Goal: Information Seeking & Learning: Check status

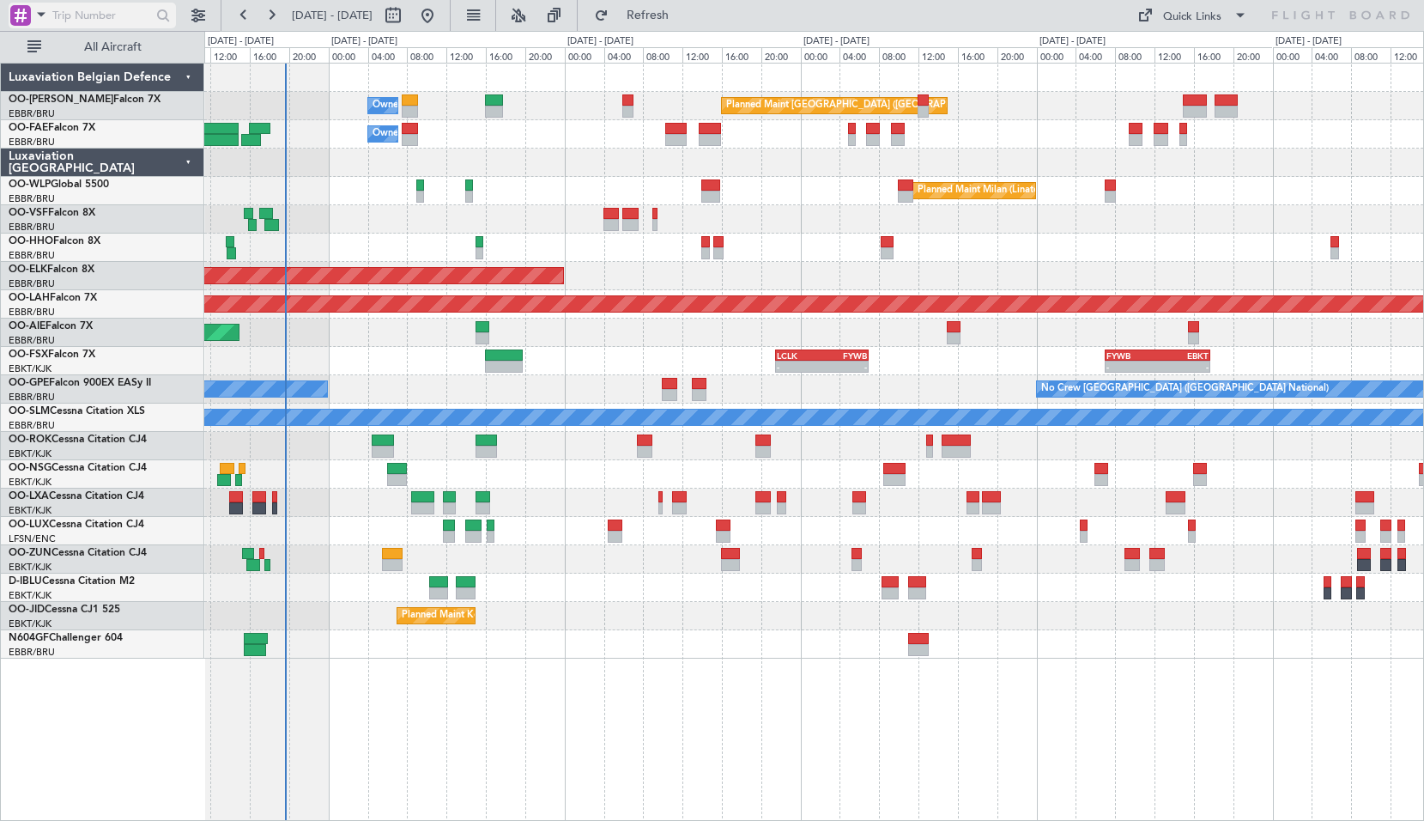
click at [39, 14] on span at bounding box center [41, 13] width 21 height 21
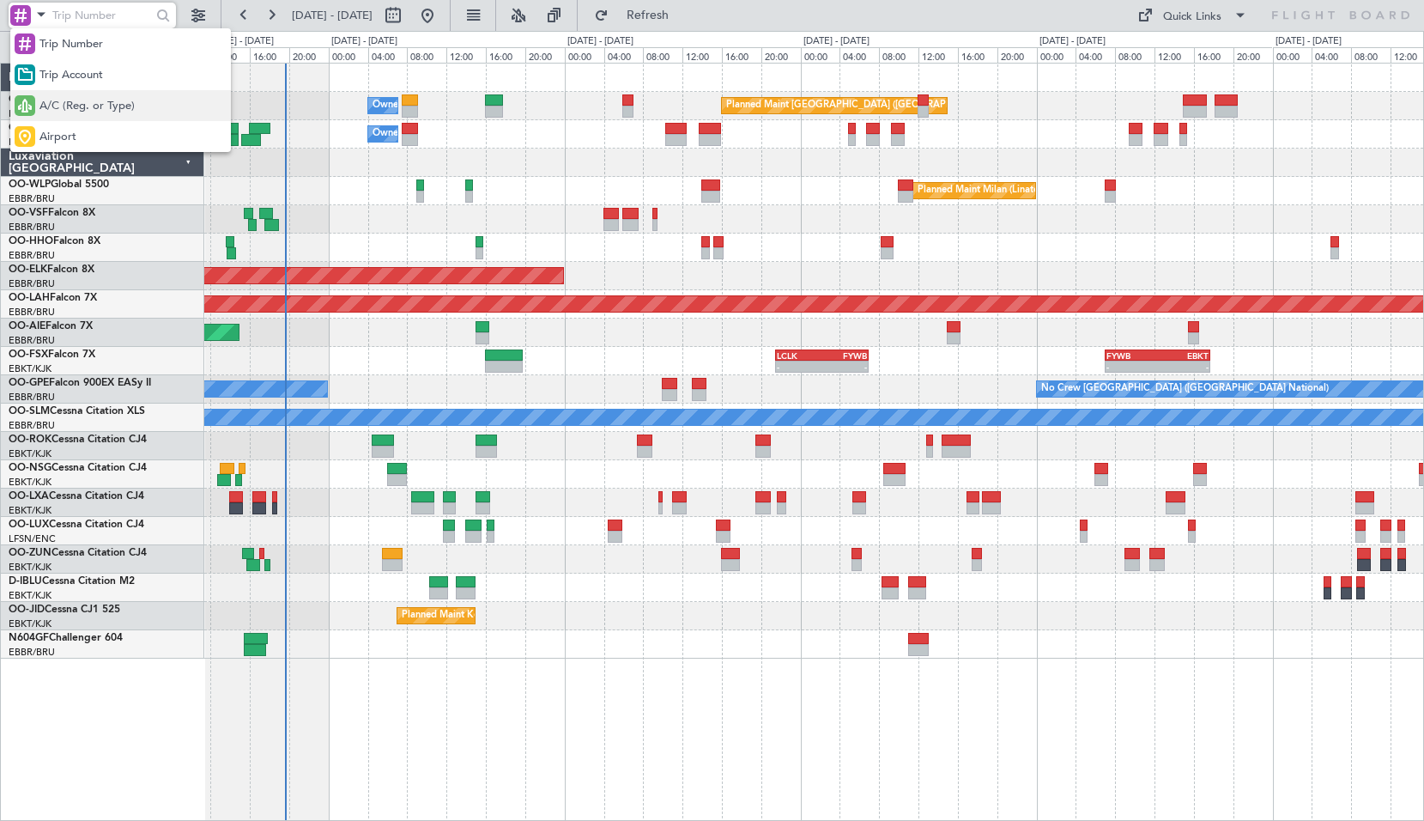
click at [92, 104] on span "A/C (Reg. or Type)" at bounding box center [86, 106] width 95 height 17
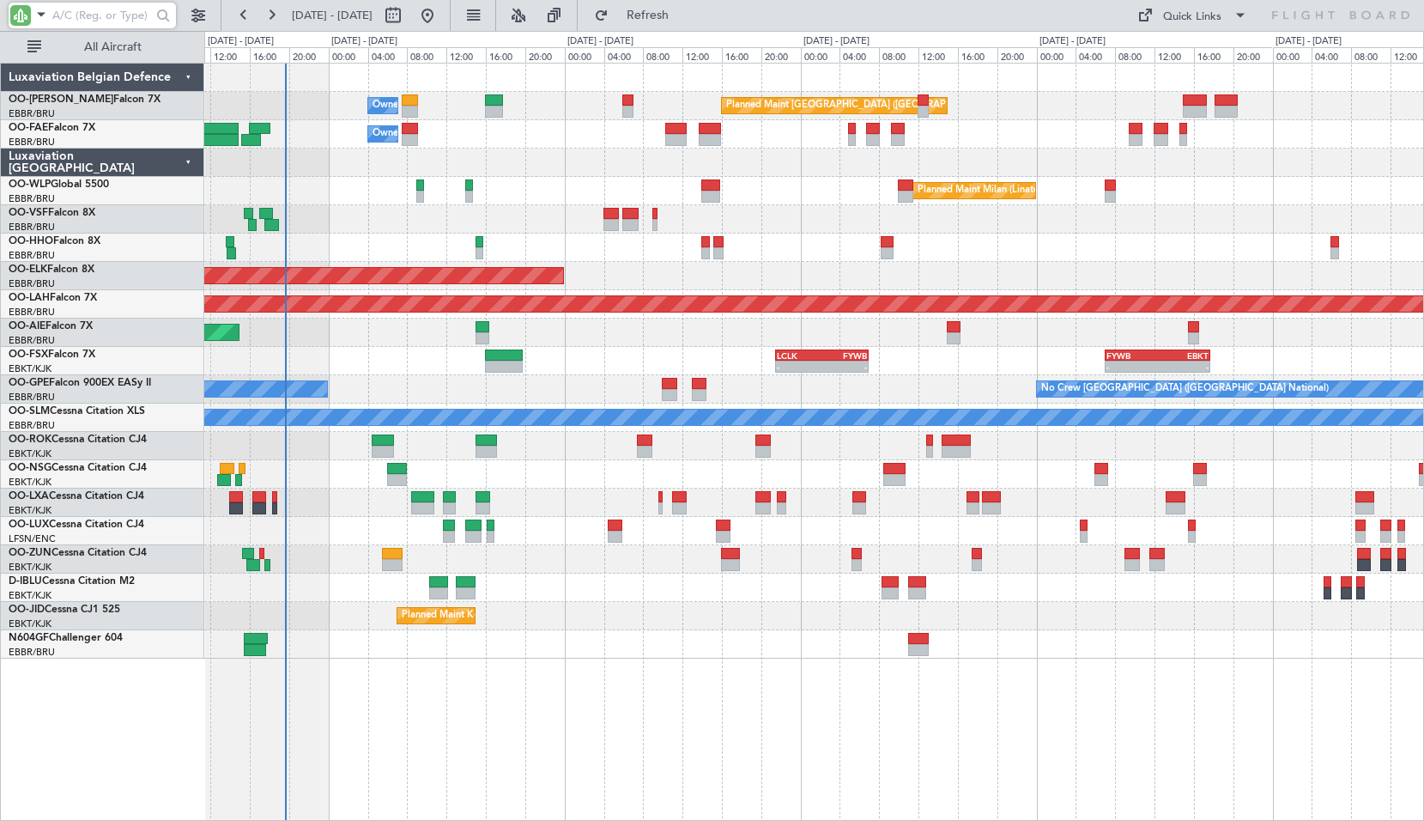
click at [77, 20] on input "text" at bounding box center [101, 16] width 99 height 26
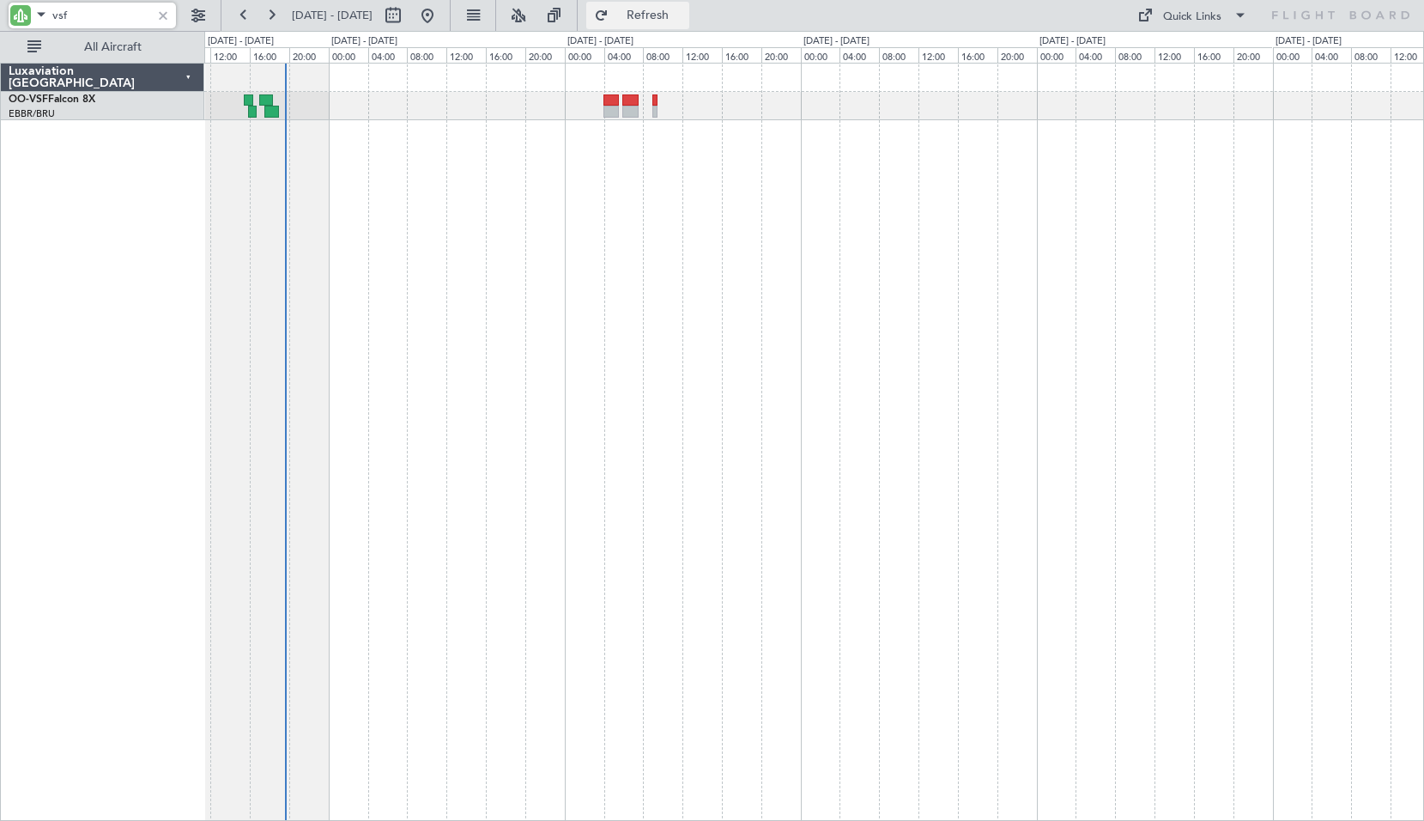
type input "vsf"
click at [666, 16] on span "Refresh" at bounding box center [648, 15] width 72 height 12
click at [679, 236] on div at bounding box center [814, 442] width 1220 height 758
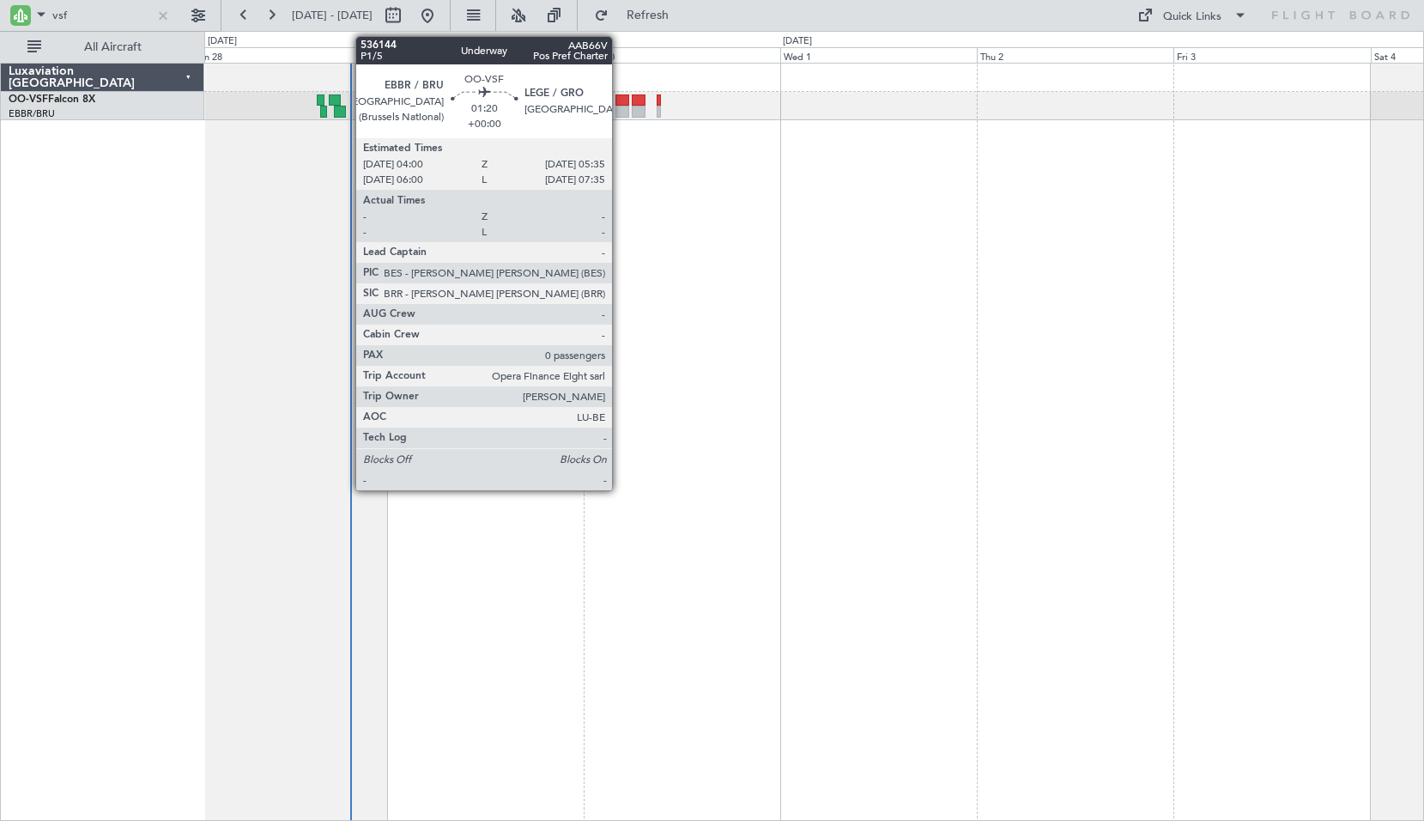
click at [622, 100] on div at bounding box center [623, 100] width 14 height 12
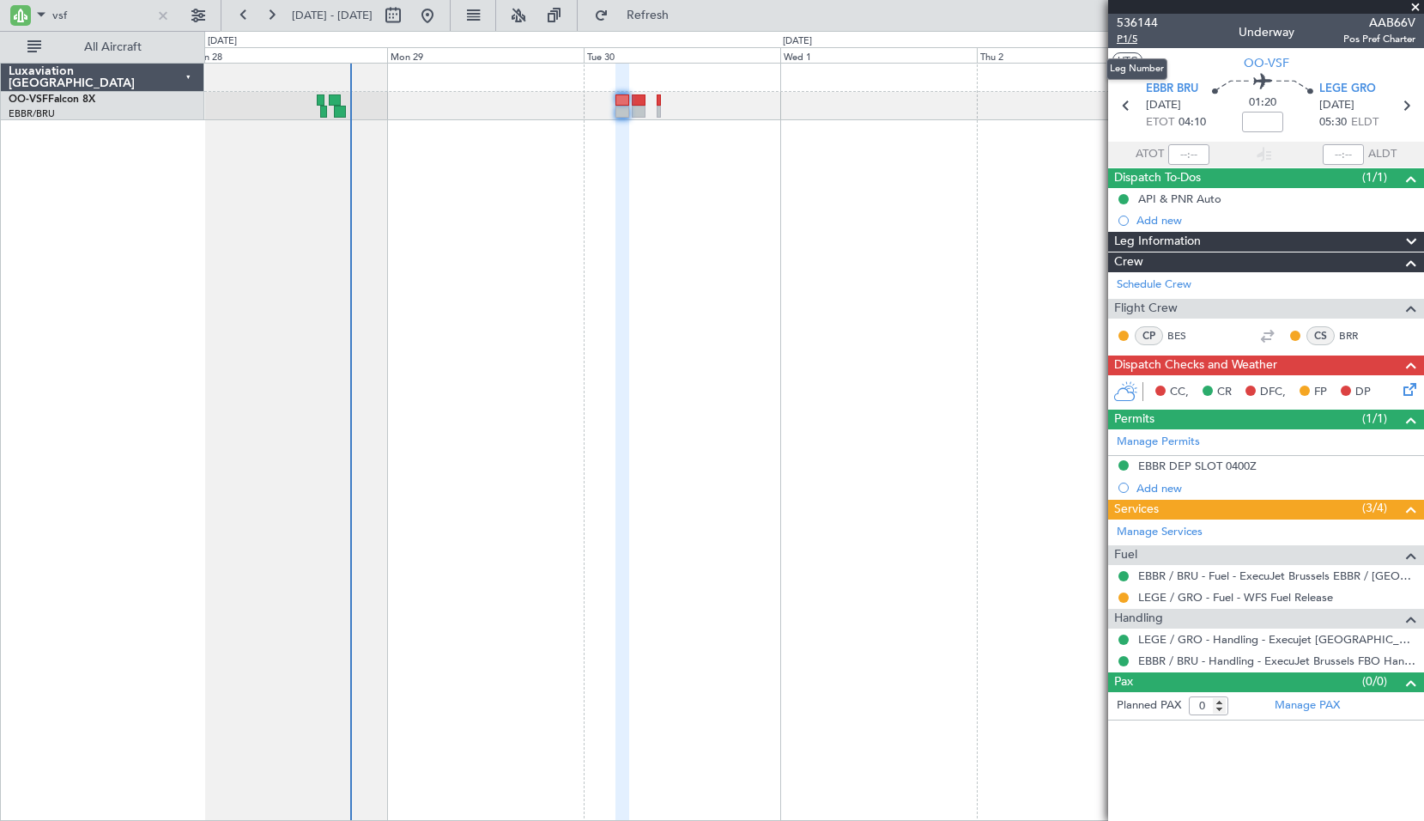
click at [1130, 40] on span "P1/5" at bounding box center [1137, 39] width 41 height 15
click at [165, 11] on div at bounding box center [163, 15] width 19 height 19
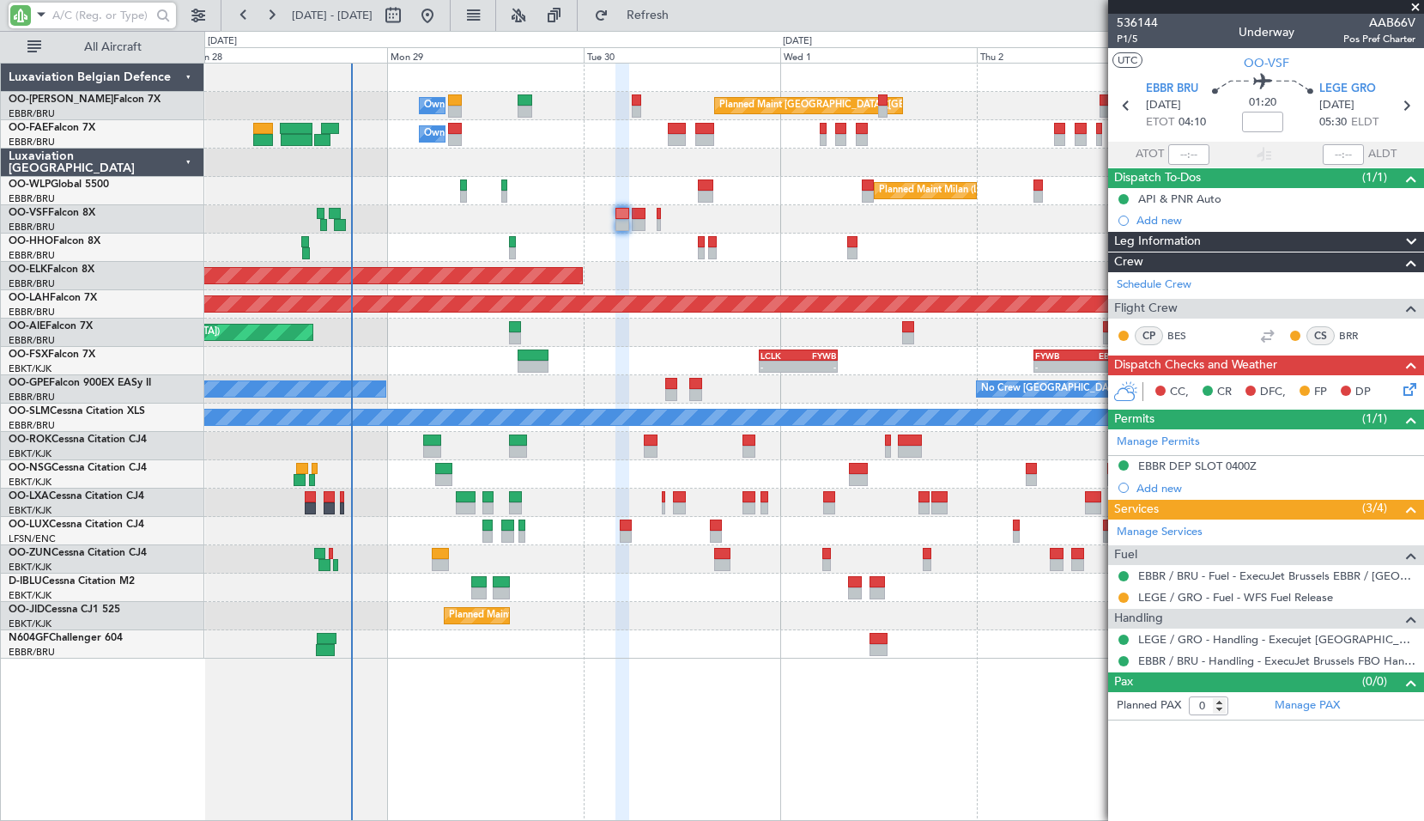
click at [124, 13] on input "text" at bounding box center [101, 16] width 99 height 26
type input "hho"
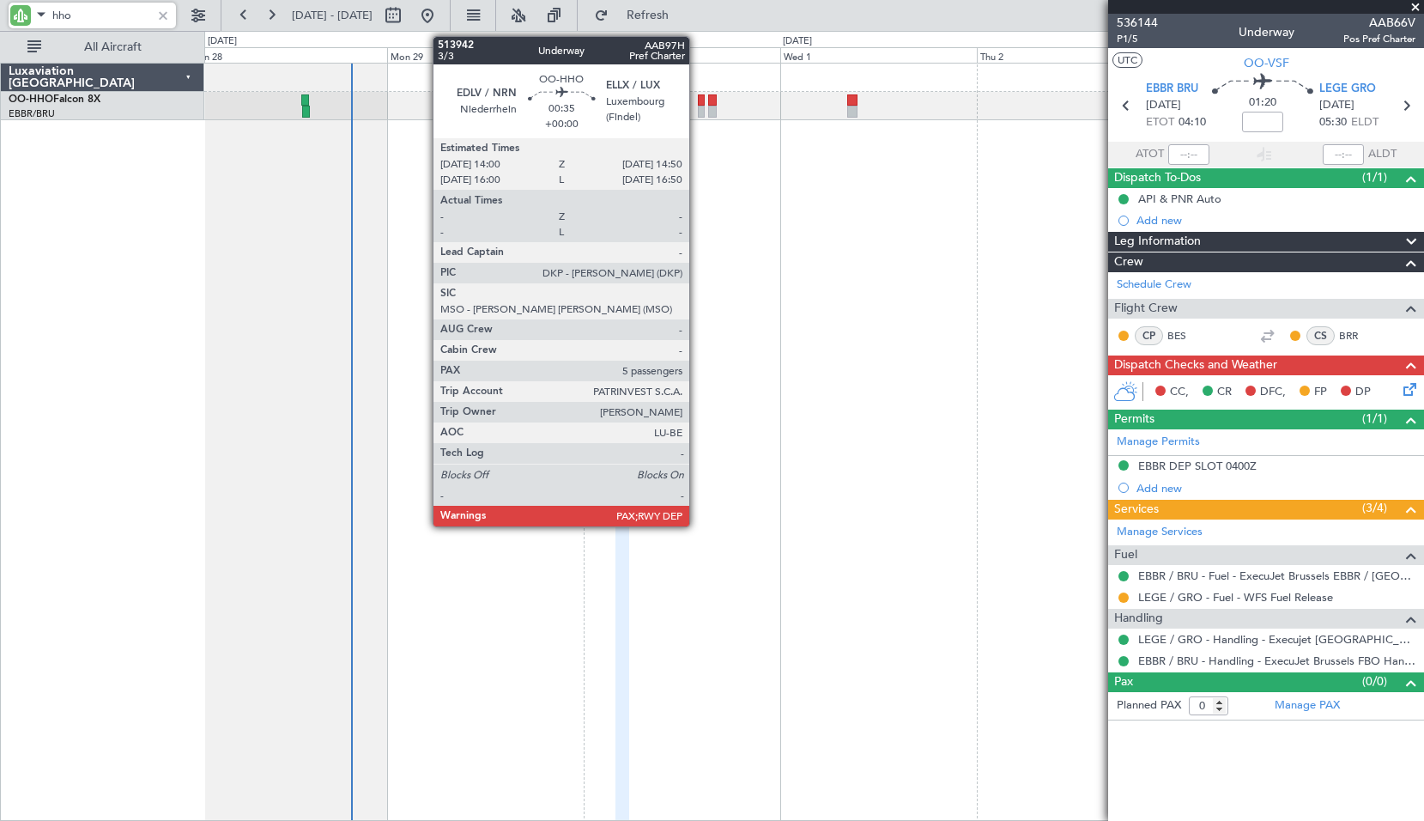
click at [698, 112] on div at bounding box center [701, 112] width 7 height 12
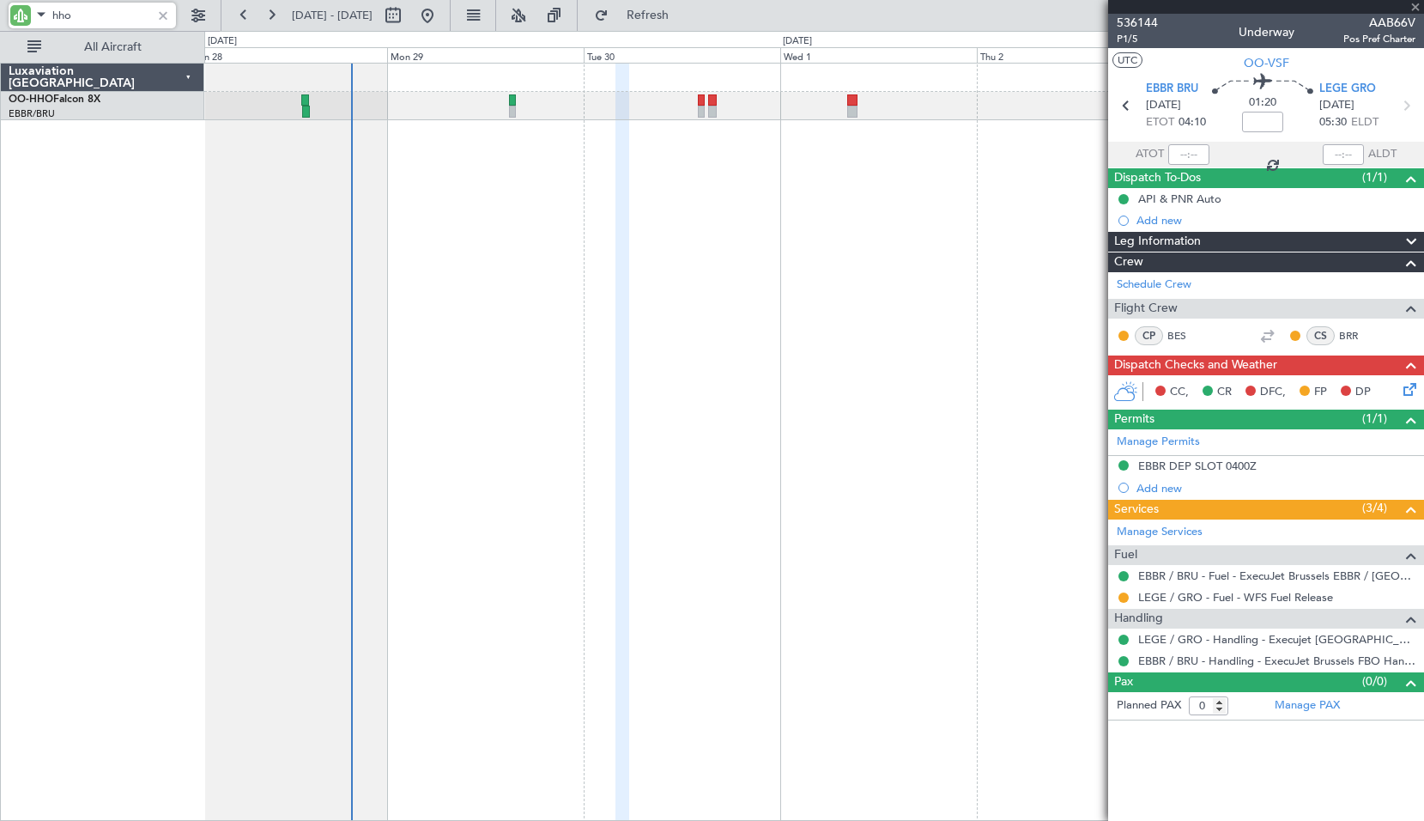
click at [703, 207] on div at bounding box center [814, 442] width 1220 height 758
type input "5"
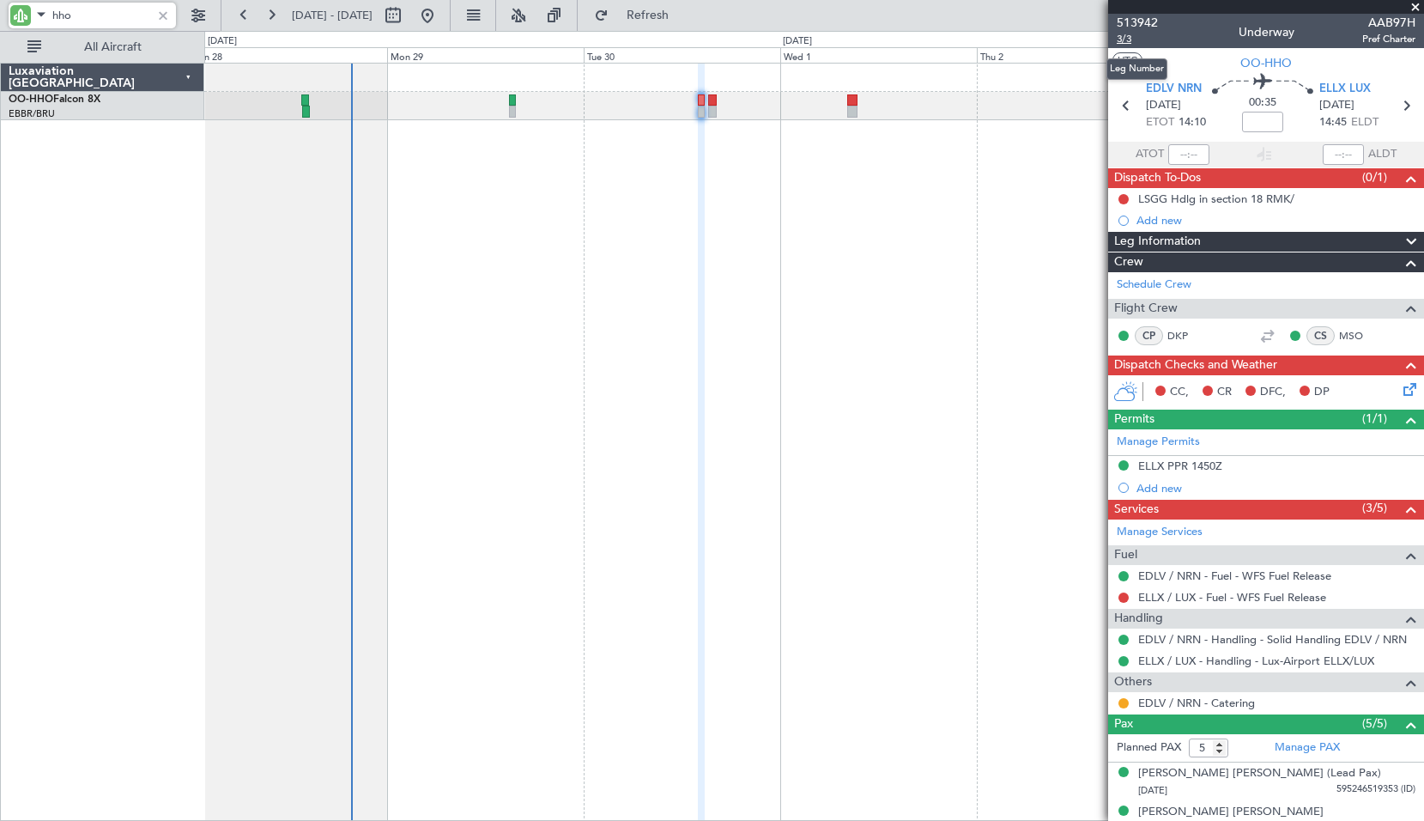
type input "hho"
click at [1127, 37] on span "3/3" at bounding box center [1137, 39] width 41 height 15
click at [162, 14] on div at bounding box center [163, 15] width 19 height 19
type input "elk"
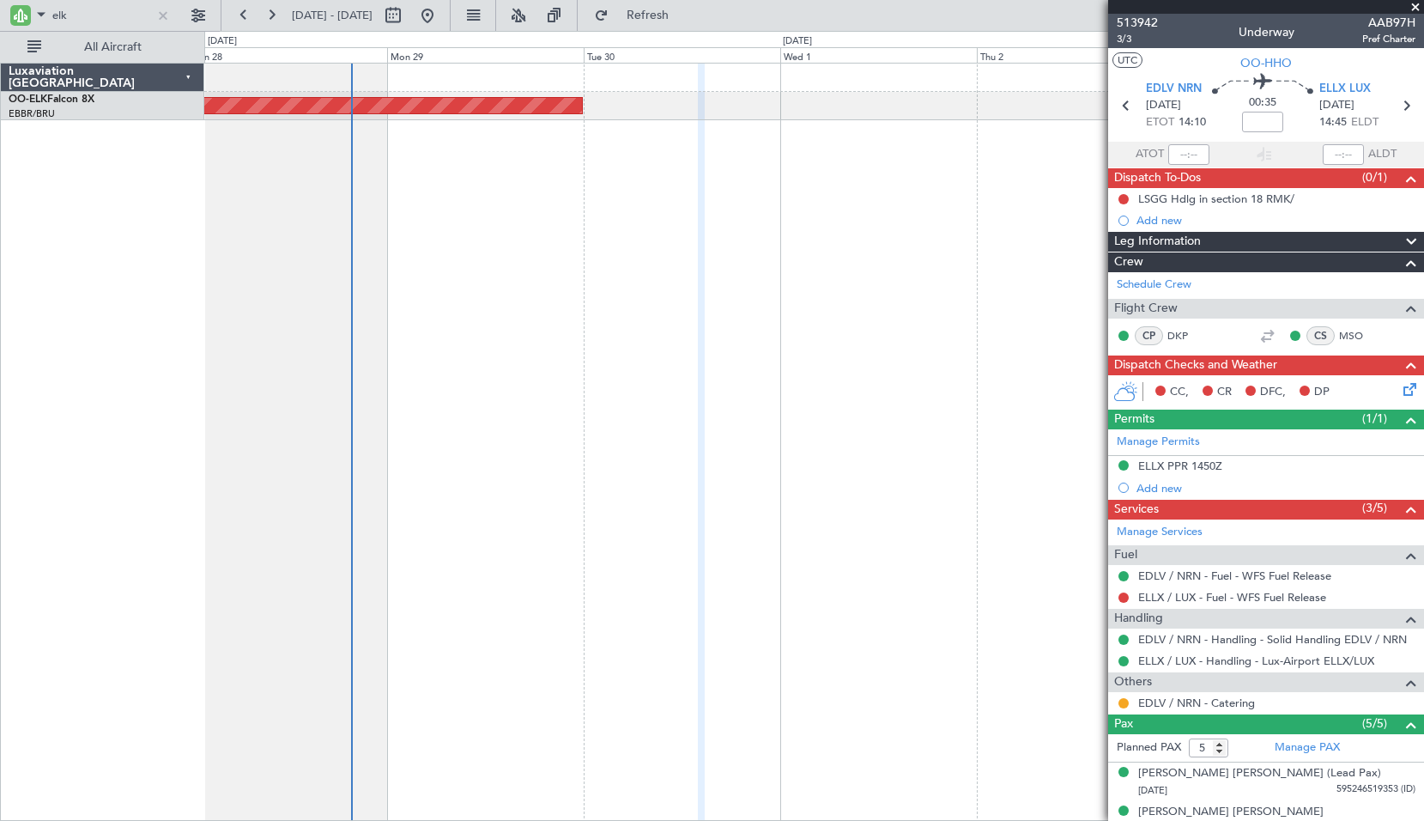
click at [1413, 8] on span at bounding box center [1415, 7] width 17 height 15
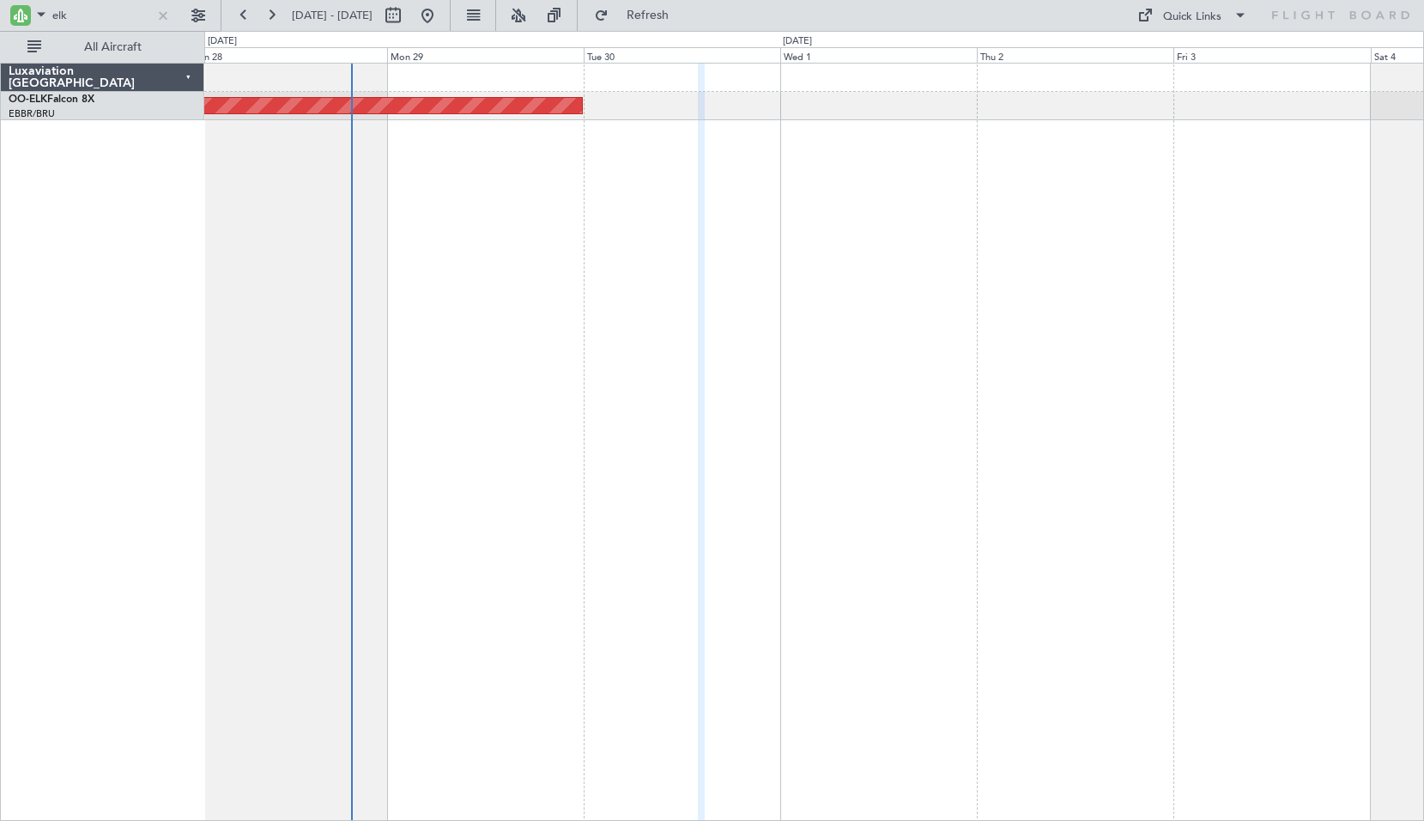
type input "0"
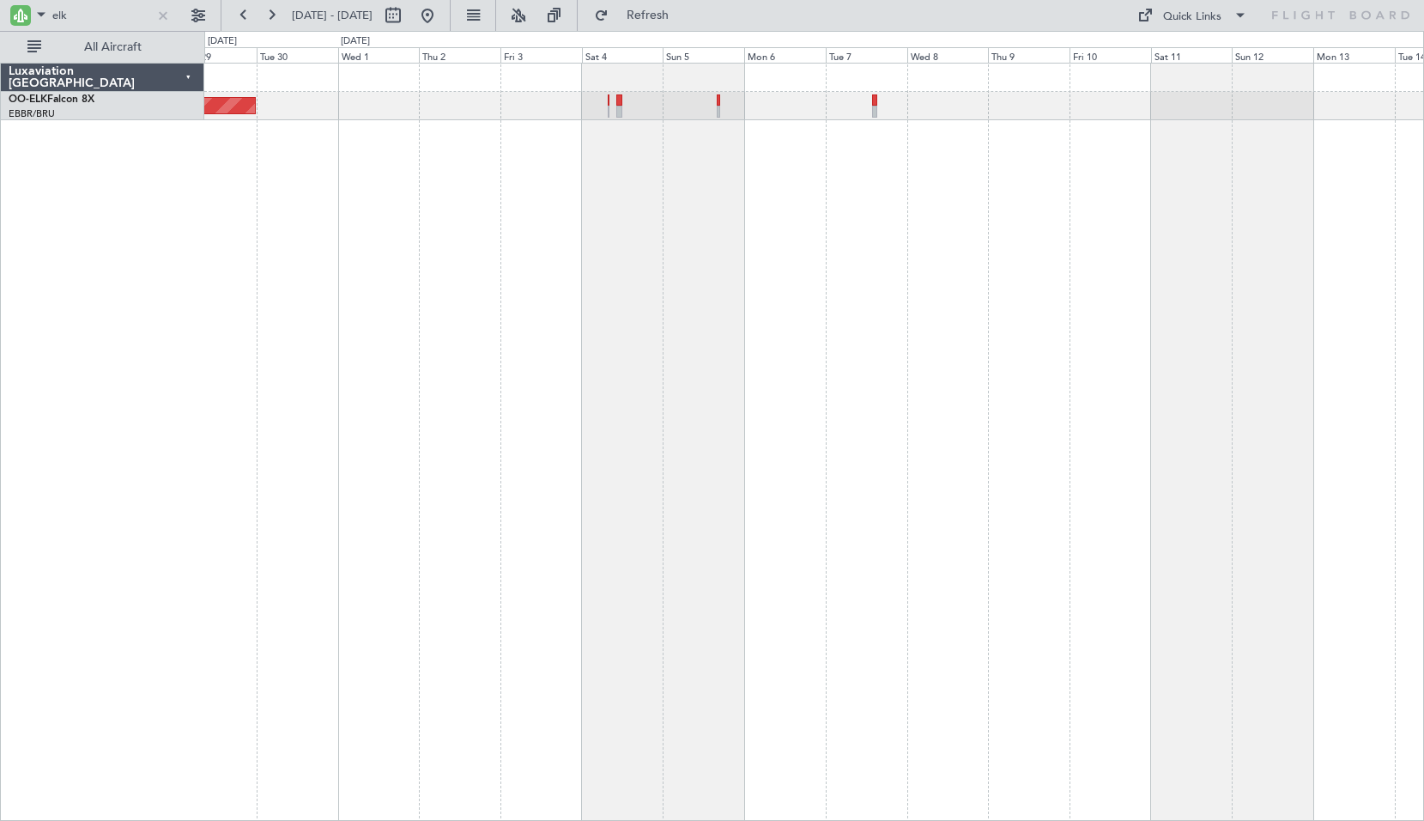
click at [588, 383] on div "Planned Maint Kortrijk-[GEOGRAPHIC_DATA]" at bounding box center [814, 442] width 1220 height 758
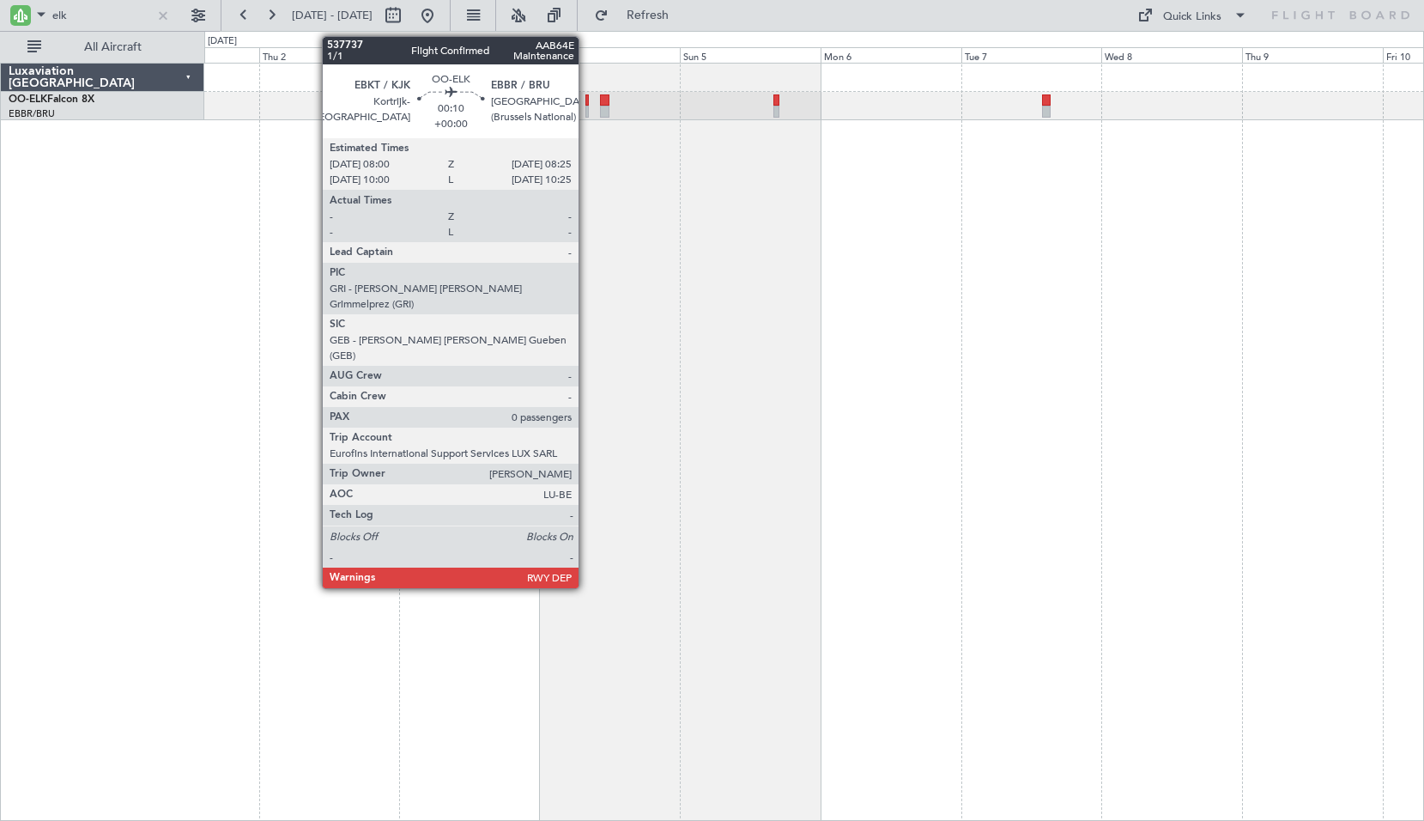
click at [586, 115] on div at bounding box center [587, 112] width 3 height 12
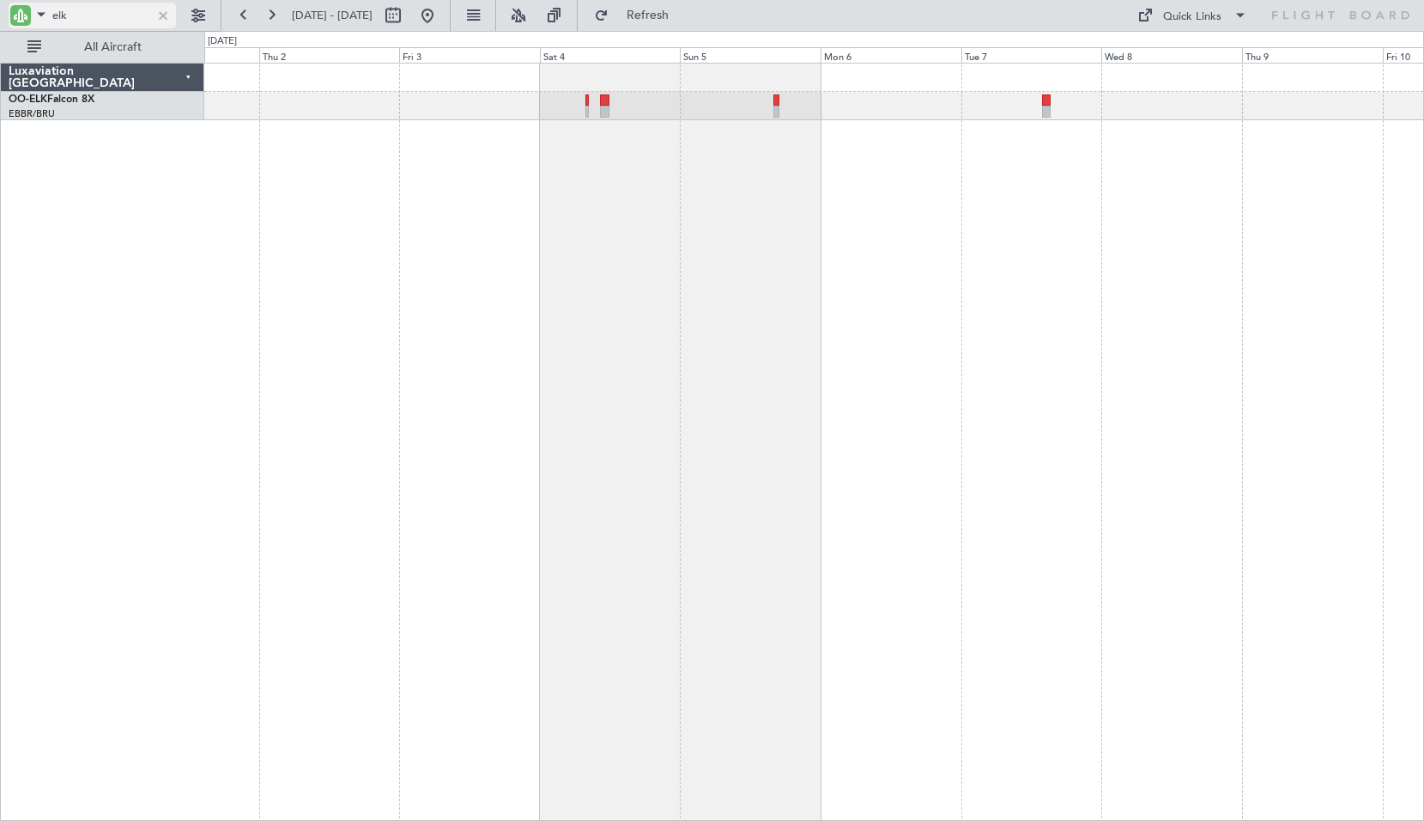
click at [131, 21] on input "elk" at bounding box center [101, 16] width 99 height 26
click at [132, 21] on input "elk" at bounding box center [101, 16] width 99 height 26
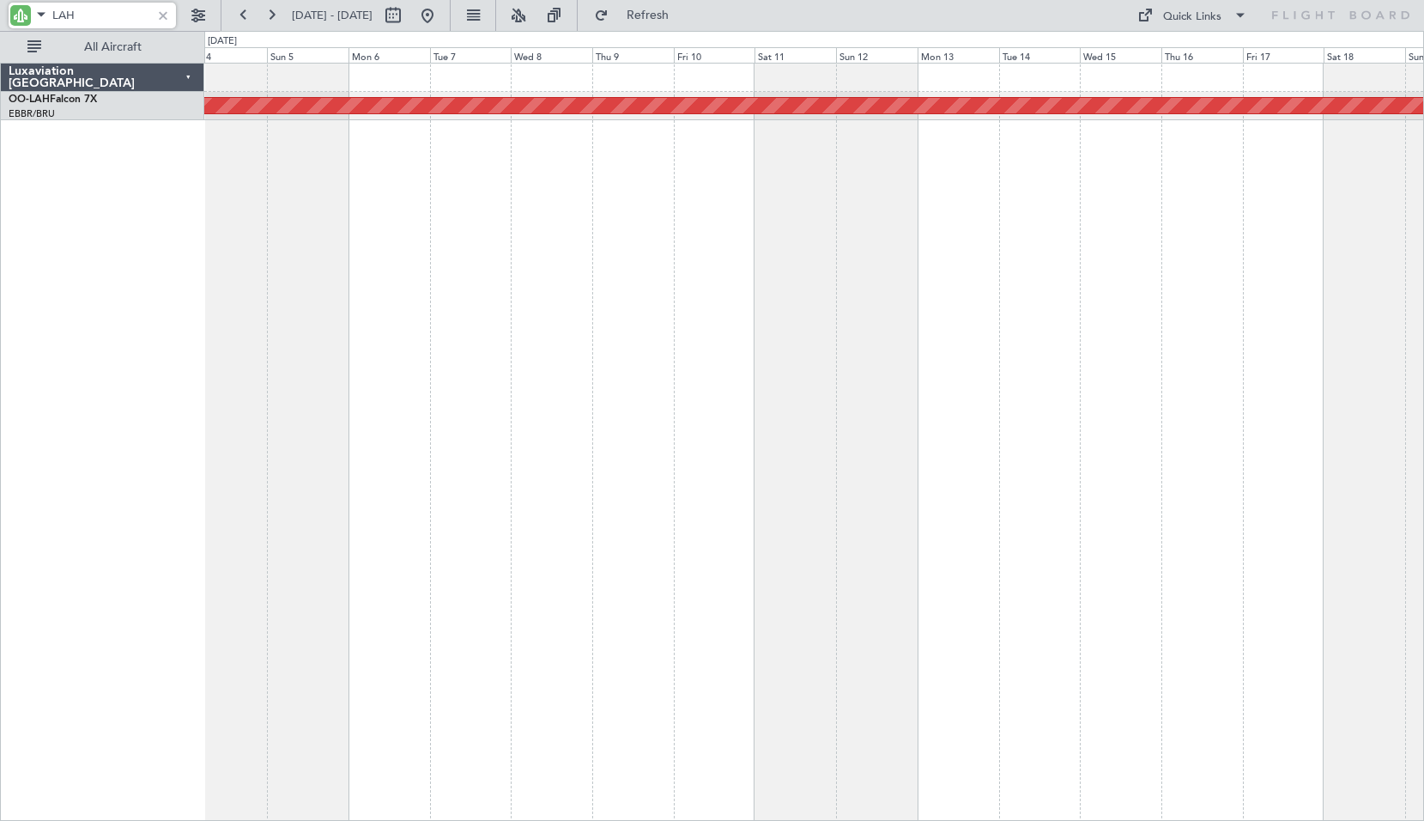
click at [720, 343] on div "Planned Maint [PERSON_NAME]-[GEOGRAPHIC_DATA][PERSON_NAME] ([GEOGRAPHIC_DATA][P…" at bounding box center [814, 442] width 1220 height 758
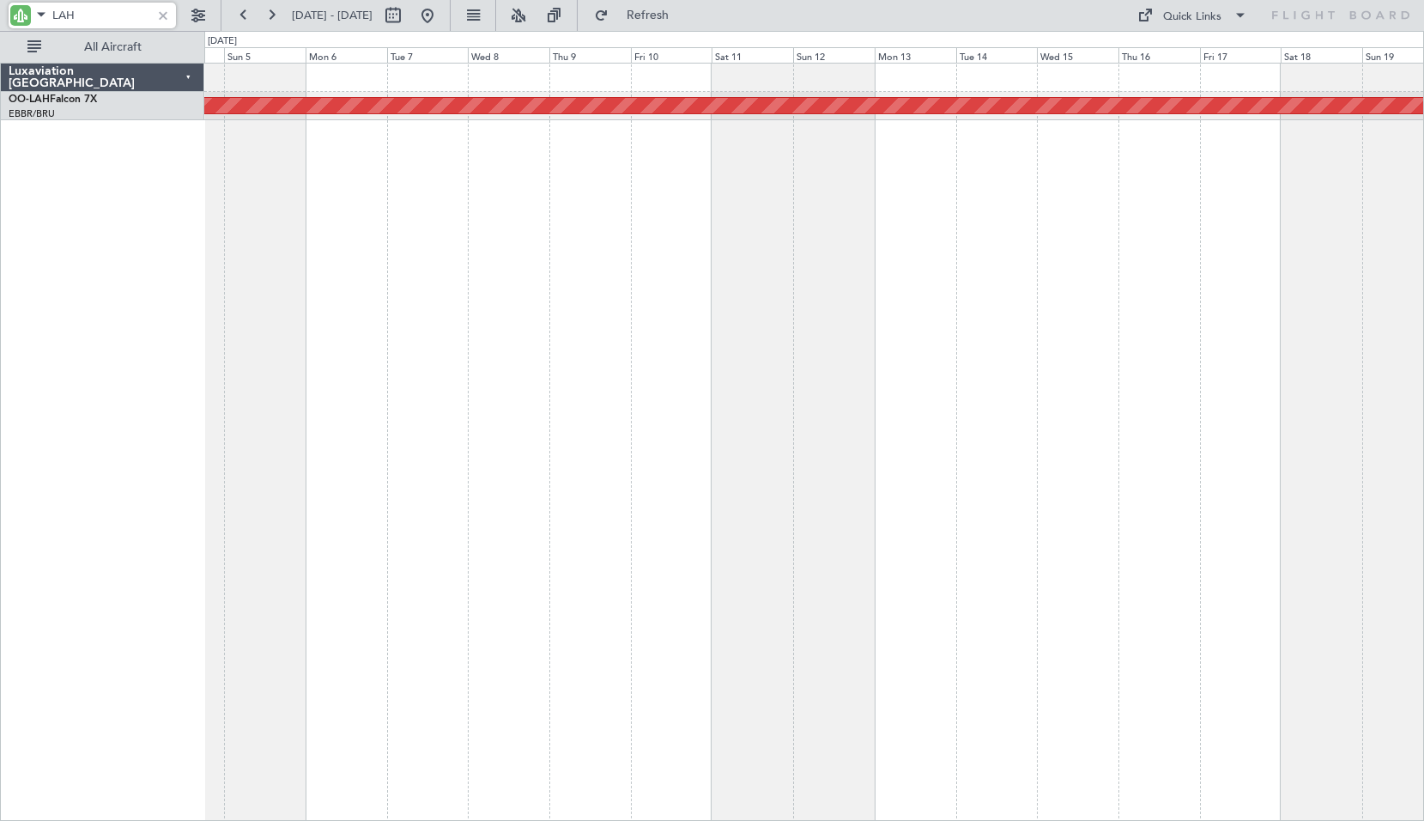
click at [544, 361] on div "Planned Maint [PERSON_NAME]-[GEOGRAPHIC_DATA][PERSON_NAME] ([GEOGRAPHIC_DATA][P…" at bounding box center [814, 442] width 1220 height 758
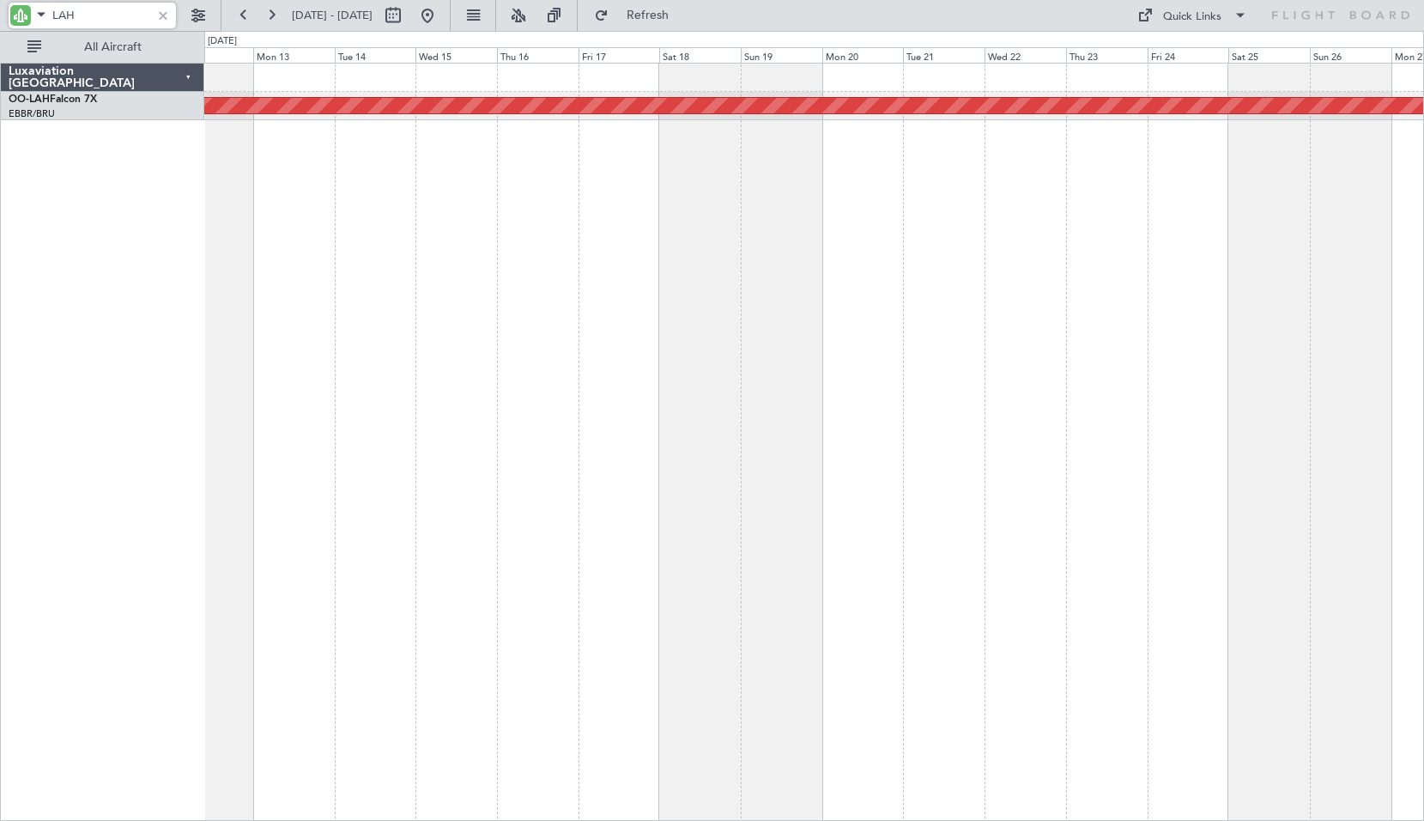
click at [383, 380] on div "Planned Maint [PERSON_NAME]-[GEOGRAPHIC_DATA][PERSON_NAME] ([GEOGRAPHIC_DATA][P…" at bounding box center [814, 442] width 1220 height 758
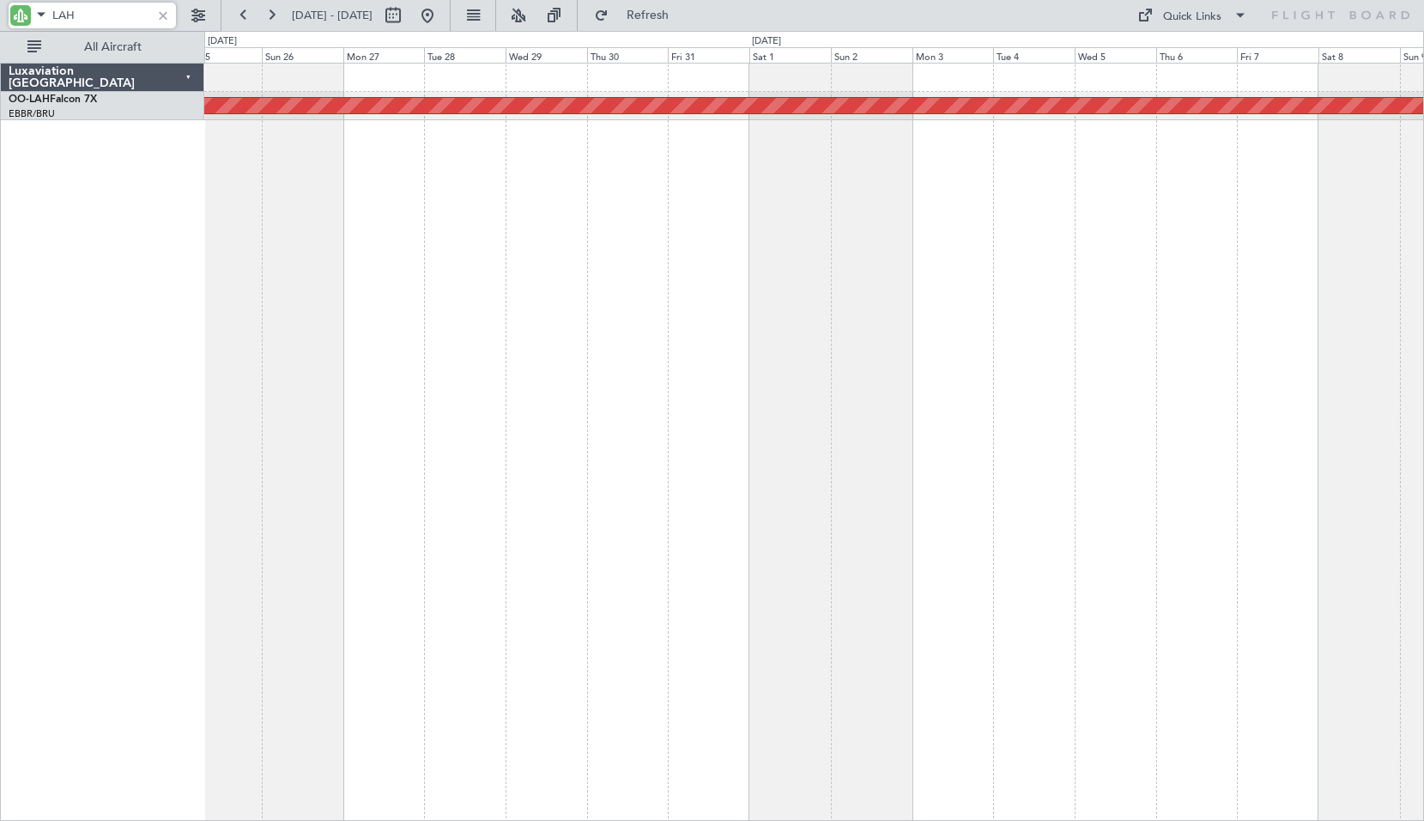
click at [689, 389] on div "Planned Maint [PERSON_NAME]-[GEOGRAPHIC_DATA][PERSON_NAME] ([GEOGRAPHIC_DATA][P…" at bounding box center [814, 442] width 1220 height 758
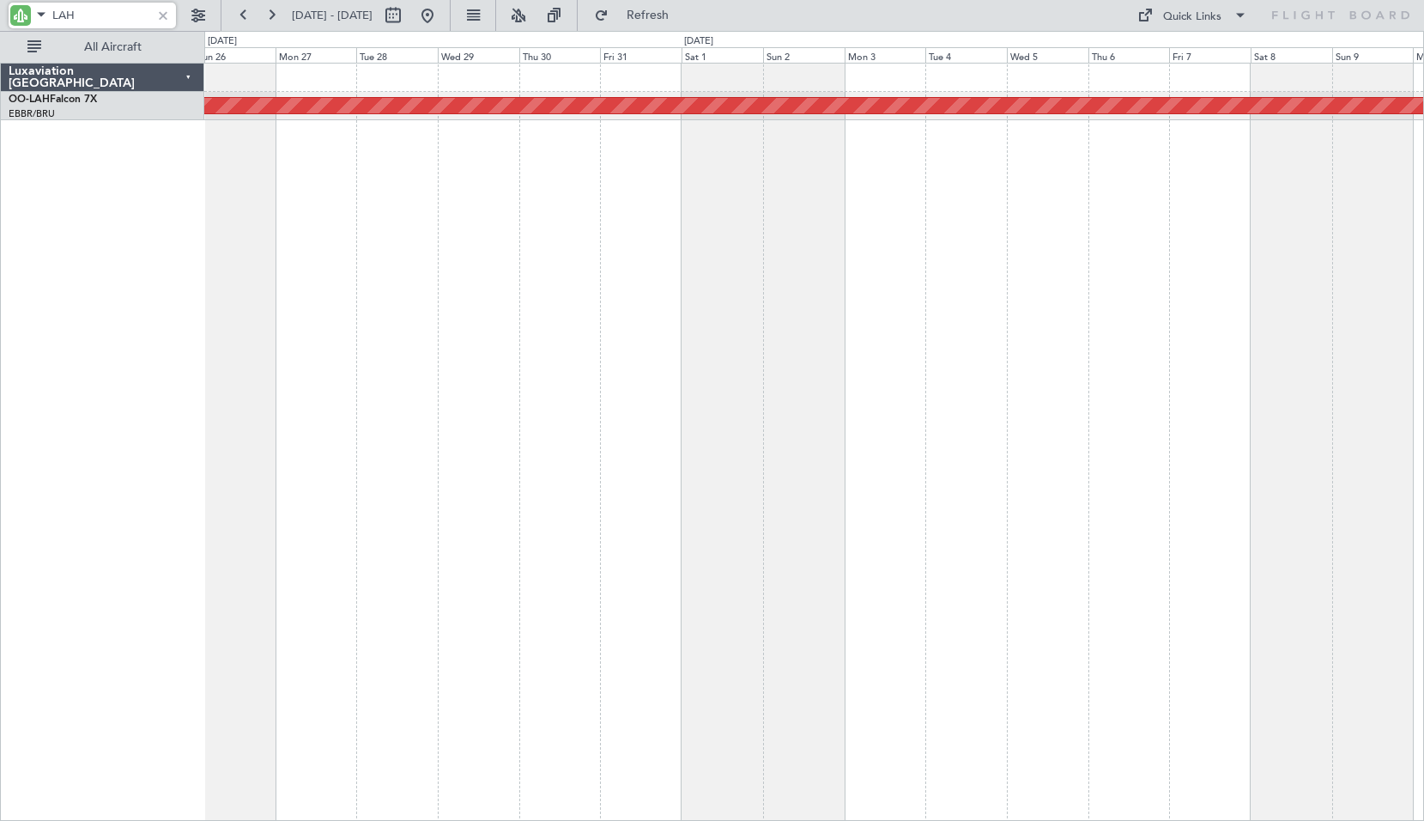
click at [850, 331] on div "Planned Maint [PERSON_NAME]-[GEOGRAPHIC_DATA][PERSON_NAME] ([GEOGRAPHIC_DATA][P…" at bounding box center [814, 442] width 1220 height 758
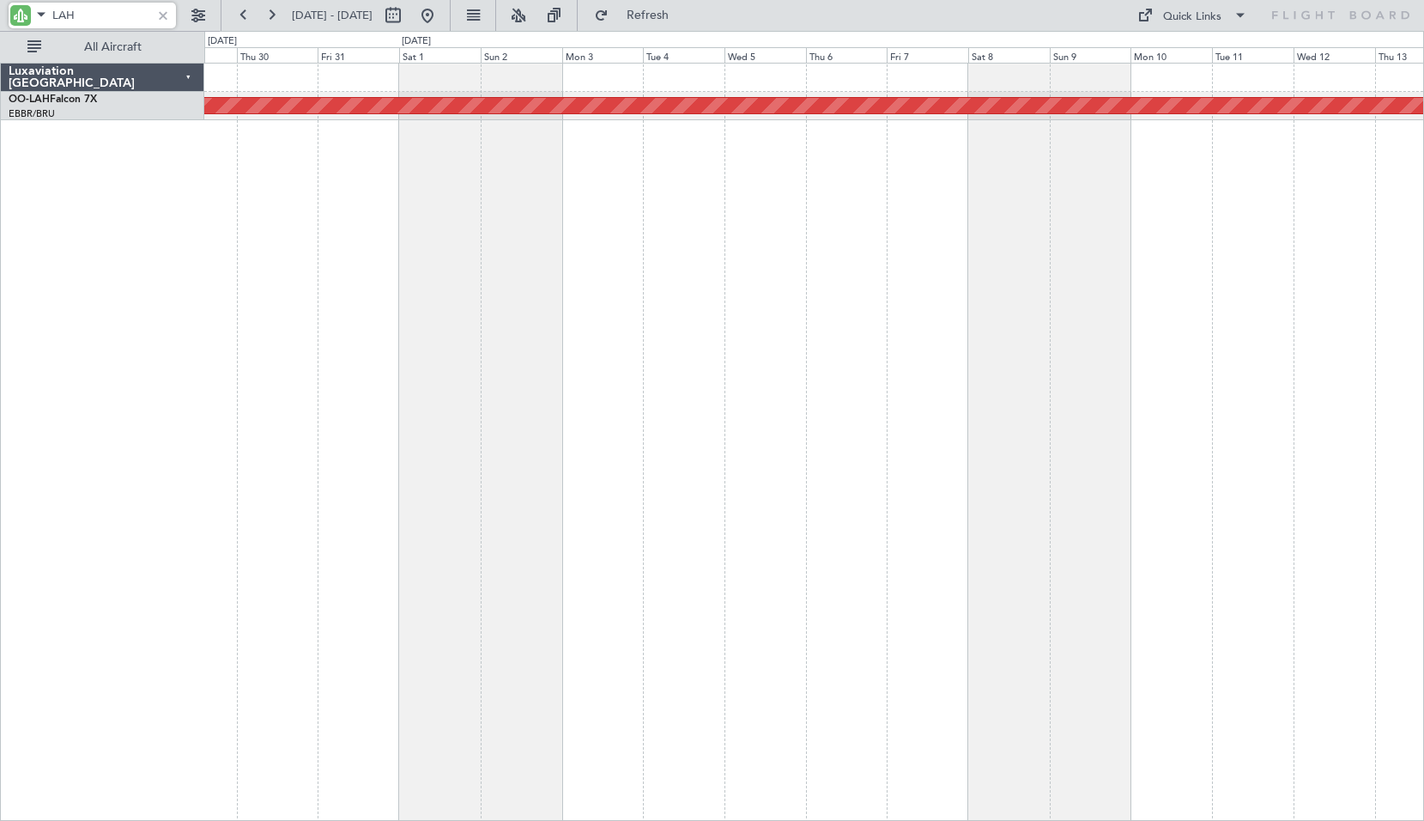
click at [983, 332] on div "Planned Maint [PERSON_NAME]-[GEOGRAPHIC_DATA][PERSON_NAME] ([GEOGRAPHIC_DATA][P…" at bounding box center [814, 442] width 1220 height 758
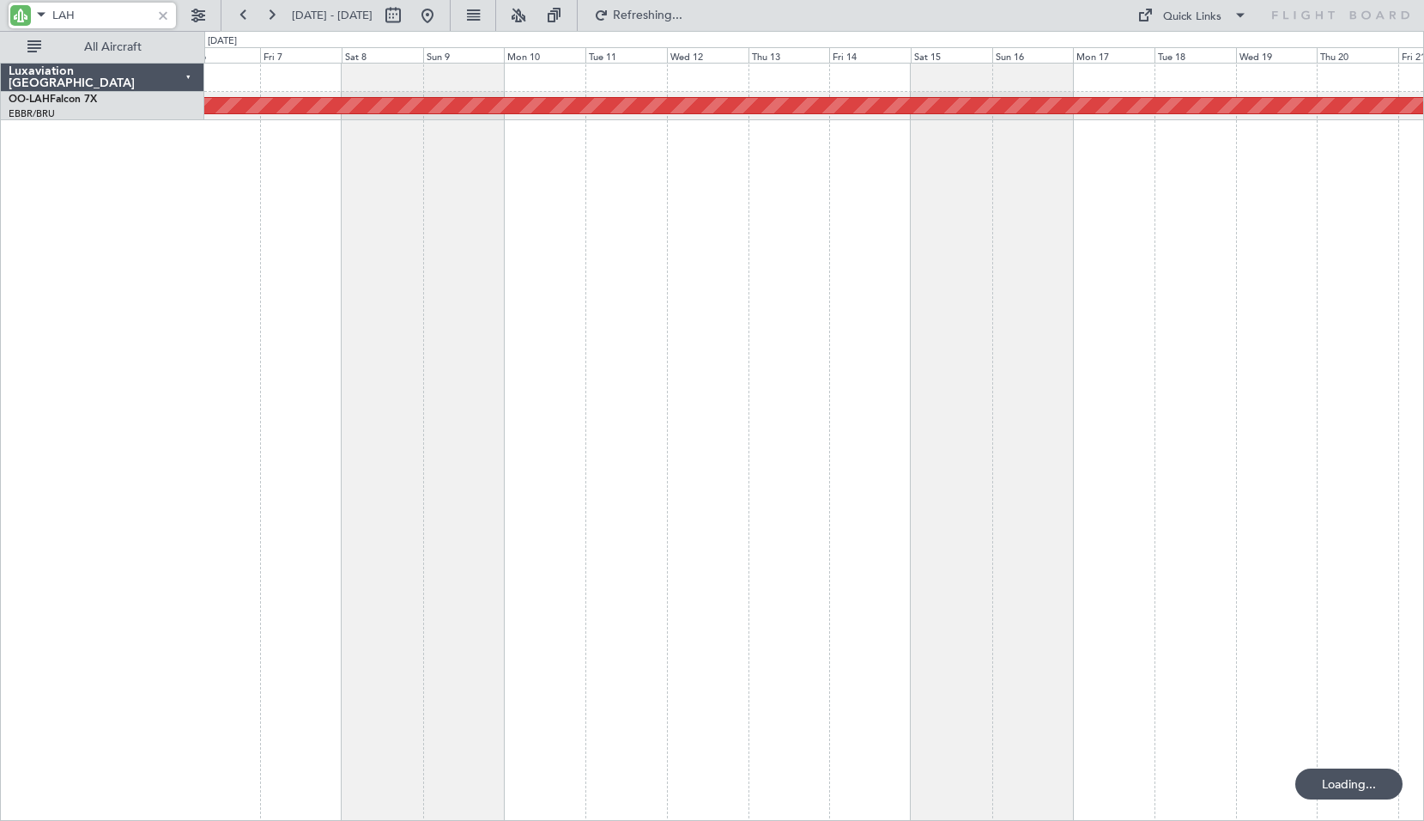
click at [779, 313] on div "Planned Maint [PERSON_NAME]-[GEOGRAPHIC_DATA][PERSON_NAME] ([GEOGRAPHIC_DATA][P…" at bounding box center [814, 442] width 1220 height 758
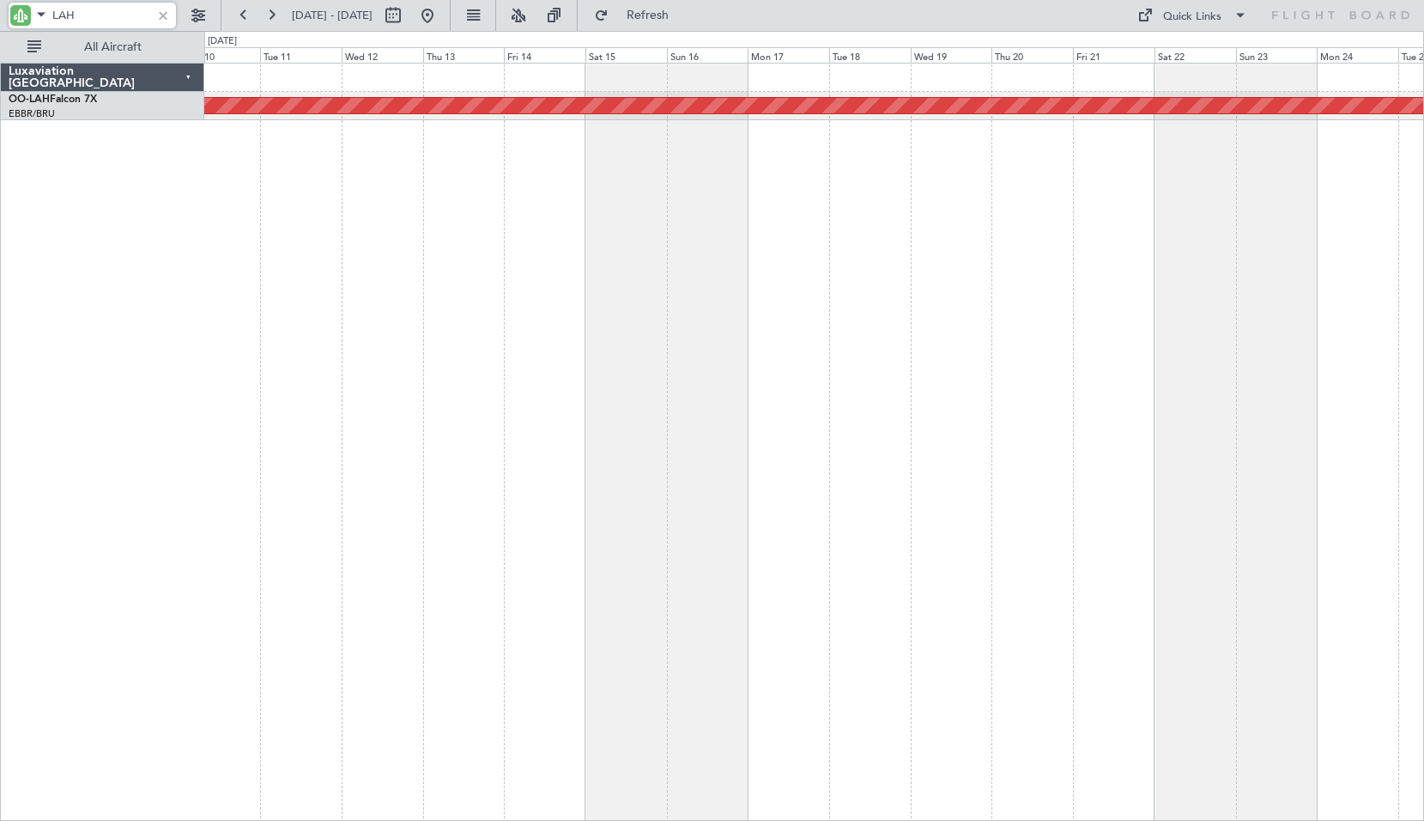
click at [565, 350] on div "Planned Maint [PERSON_NAME]-[GEOGRAPHIC_DATA][PERSON_NAME] ([GEOGRAPHIC_DATA][P…" at bounding box center [814, 442] width 1220 height 758
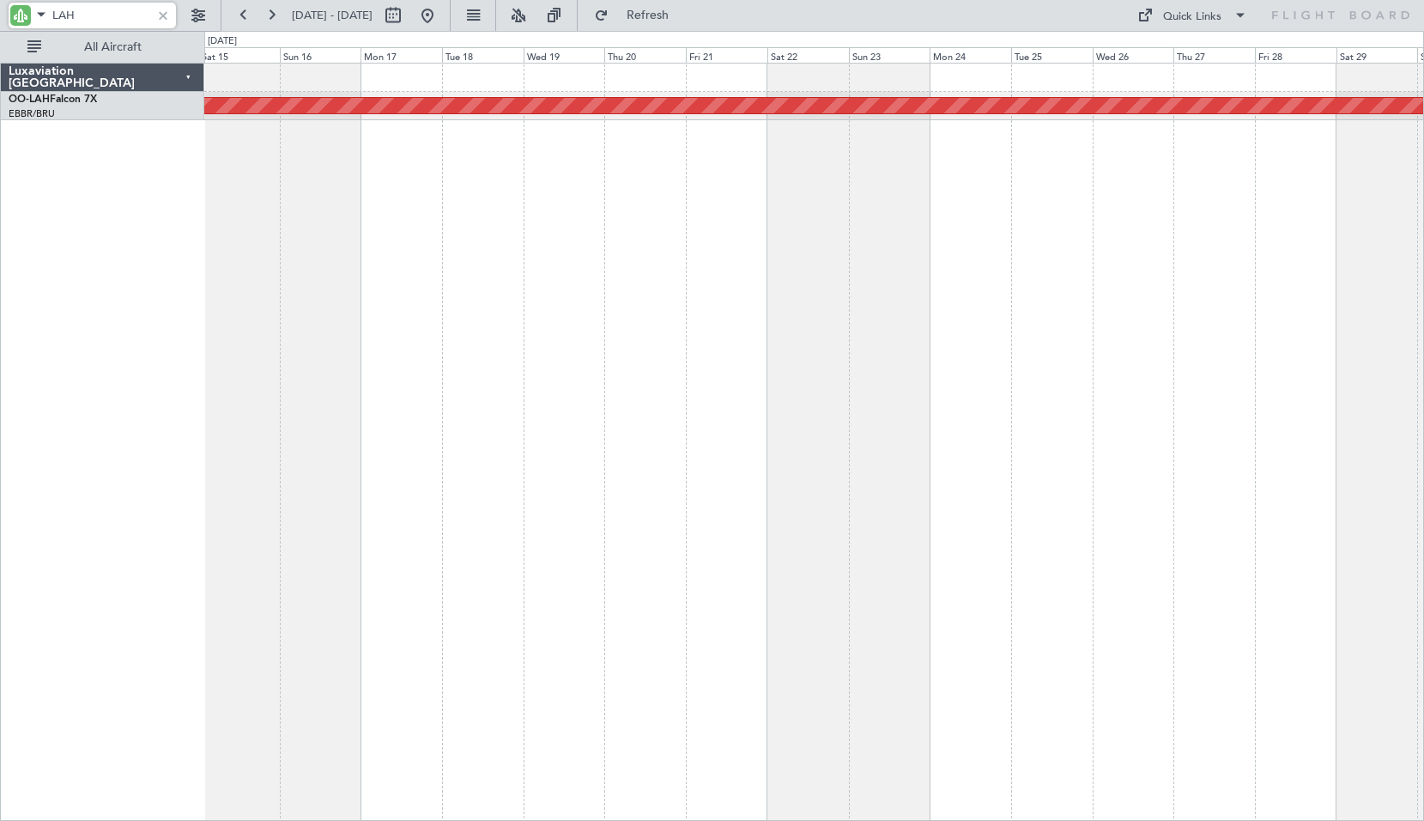
click at [574, 400] on div "Planned Maint [PERSON_NAME]-[GEOGRAPHIC_DATA][PERSON_NAME] ([GEOGRAPHIC_DATA][P…" at bounding box center [814, 442] width 1220 height 758
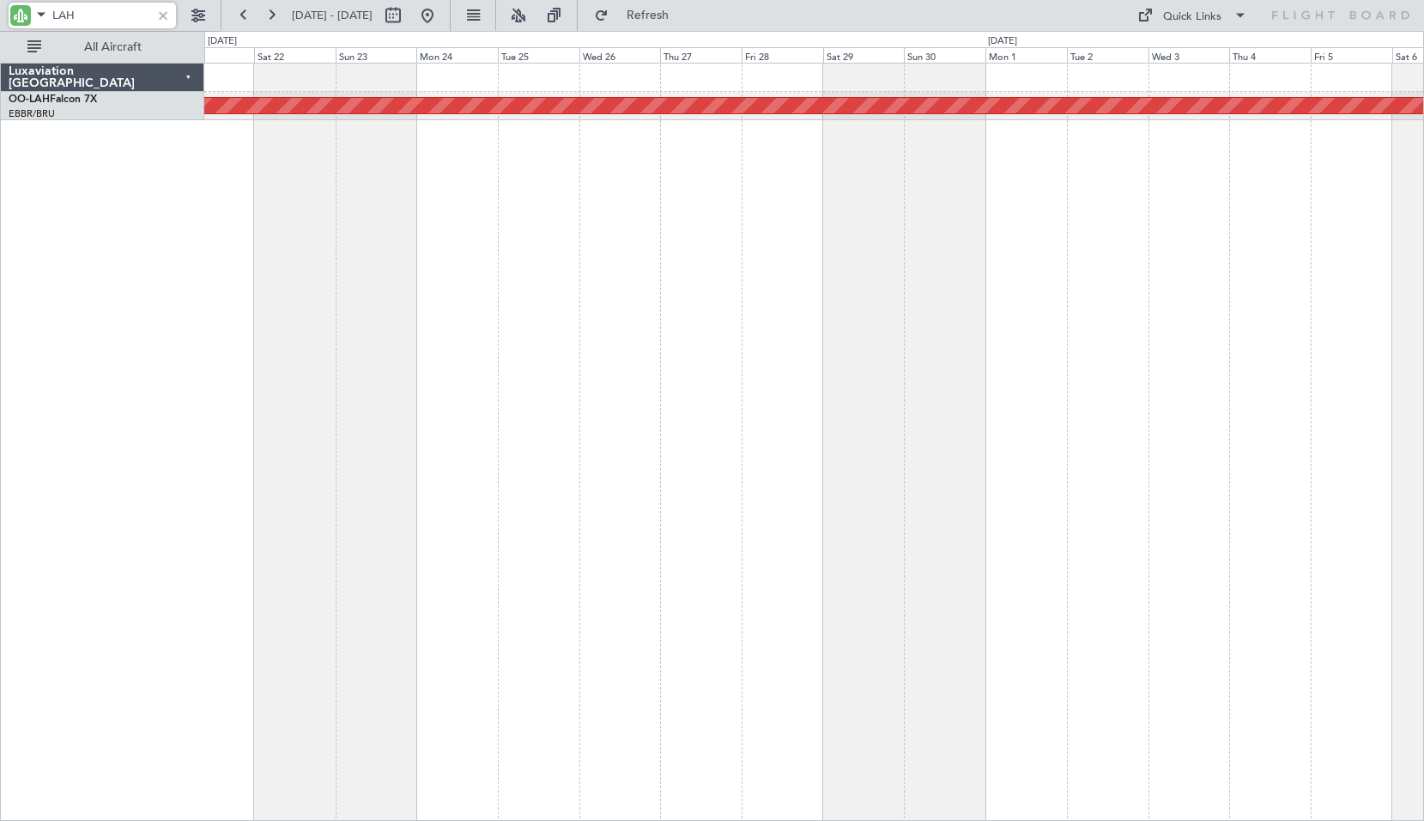
click at [507, 437] on div "Planned Maint [PERSON_NAME]-[GEOGRAPHIC_DATA][PERSON_NAME] ([GEOGRAPHIC_DATA][P…" at bounding box center [814, 442] width 1220 height 758
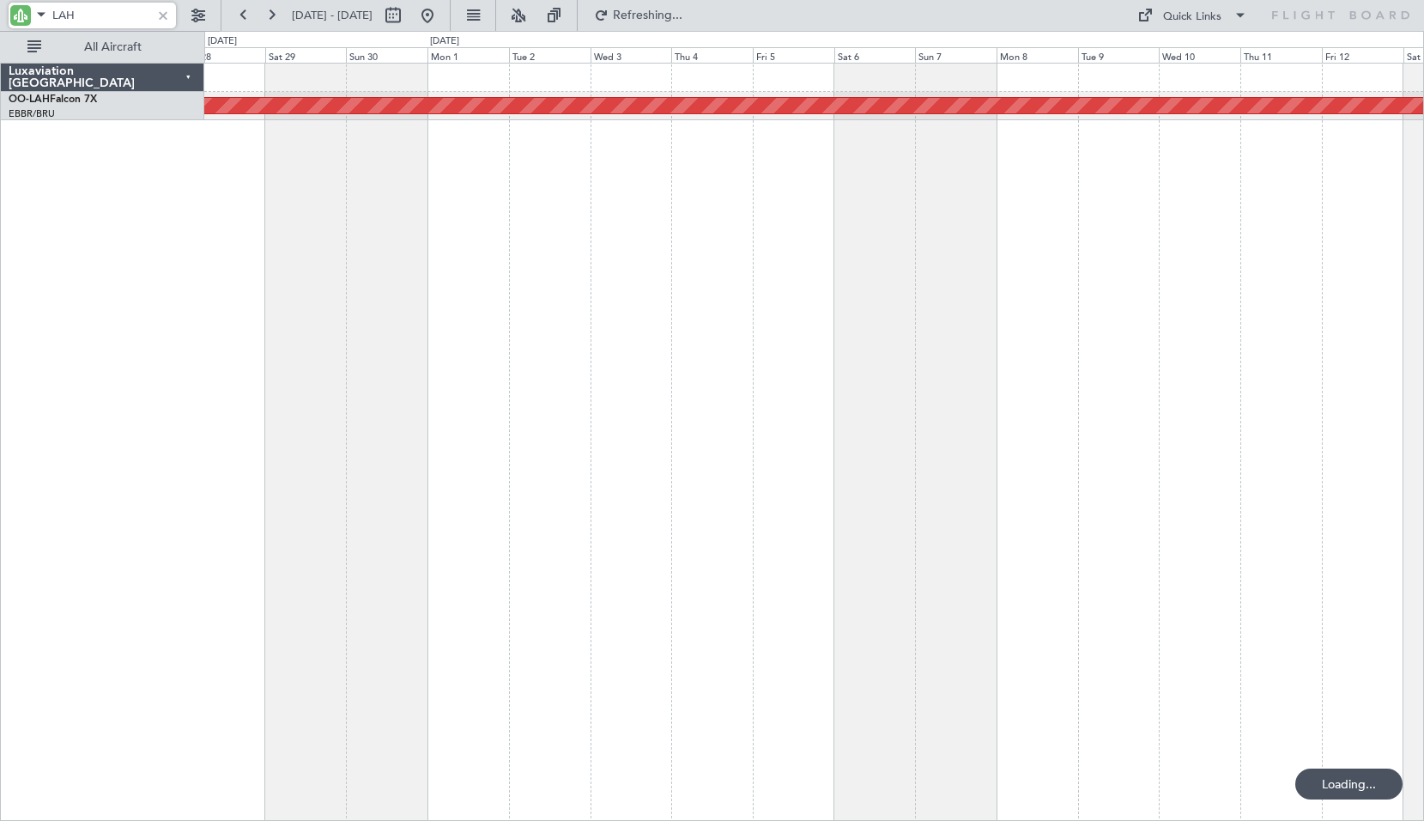
click at [478, 463] on div "Planned Maint [PERSON_NAME]-[GEOGRAPHIC_DATA][PERSON_NAME] ([GEOGRAPHIC_DATA][P…" at bounding box center [814, 442] width 1220 height 758
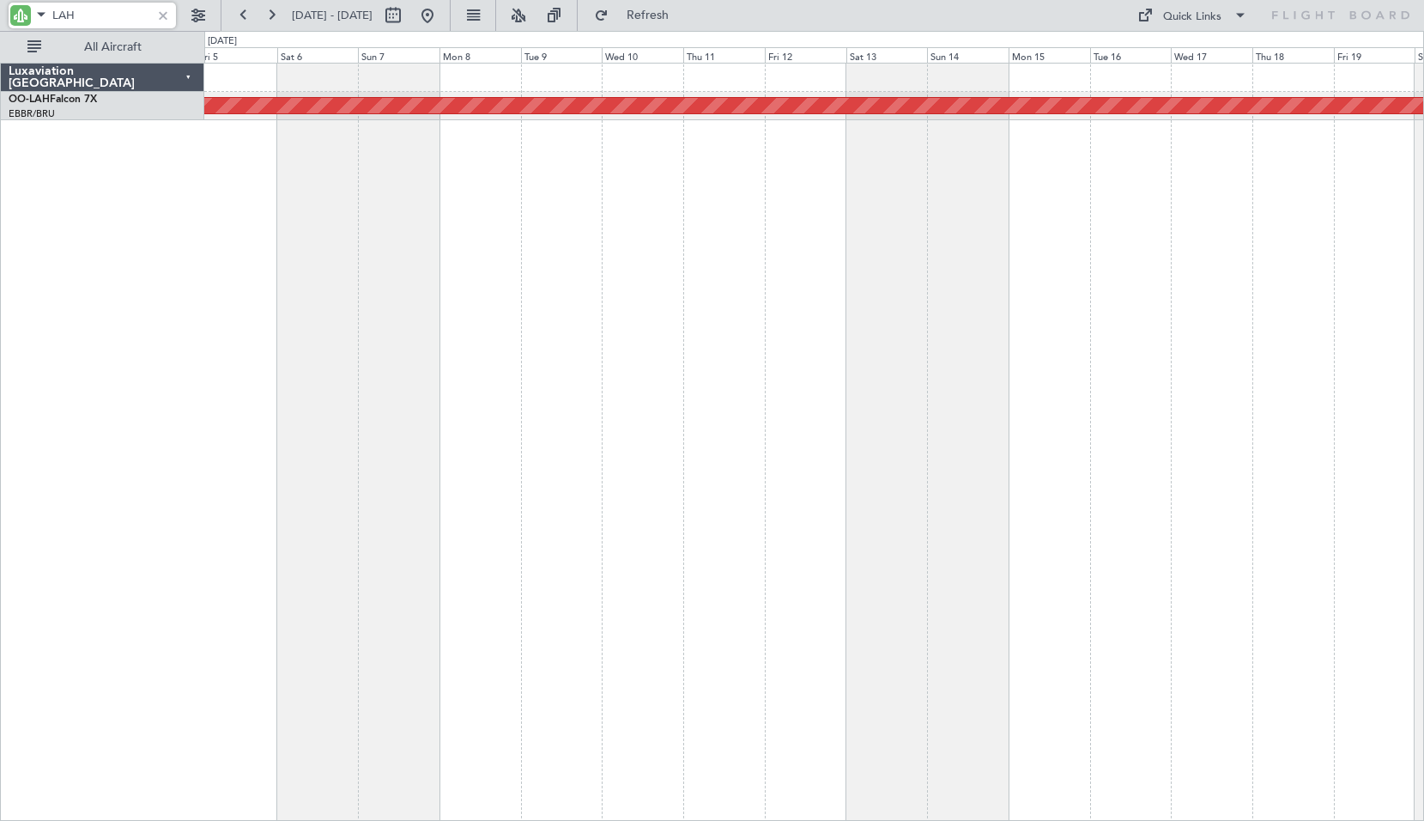
click at [824, 263] on div "Planned Maint [PERSON_NAME]-[GEOGRAPHIC_DATA][PERSON_NAME] ([GEOGRAPHIC_DATA][P…" at bounding box center [814, 442] width 1220 height 758
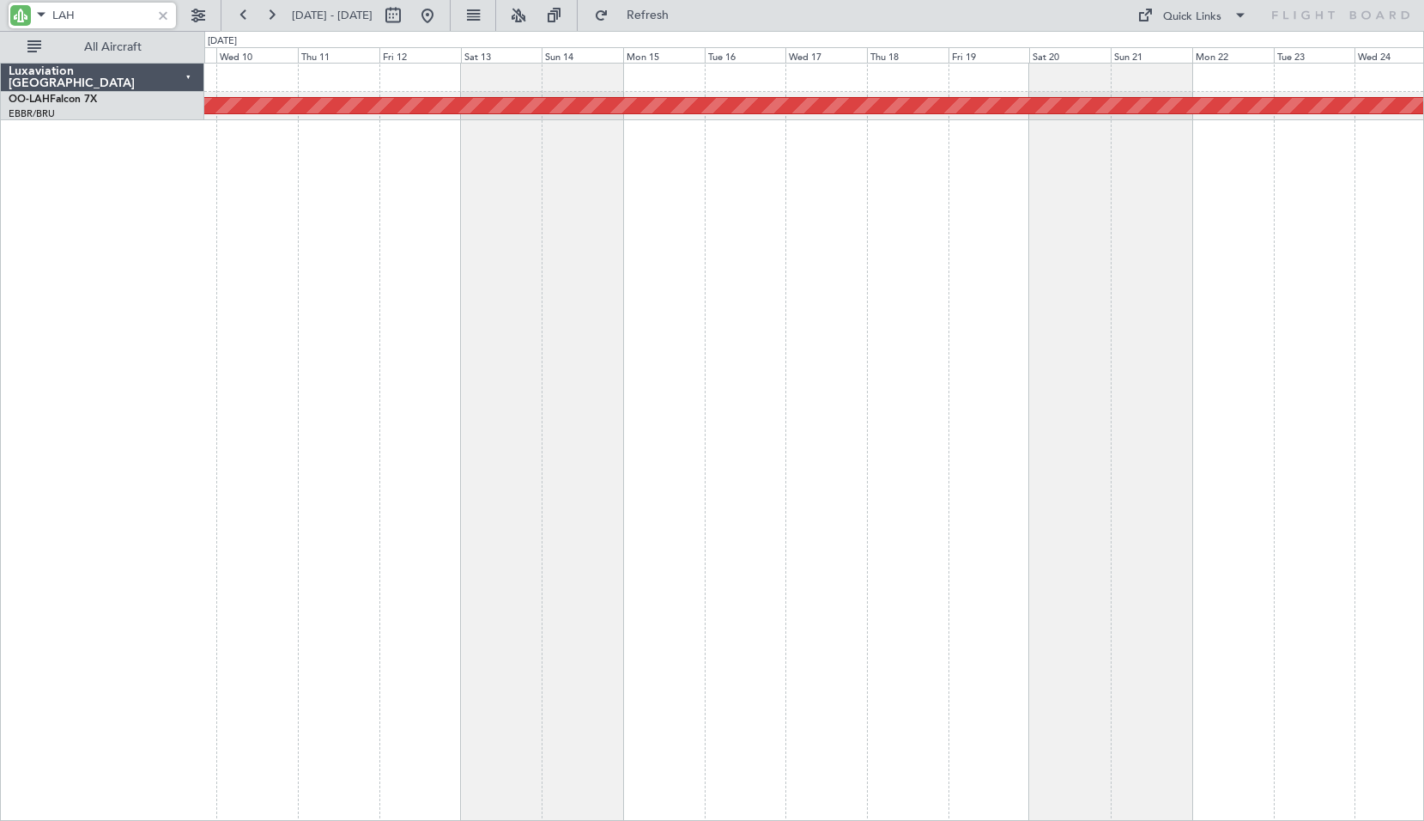
click at [840, 332] on div "Planned Maint [PERSON_NAME]-[GEOGRAPHIC_DATA][PERSON_NAME] ([GEOGRAPHIC_DATA][P…" at bounding box center [814, 442] width 1220 height 758
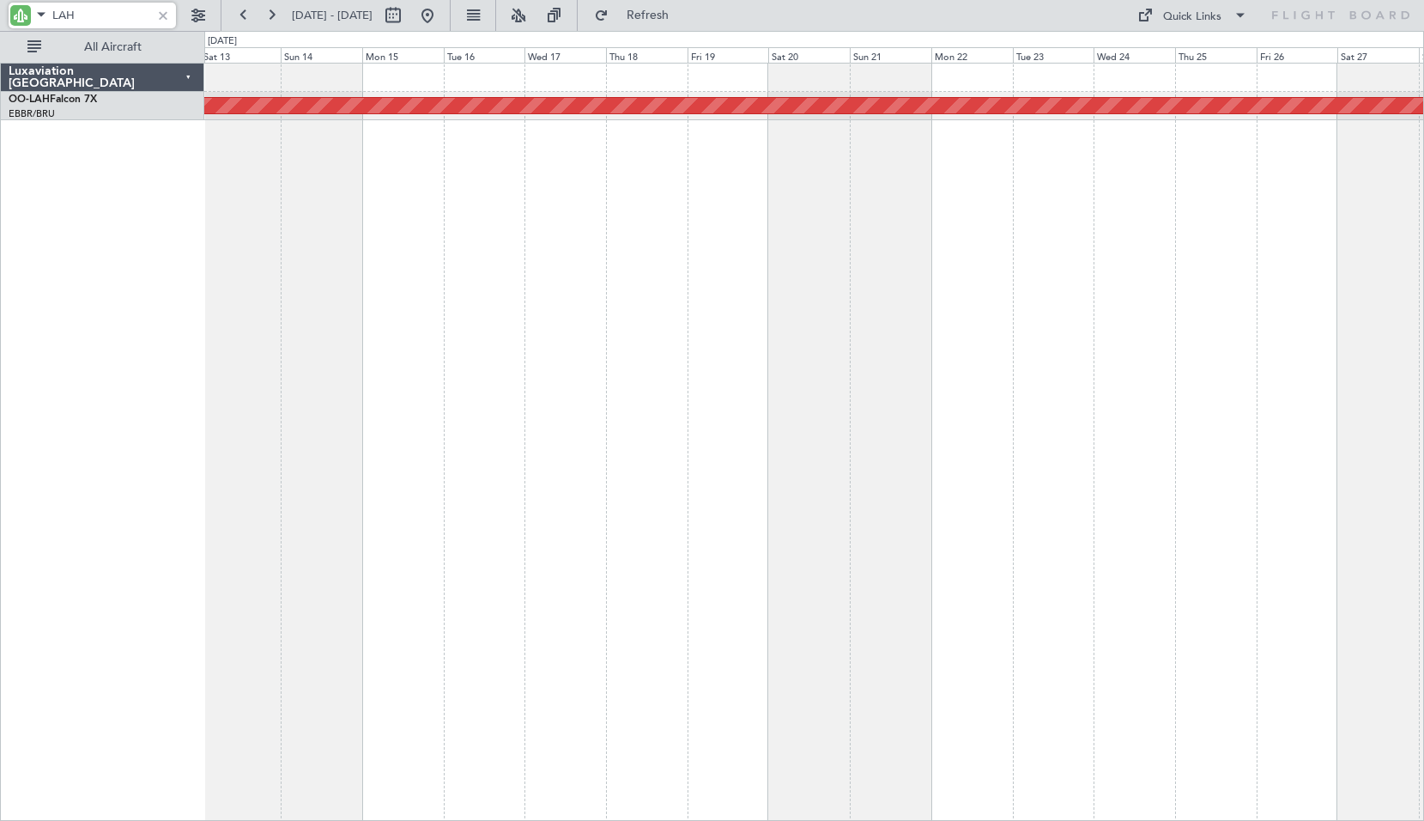
click at [779, 329] on div "Planned Maint [PERSON_NAME]-[GEOGRAPHIC_DATA][PERSON_NAME] ([GEOGRAPHIC_DATA][P…" at bounding box center [814, 442] width 1220 height 758
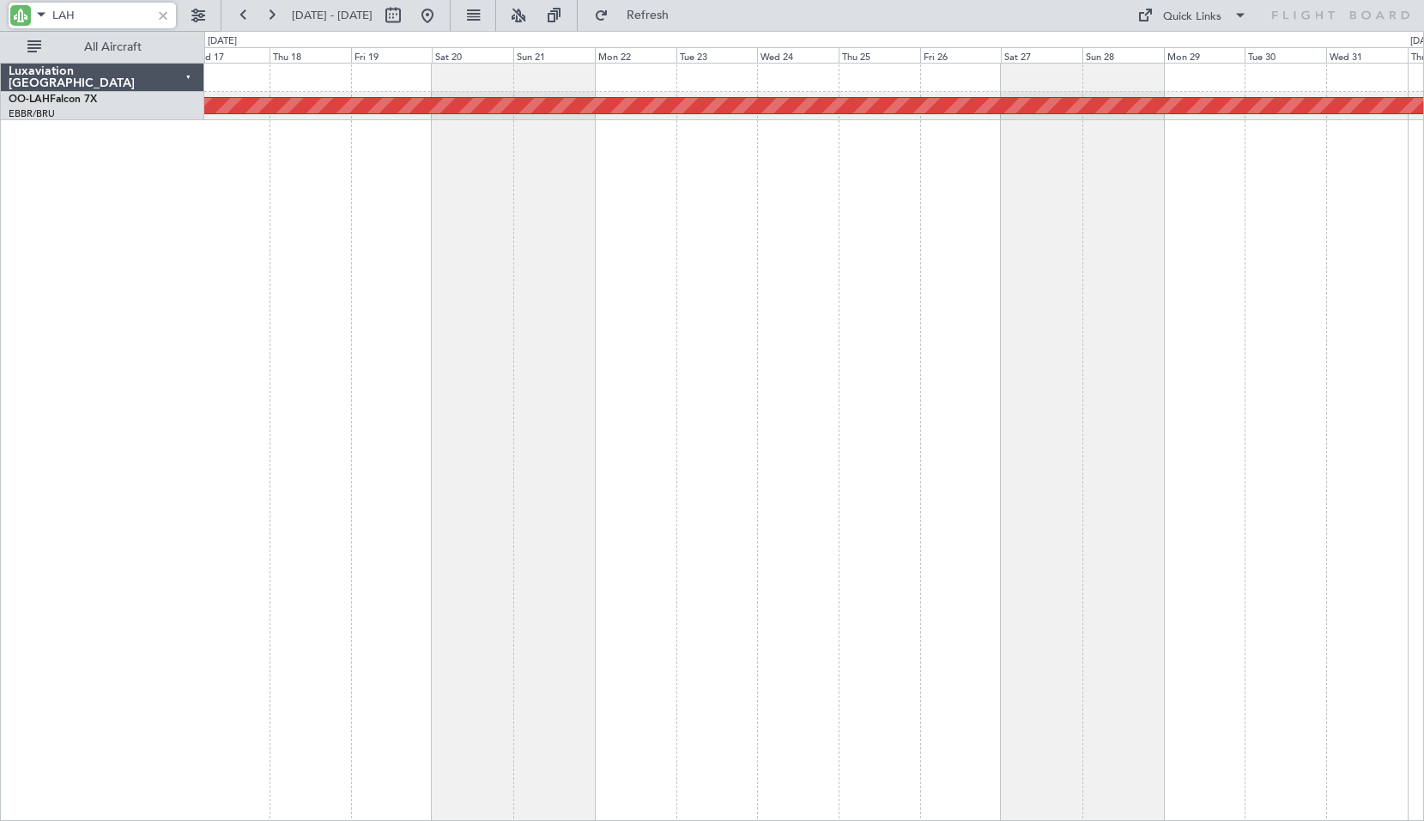
click at [816, 368] on div "Planned Maint [PERSON_NAME]-[GEOGRAPHIC_DATA][PERSON_NAME] ([GEOGRAPHIC_DATA][P…" at bounding box center [814, 442] width 1220 height 758
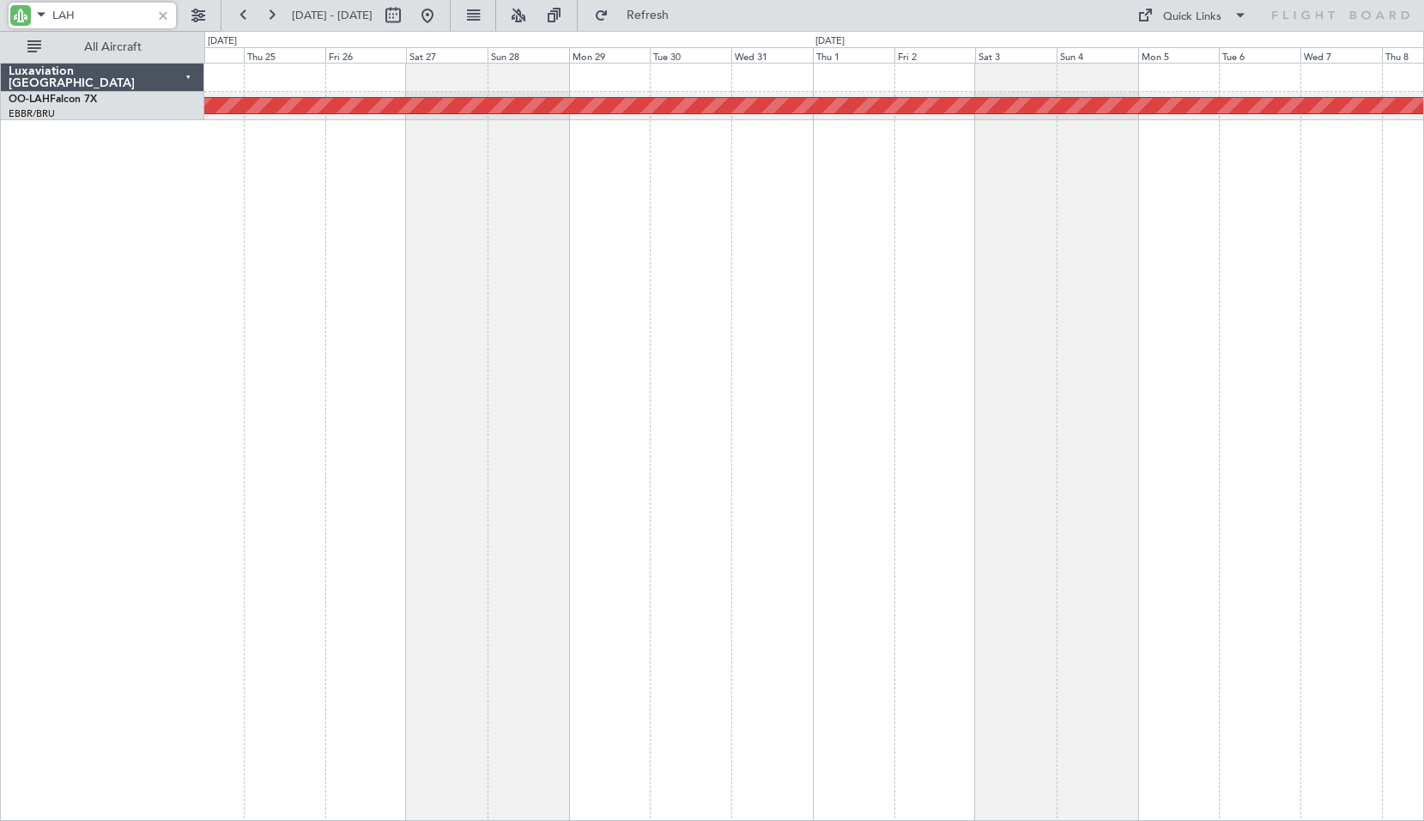
click at [712, 311] on div "Planned Maint [PERSON_NAME]-[GEOGRAPHIC_DATA][PERSON_NAME] ([GEOGRAPHIC_DATA][P…" at bounding box center [814, 442] width 1220 height 758
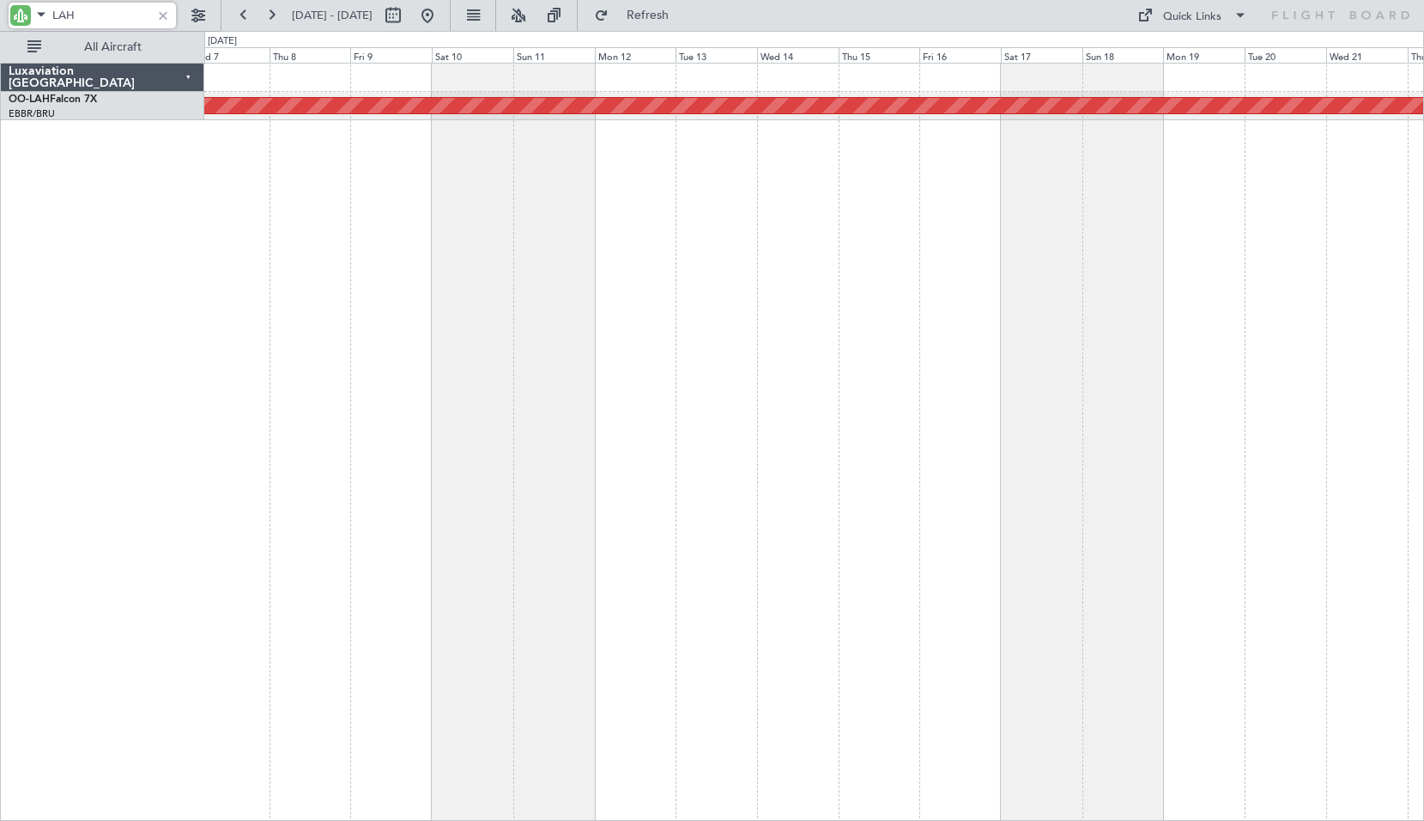
click at [866, 306] on div "Planned Maint [PERSON_NAME]-[GEOGRAPHIC_DATA][PERSON_NAME] ([GEOGRAPHIC_DATA][P…" at bounding box center [814, 442] width 1220 height 758
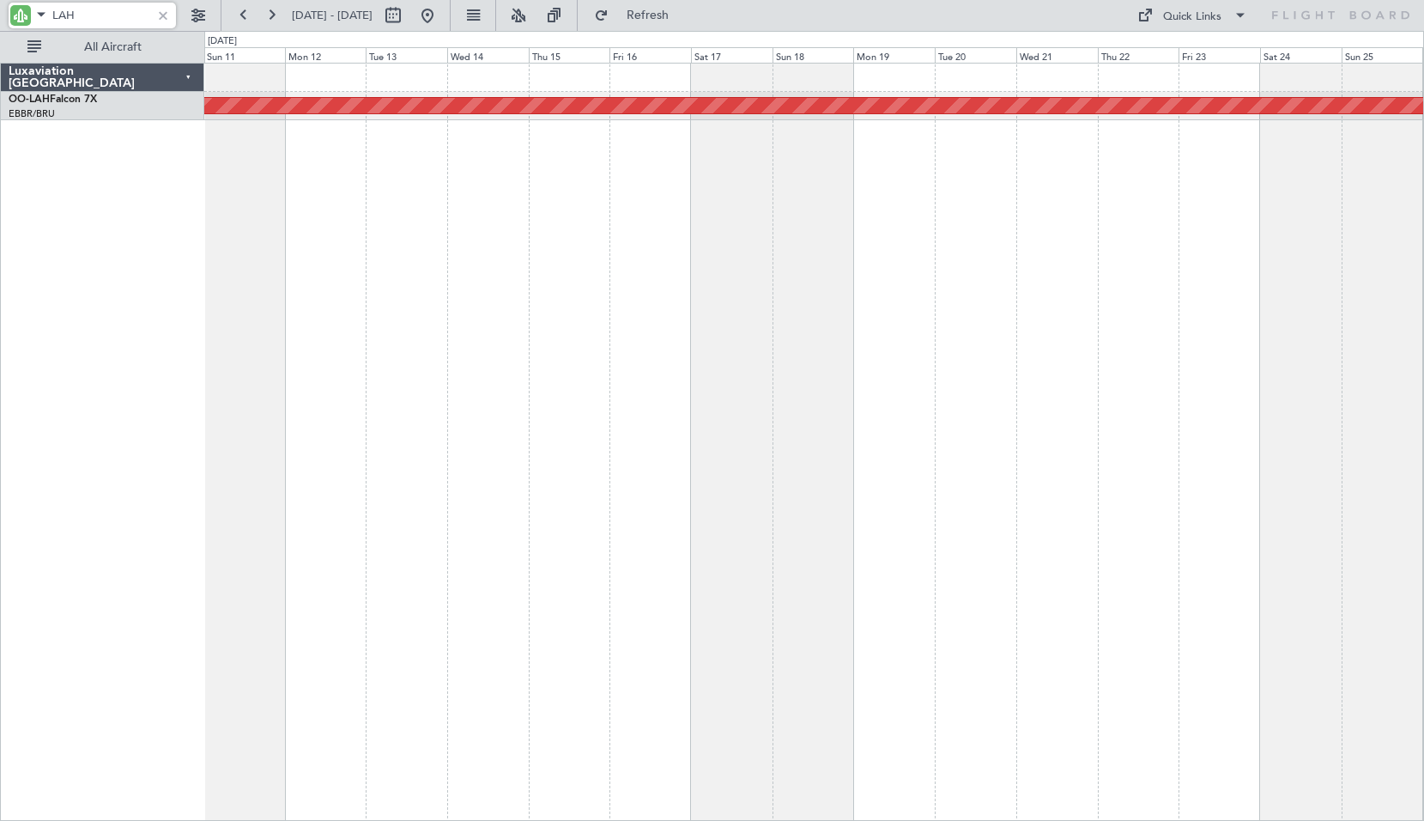
click at [901, 207] on div "Planned Maint [PERSON_NAME]-[GEOGRAPHIC_DATA][PERSON_NAME] ([GEOGRAPHIC_DATA][P…" at bounding box center [814, 442] width 1220 height 758
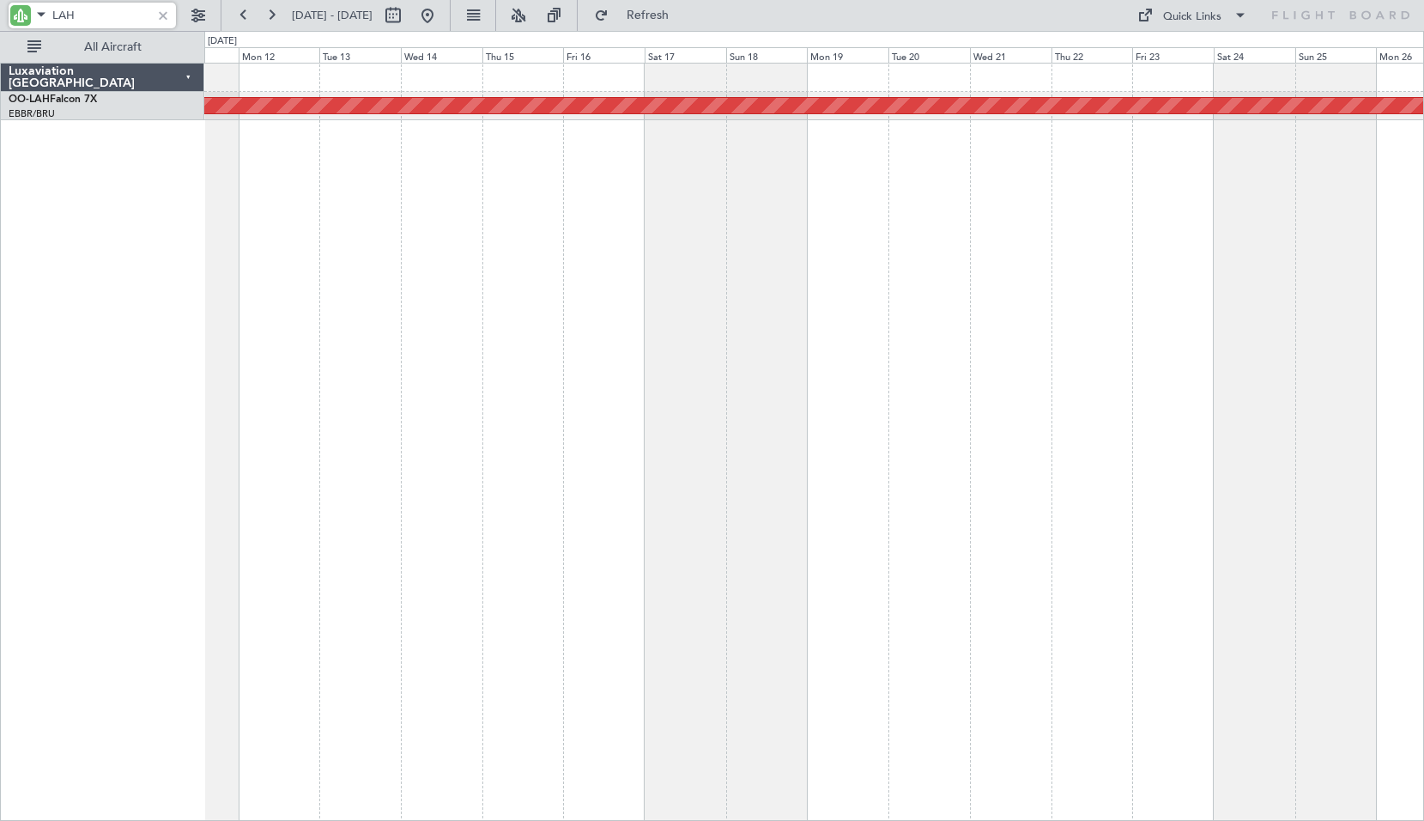
click at [822, 210] on div "Planned Maint [PERSON_NAME]-[GEOGRAPHIC_DATA][PERSON_NAME] ([GEOGRAPHIC_DATA][P…" at bounding box center [814, 442] width 1220 height 758
click at [958, 174] on div "Planned Maint [PERSON_NAME]-[GEOGRAPHIC_DATA][PERSON_NAME] ([GEOGRAPHIC_DATA][P…" at bounding box center [814, 442] width 1220 height 758
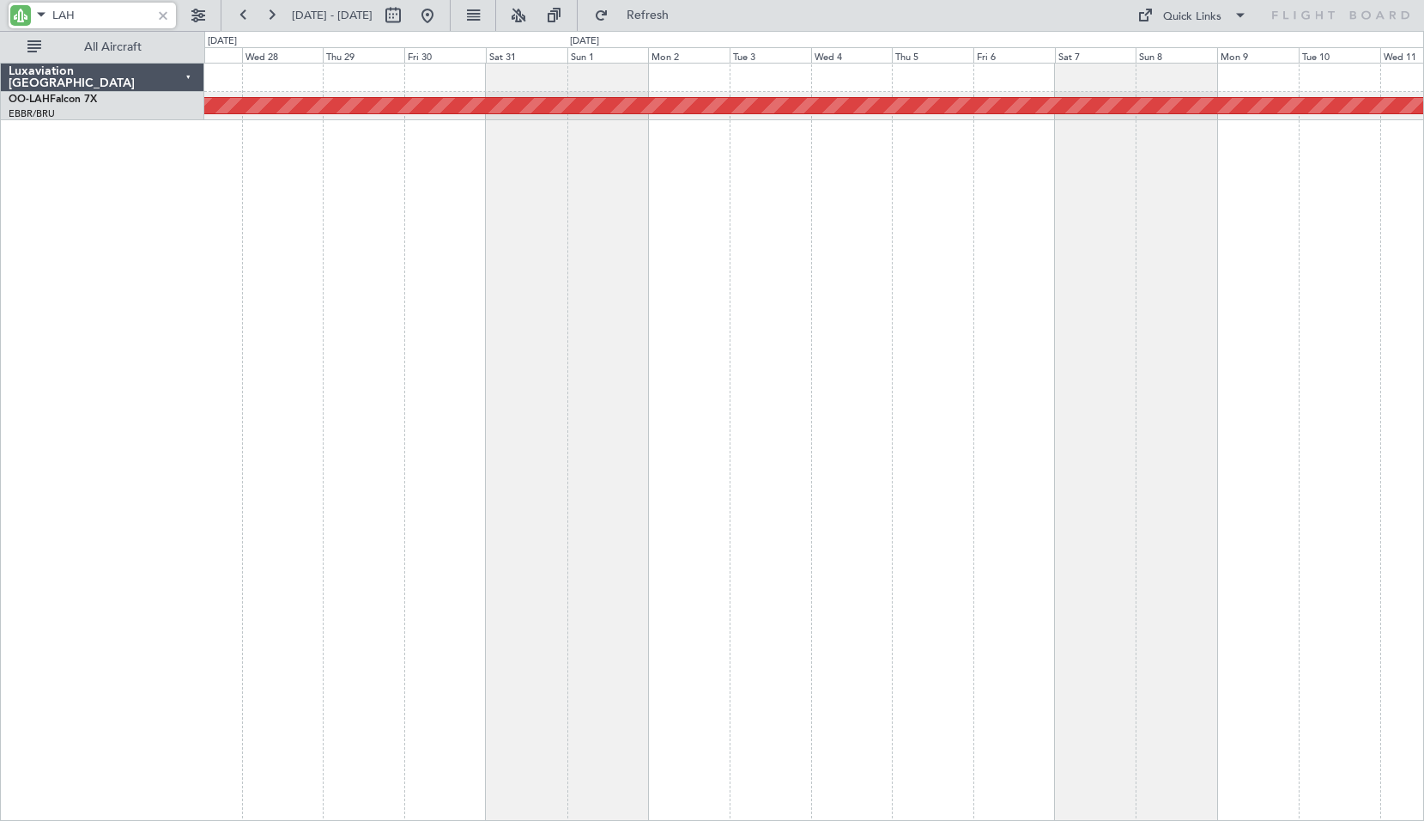
click at [979, 136] on div "Planned Maint [PERSON_NAME]-[GEOGRAPHIC_DATA][PERSON_NAME] ([GEOGRAPHIC_DATA][P…" at bounding box center [814, 442] width 1220 height 758
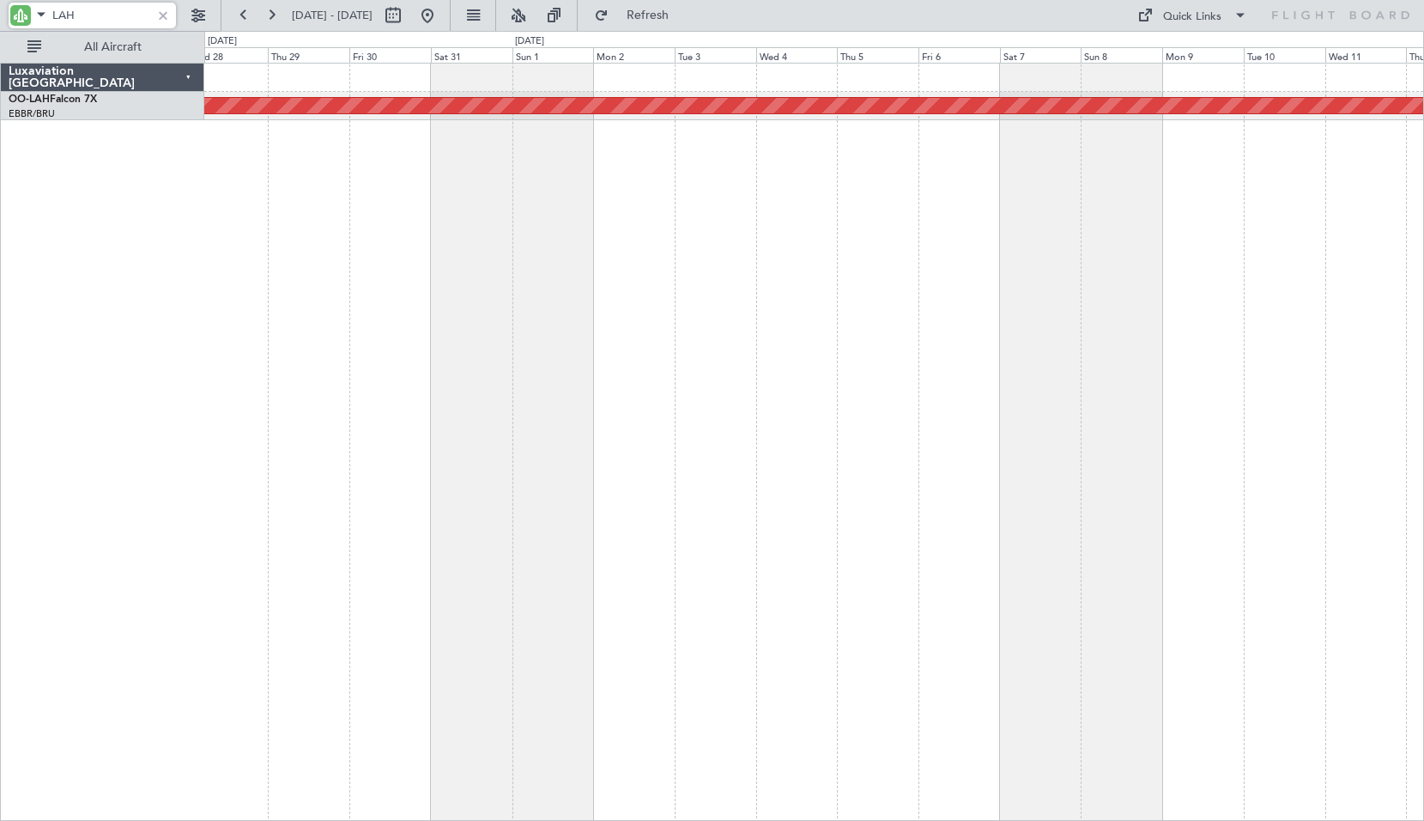
click at [888, 138] on div "Planned Maint [PERSON_NAME]-[GEOGRAPHIC_DATA][PERSON_NAME] ([GEOGRAPHIC_DATA][P…" at bounding box center [814, 442] width 1220 height 758
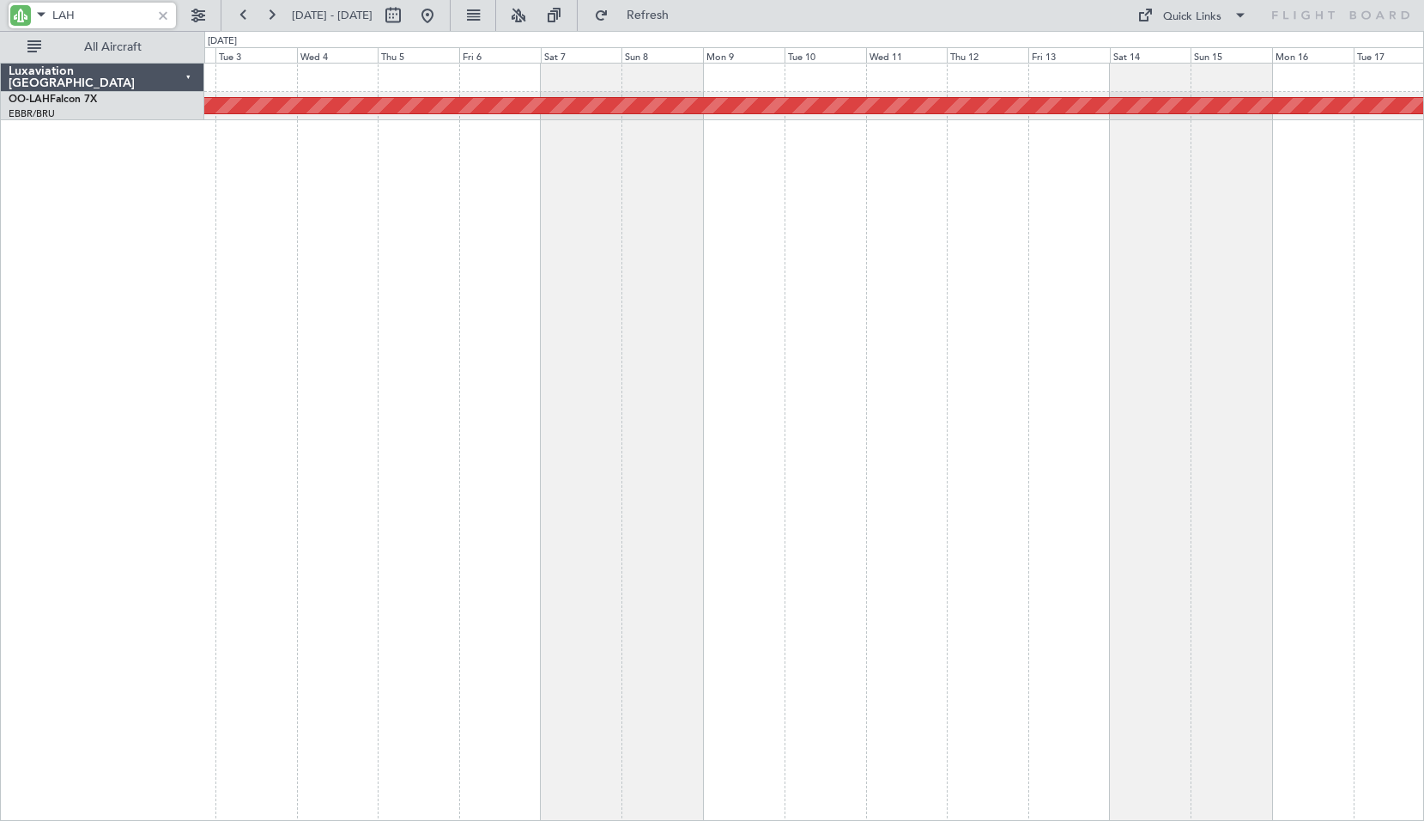
click at [809, 176] on div "Planned Maint [PERSON_NAME]-[GEOGRAPHIC_DATA][PERSON_NAME] ([GEOGRAPHIC_DATA][P…" at bounding box center [814, 442] width 1220 height 758
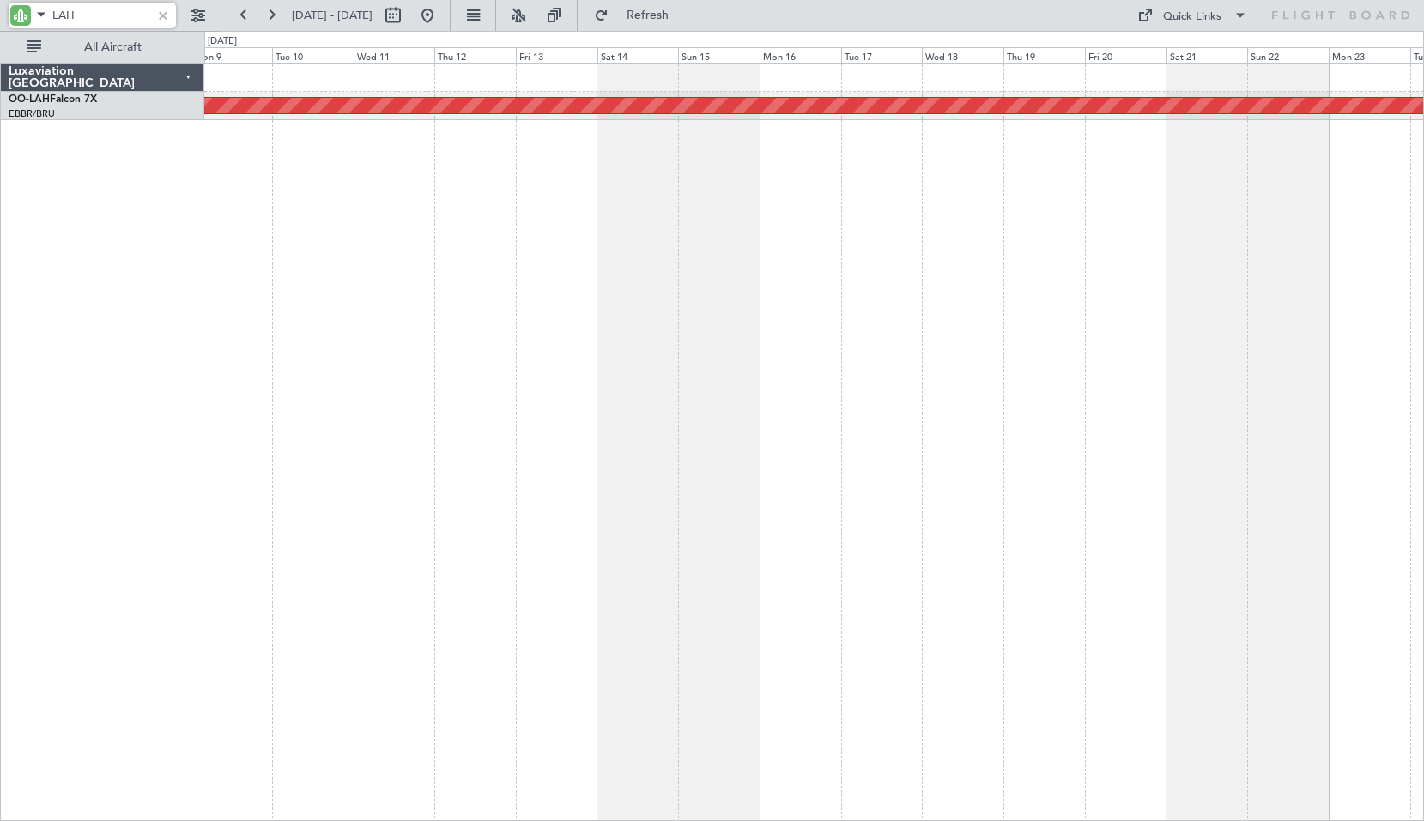
click at [1019, 199] on div "Planned Maint [PERSON_NAME]-[GEOGRAPHIC_DATA][PERSON_NAME] ([GEOGRAPHIC_DATA][P…" at bounding box center [814, 442] width 1220 height 758
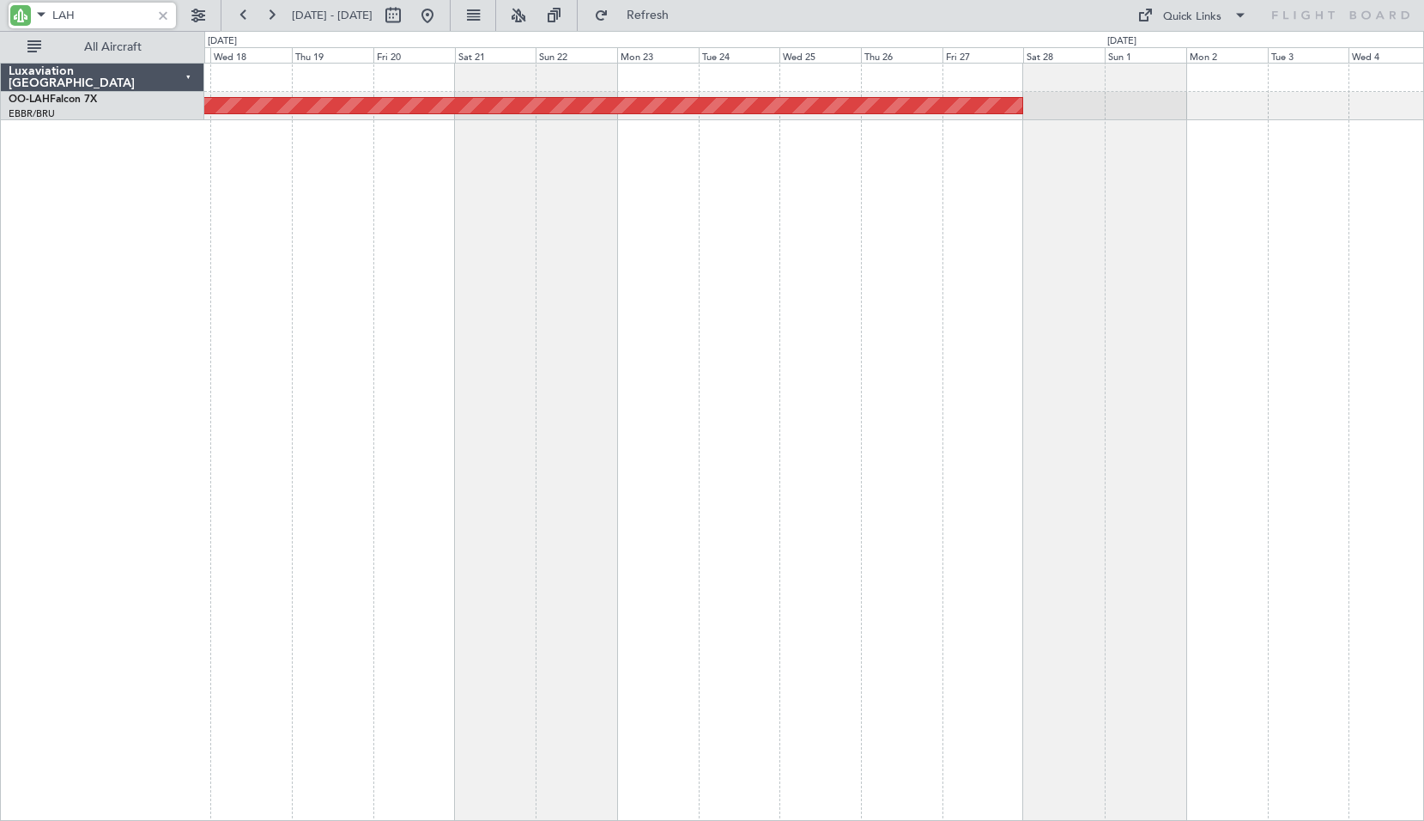
click at [815, 204] on div "Planned Maint [PERSON_NAME]-[GEOGRAPHIC_DATA][PERSON_NAME] ([GEOGRAPHIC_DATA][P…" at bounding box center [814, 442] width 1220 height 758
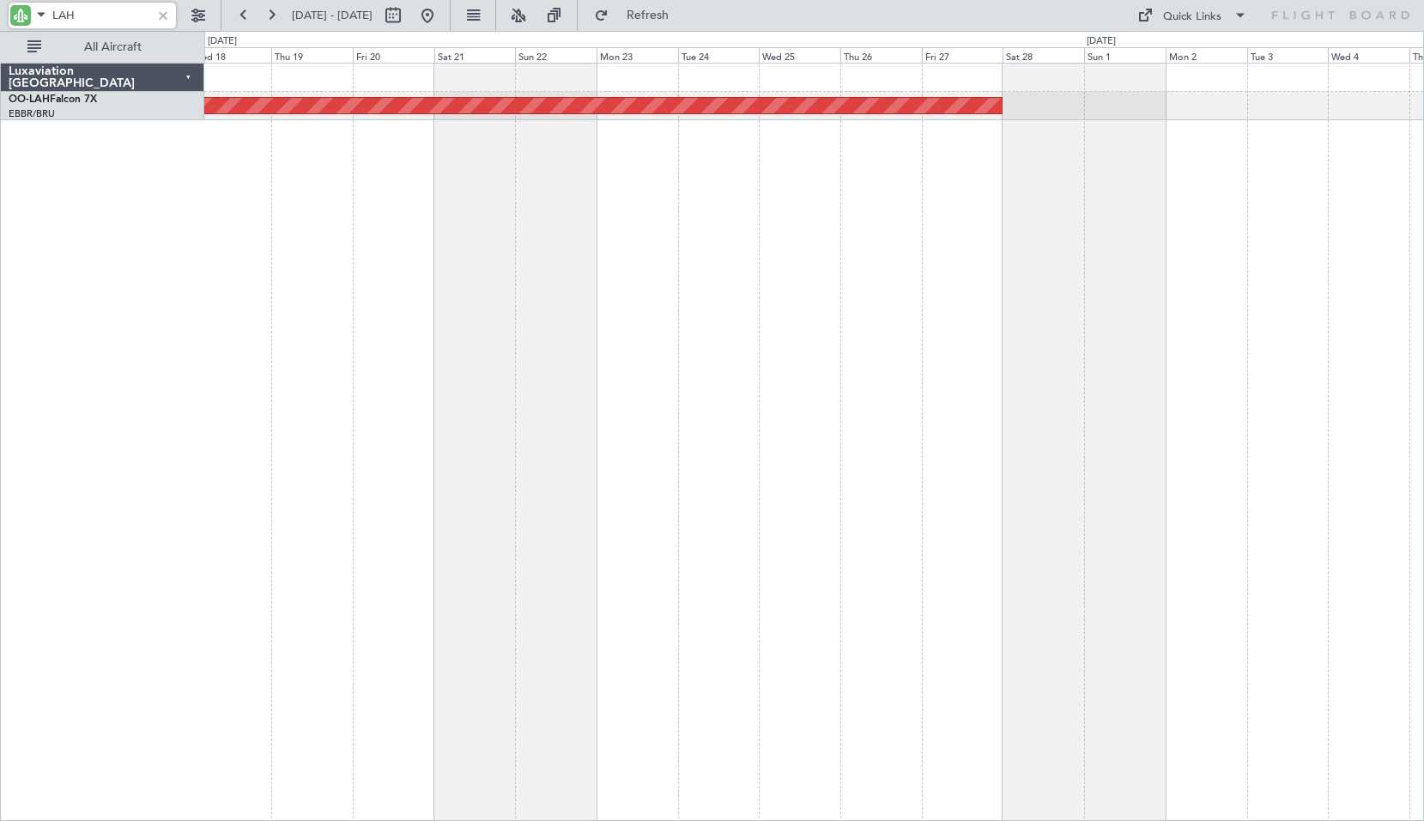
click at [887, 245] on div "Planned Maint [PERSON_NAME]-[GEOGRAPHIC_DATA][PERSON_NAME] ([GEOGRAPHIC_DATA][P…" at bounding box center [814, 442] width 1220 height 758
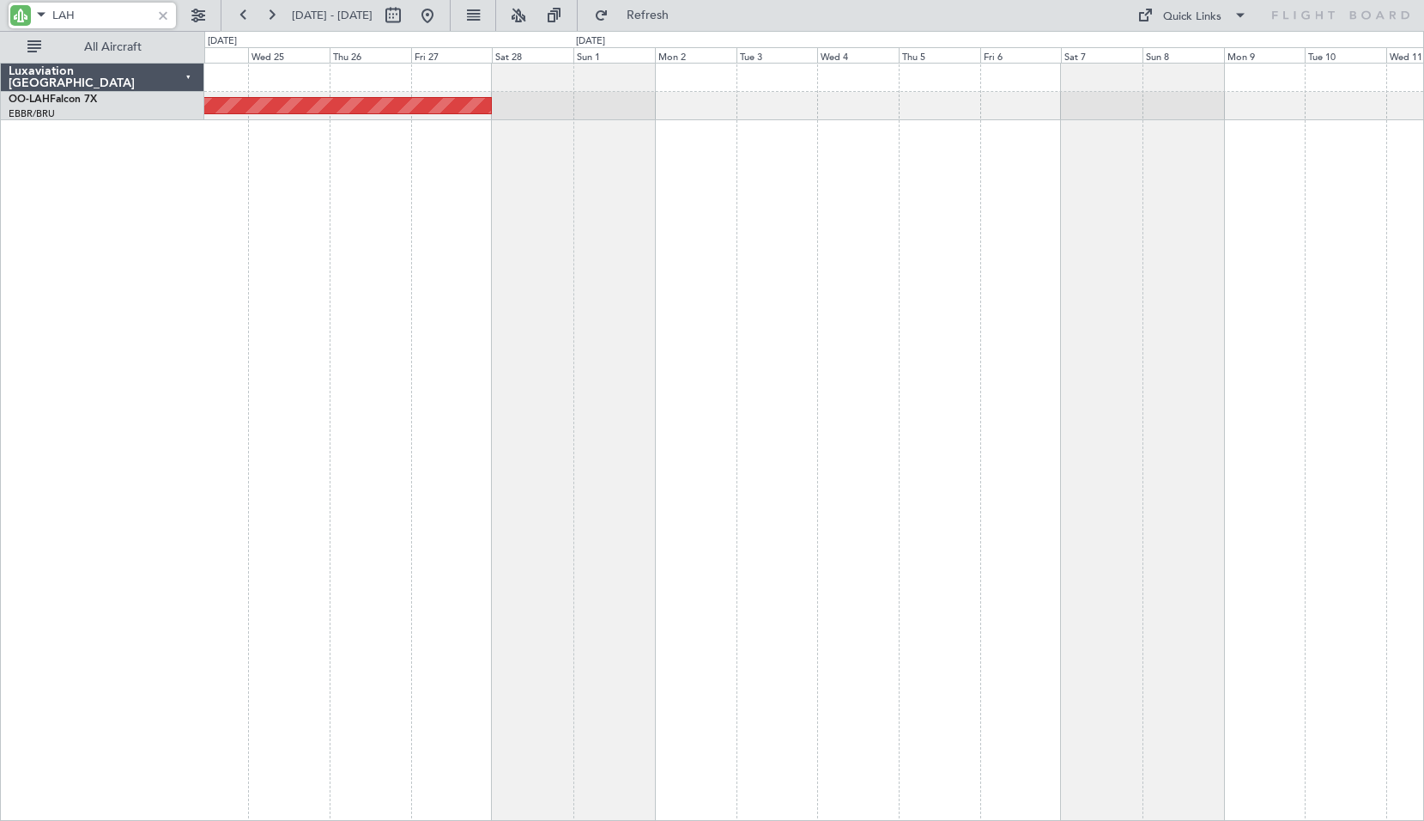
click at [793, 194] on div "Planned Maint [PERSON_NAME]-[GEOGRAPHIC_DATA][PERSON_NAME] ([GEOGRAPHIC_DATA][P…" at bounding box center [814, 442] width 1220 height 758
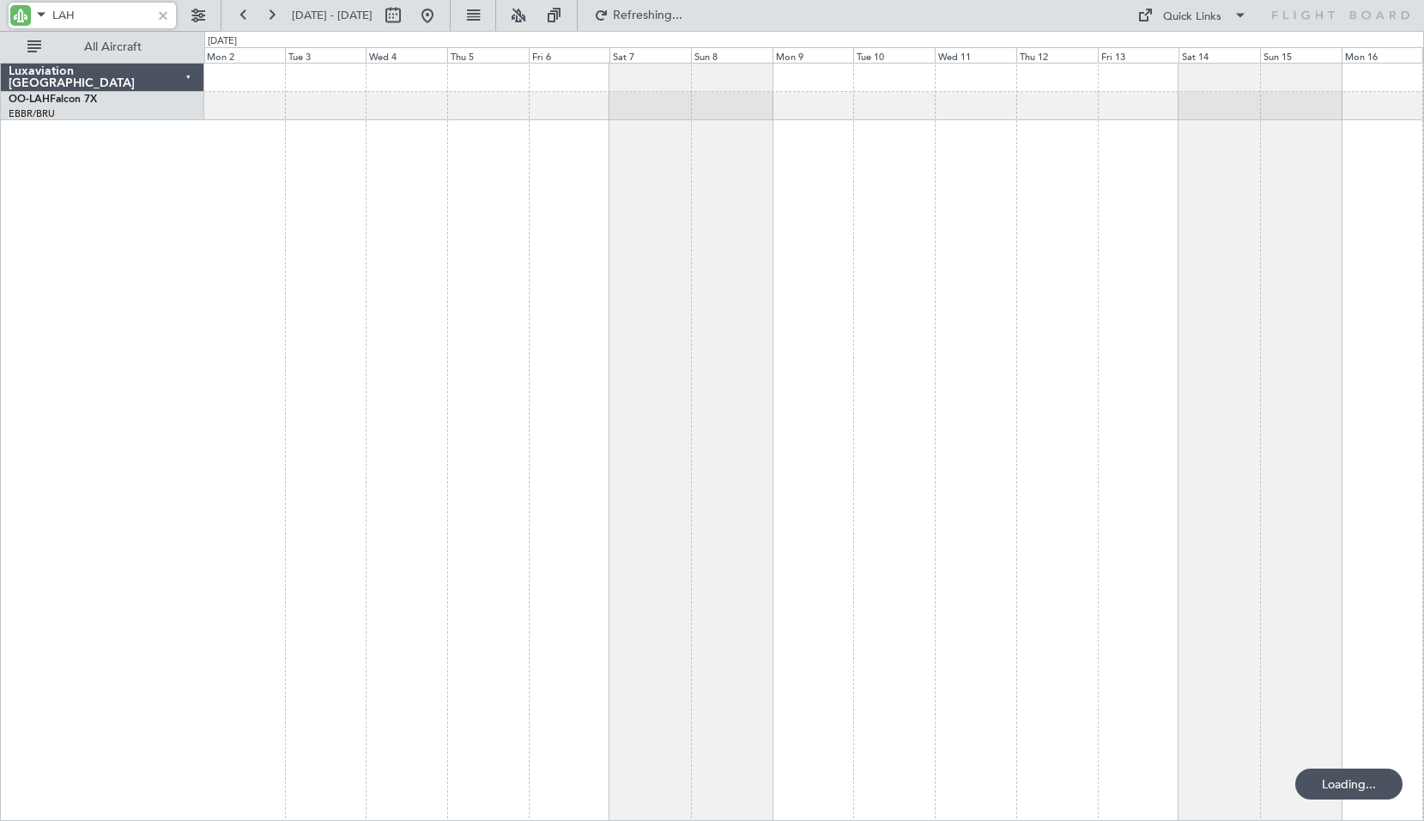
click at [1045, 213] on div "Planned Maint [PERSON_NAME]-[GEOGRAPHIC_DATA][PERSON_NAME] ([GEOGRAPHIC_DATA][P…" at bounding box center [814, 442] width 1220 height 758
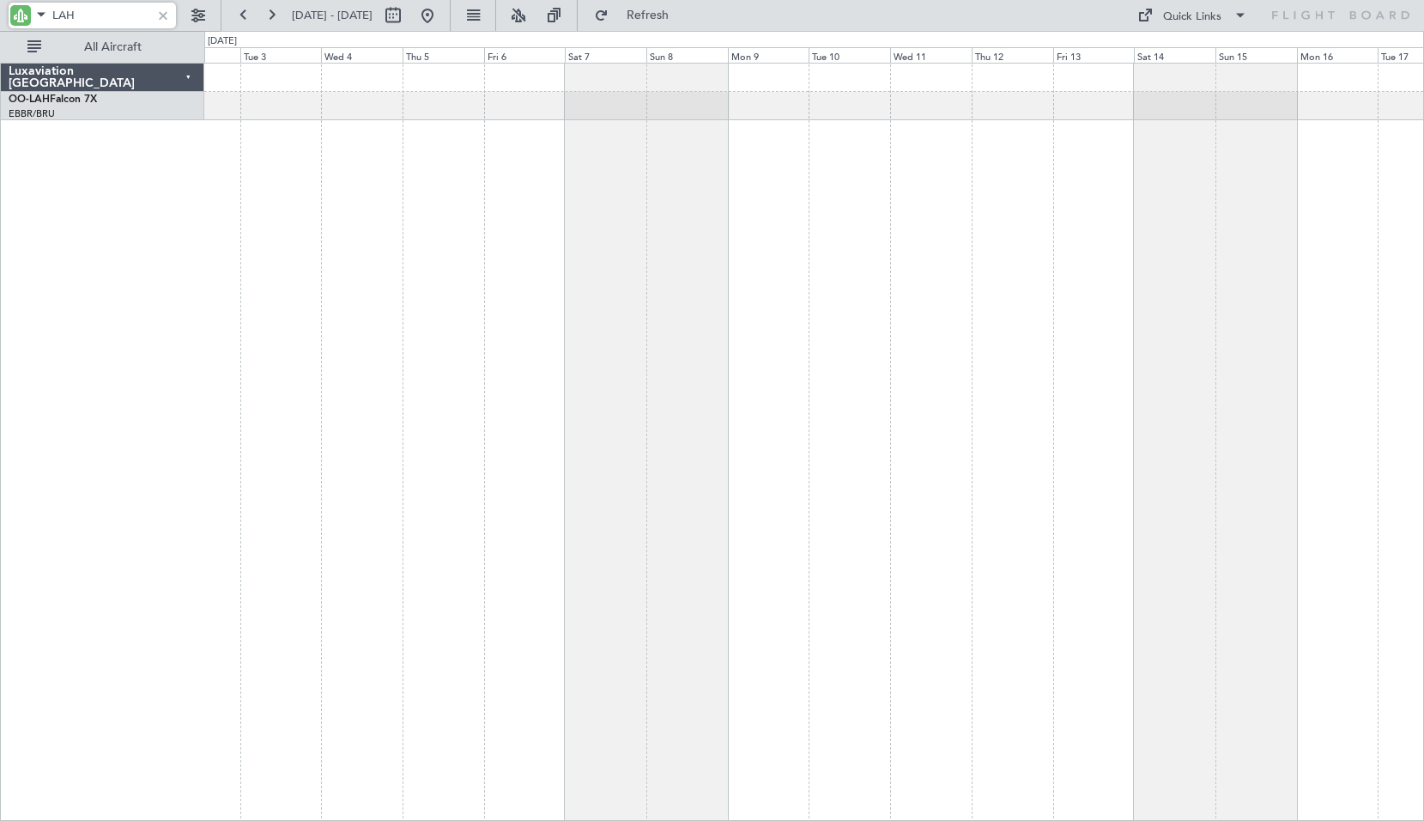
click at [665, 203] on div "Planned Maint [PERSON_NAME]-[GEOGRAPHIC_DATA][PERSON_NAME] ([GEOGRAPHIC_DATA][P…" at bounding box center [814, 442] width 1220 height 758
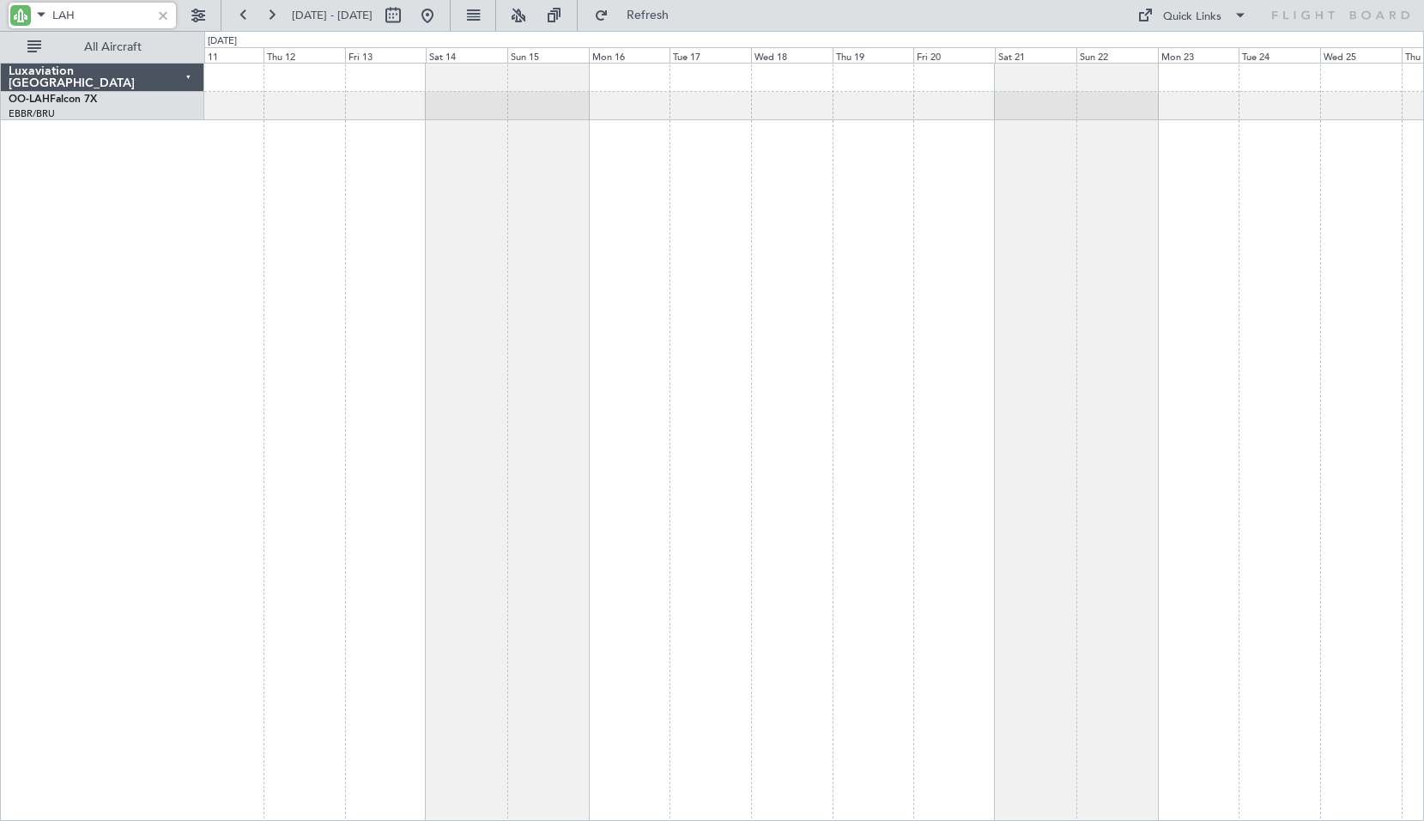
click at [549, 222] on div at bounding box center [814, 442] width 1220 height 758
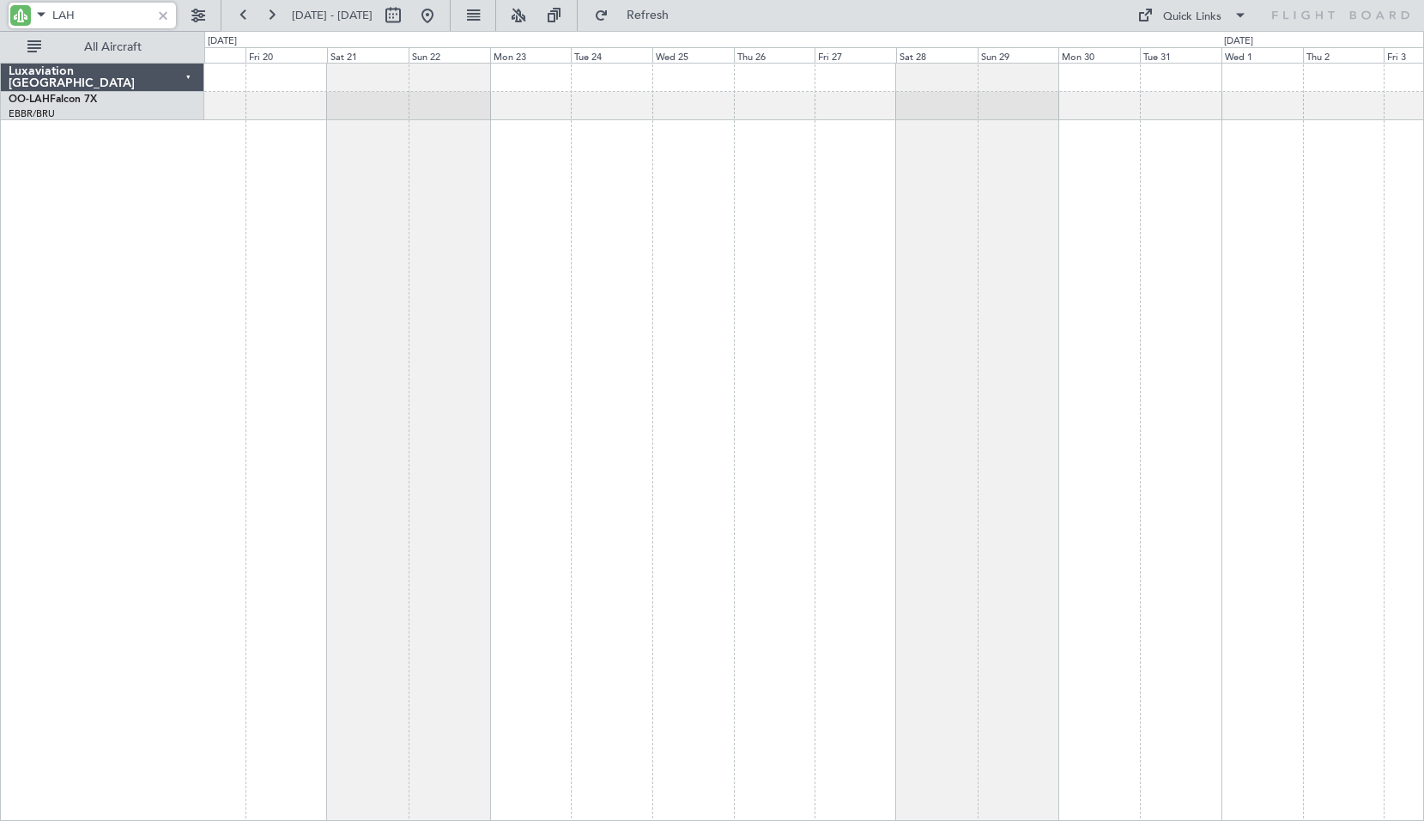
type input "LAH"
click at [158, 4] on div "LAH" at bounding box center [92, 16] width 167 height 26
click at [170, 17] on div at bounding box center [163, 15] width 19 height 19
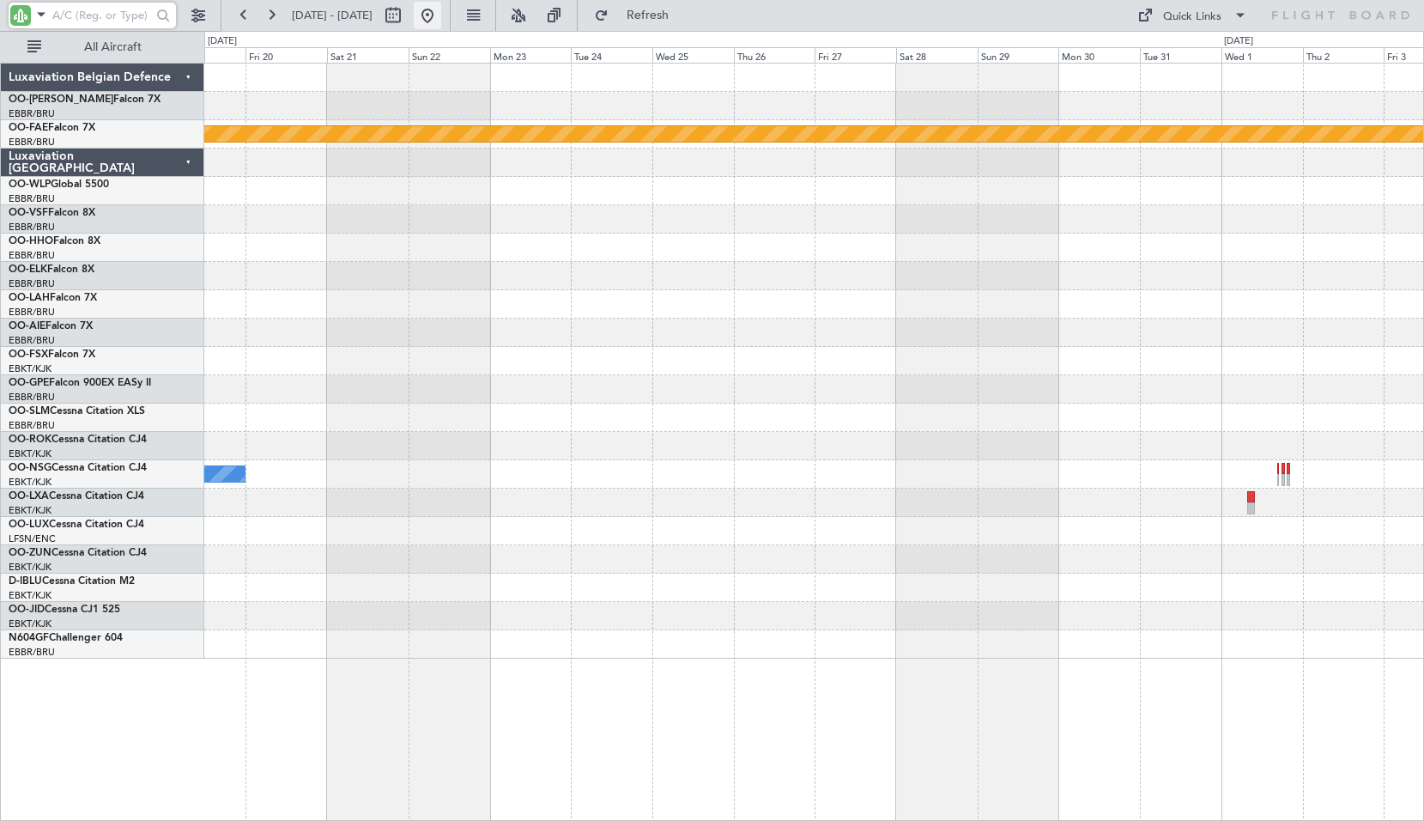
click at [441, 6] on button at bounding box center [427, 15] width 27 height 27
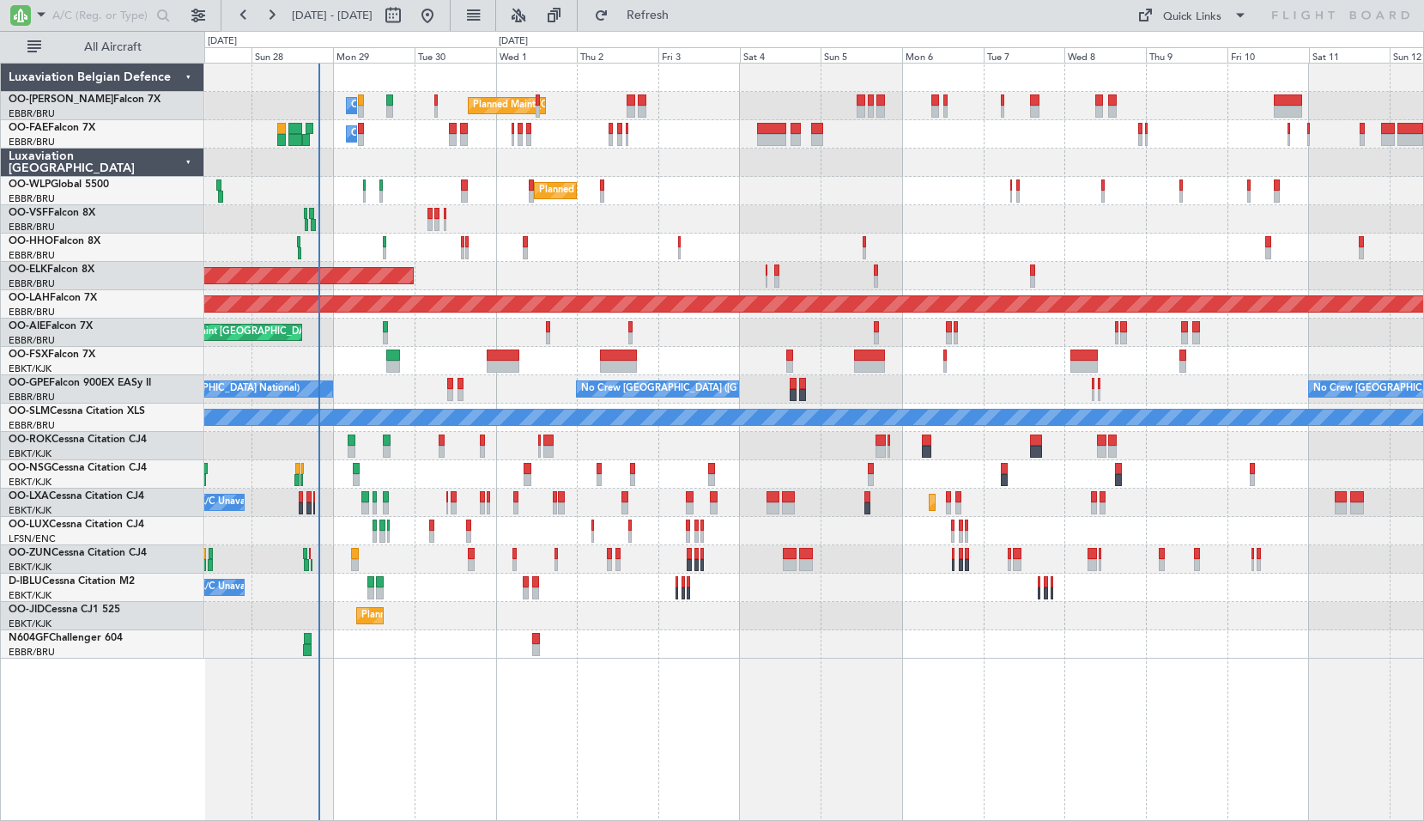
click at [434, 359] on div "Planned Maint [GEOGRAPHIC_DATA] ([GEOGRAPHIC_DATA] National) Owner [GEOGRAPHIC_…" at bounding box center [813, 361] width 1219 height 595
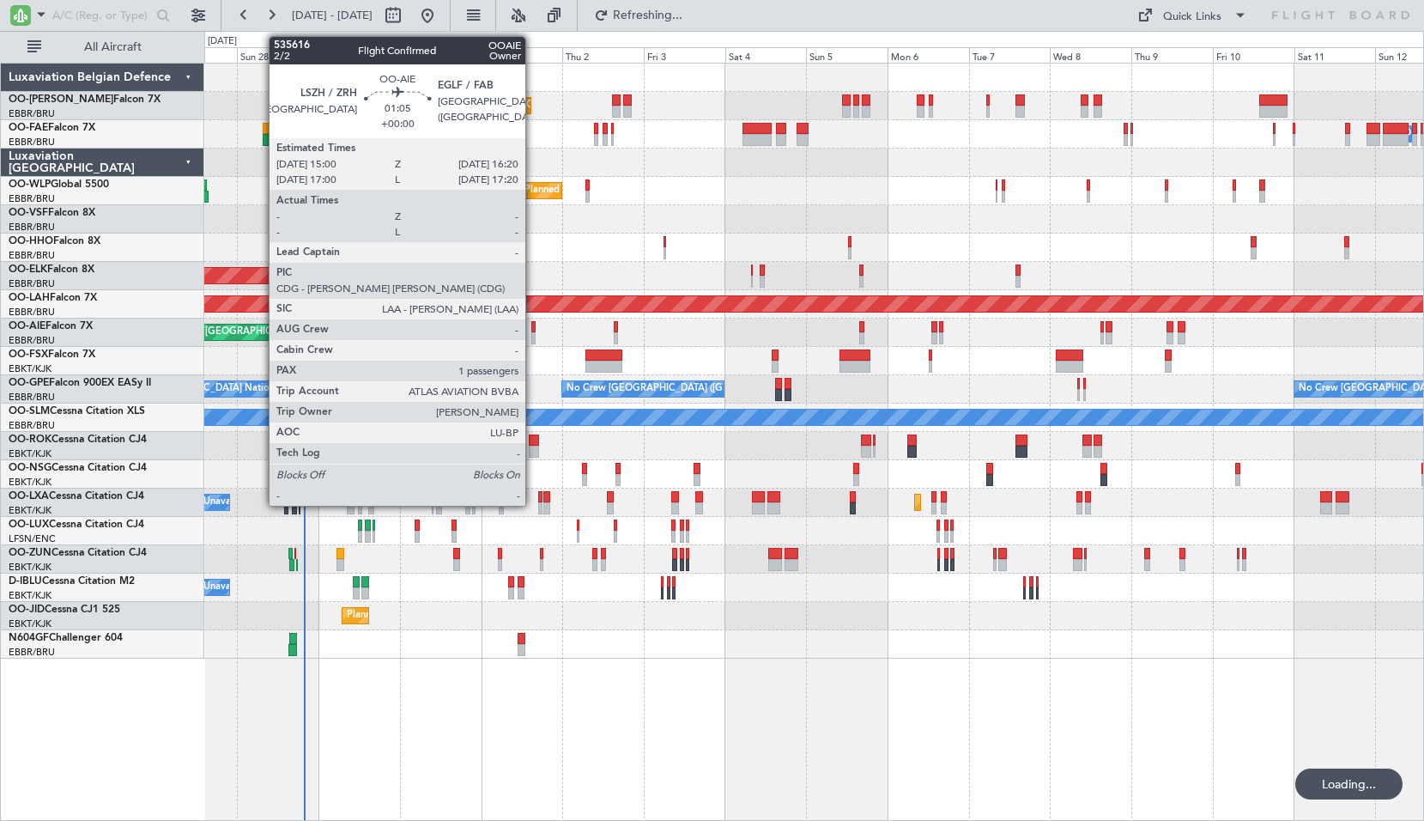
click at [533, 325] on div at bounding box center [533, 327] width 5 height 12
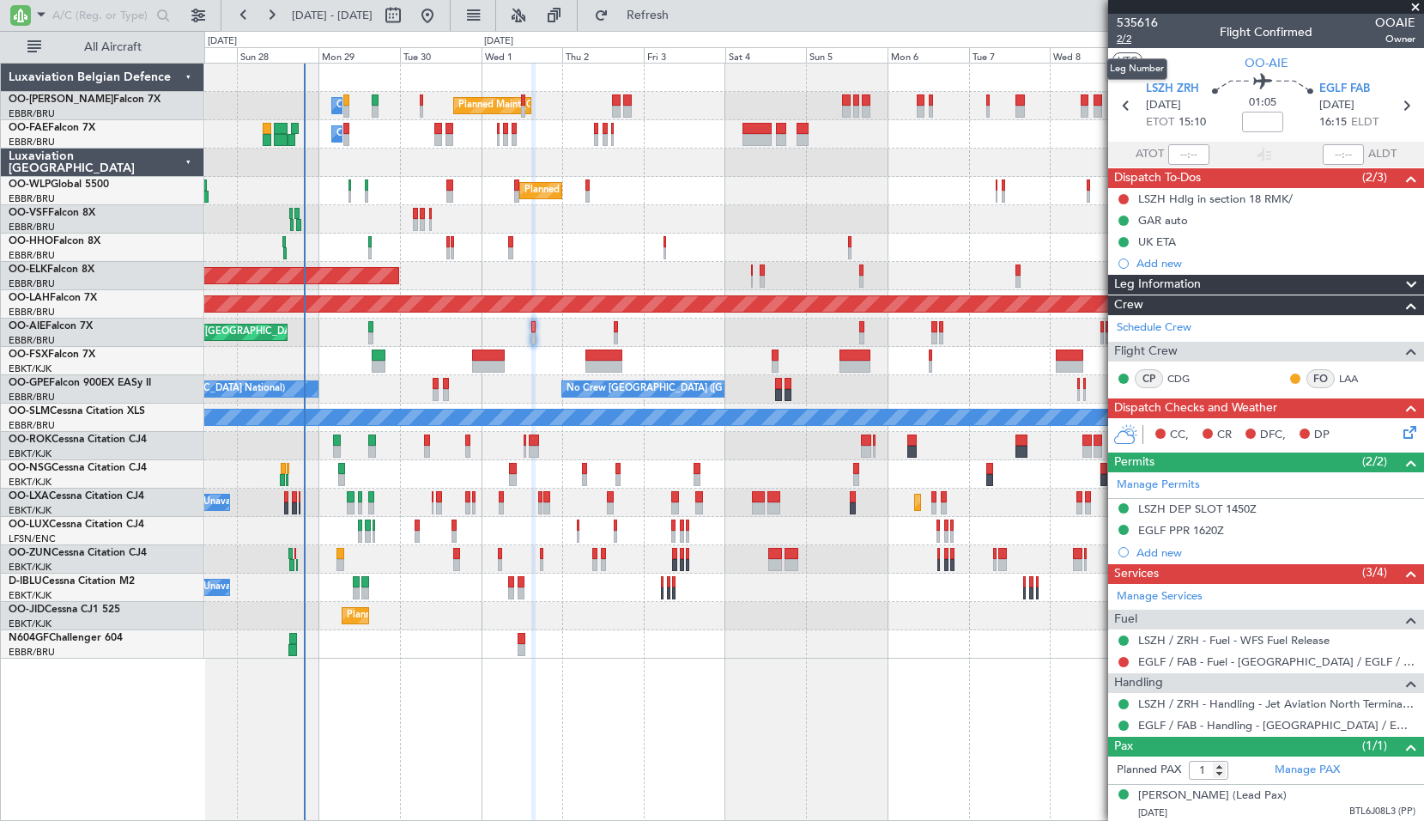
click at [1127, 33] on span "2/2" at bounding box center [1137, 39] width 41 height 15
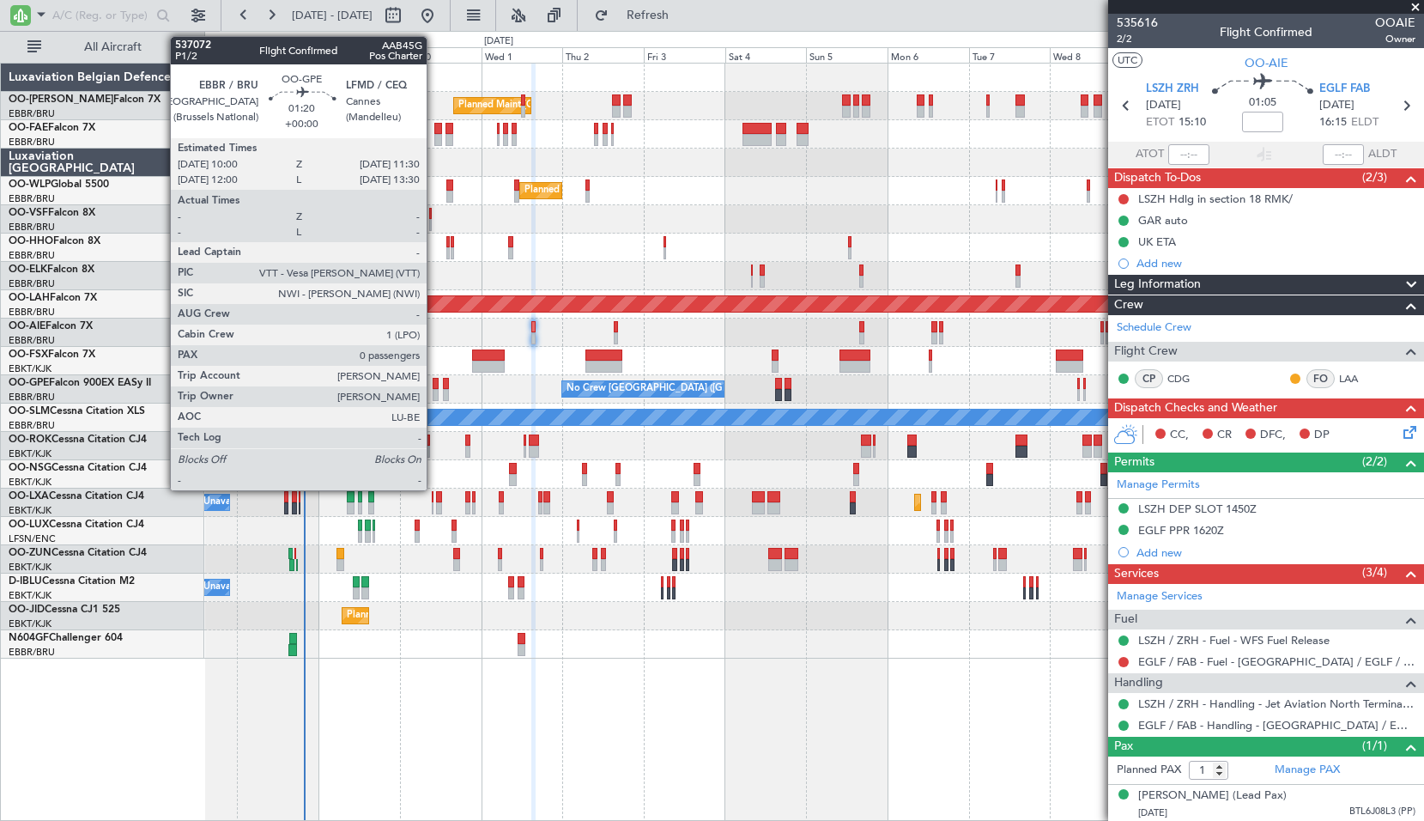
click at [434, 388] on div at bounding box center [435, 384] width 5 height 12
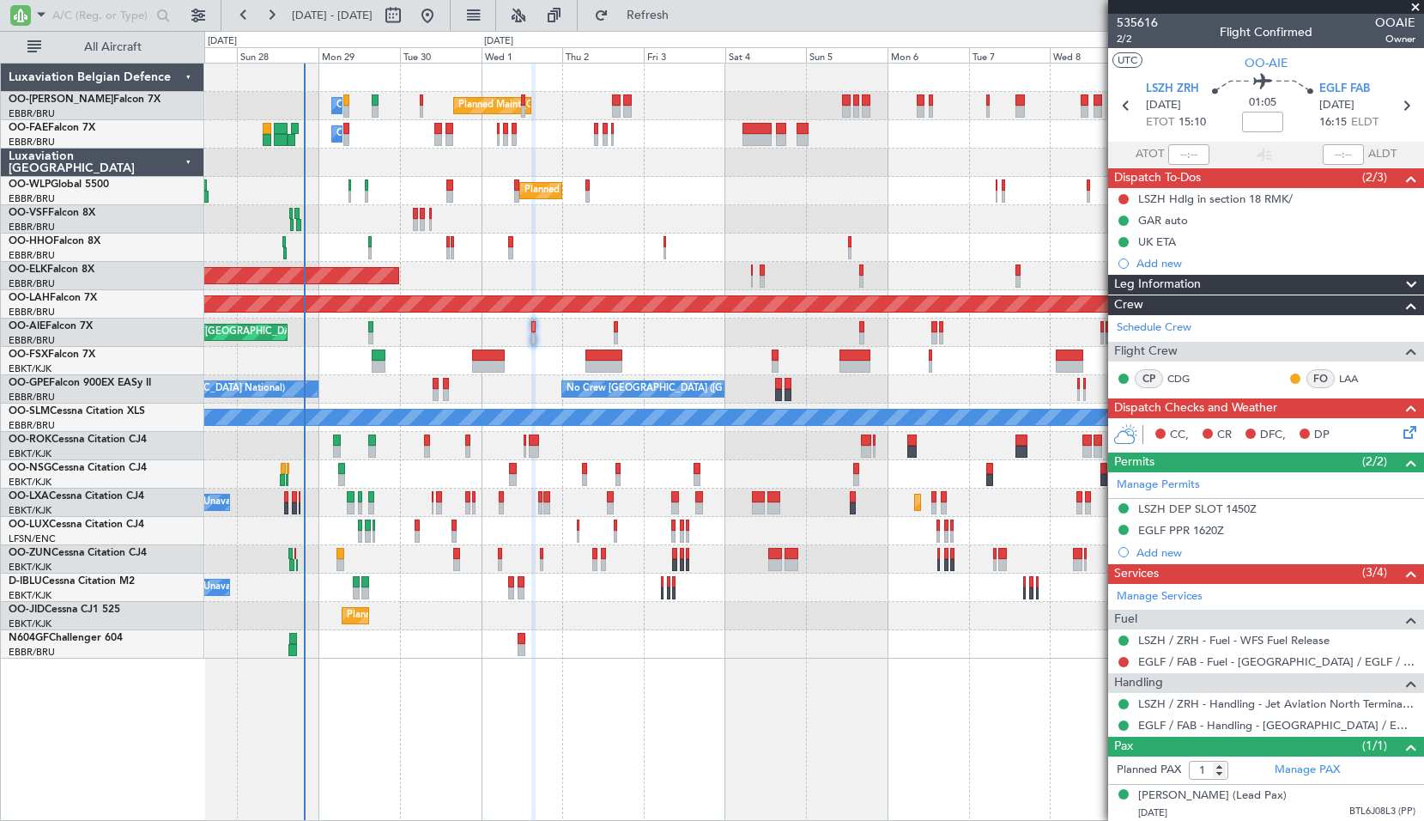
click at [468, 472] on div "Planned Maint [GEOGRAPHIC_DATA] ([GEOGRAPHIC_DATA] National) Owner [GEOGRAPHIC_…" at bounding box center [813, 361] width 1219 height 595
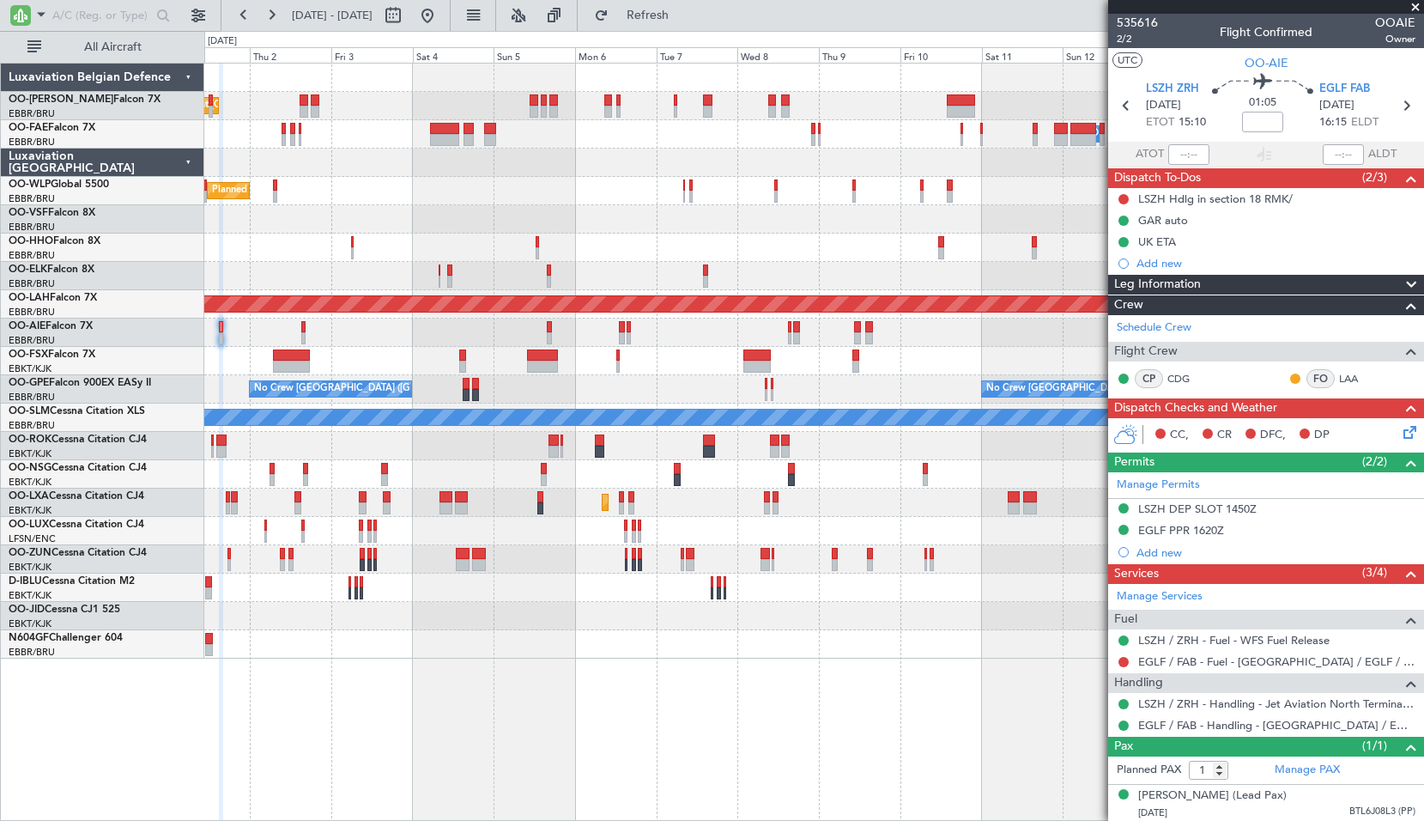
click at [604, 489] on div "Planned Maint [GEOGRAPHIC_DATA] ([GEOGRAPHIC_DATA] National) Owner [GEOGRAPHIC_…" at bounding box center [813, 361] width 1219 height 595
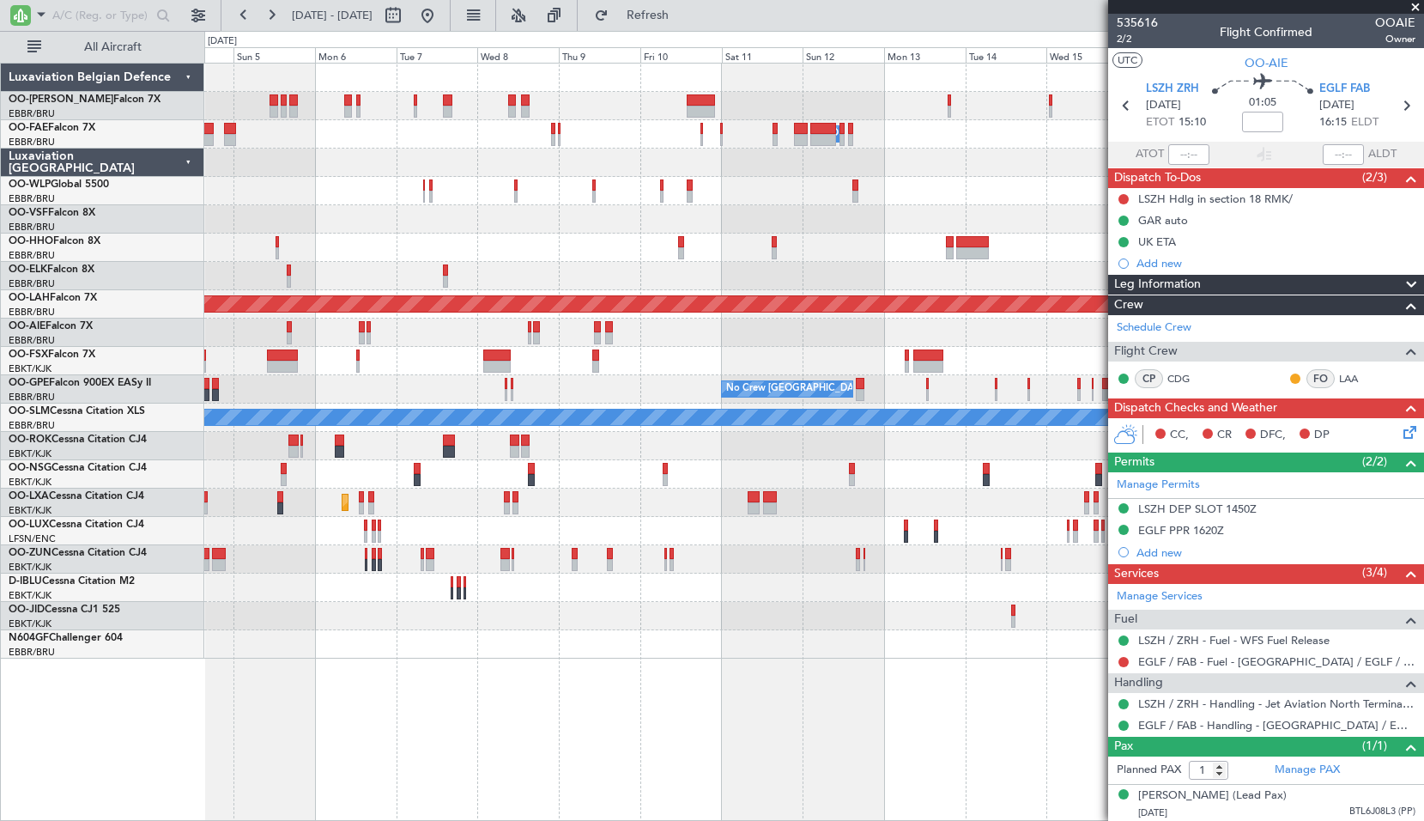
click at [696, 500] on div "Planned Maint Kortrijk-[GEOGRAPHIC_DATA]" at bounding box center [813, 503] width 1219 height 28
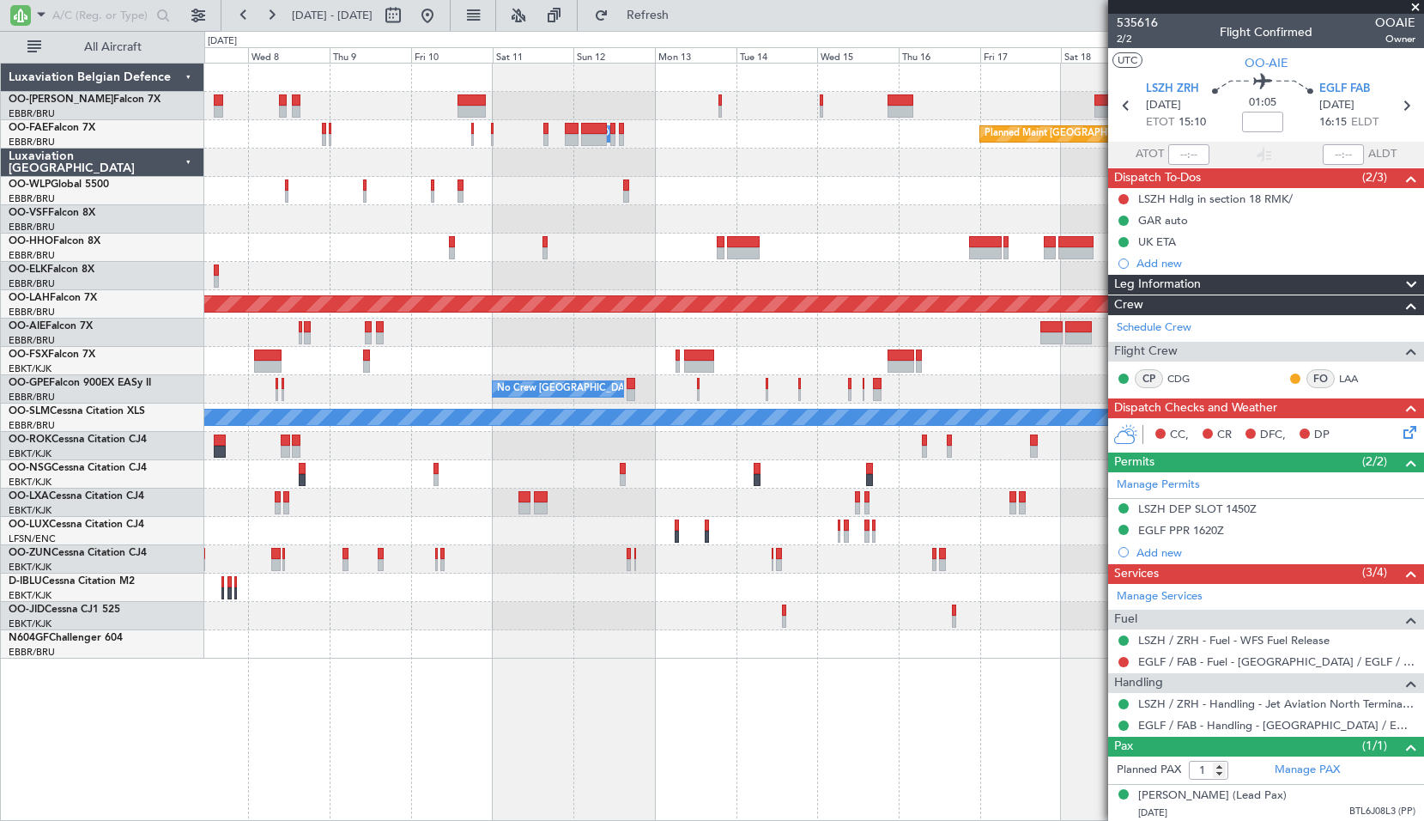
click at [676, 459] on div "Owner Melsbroek Air Base Planned Maint [GEOGRAPHIC_DATA] ([GEOGRAPHIC_DATA]) Pl…" at bounding box center [813, 361] width 1219 height 595
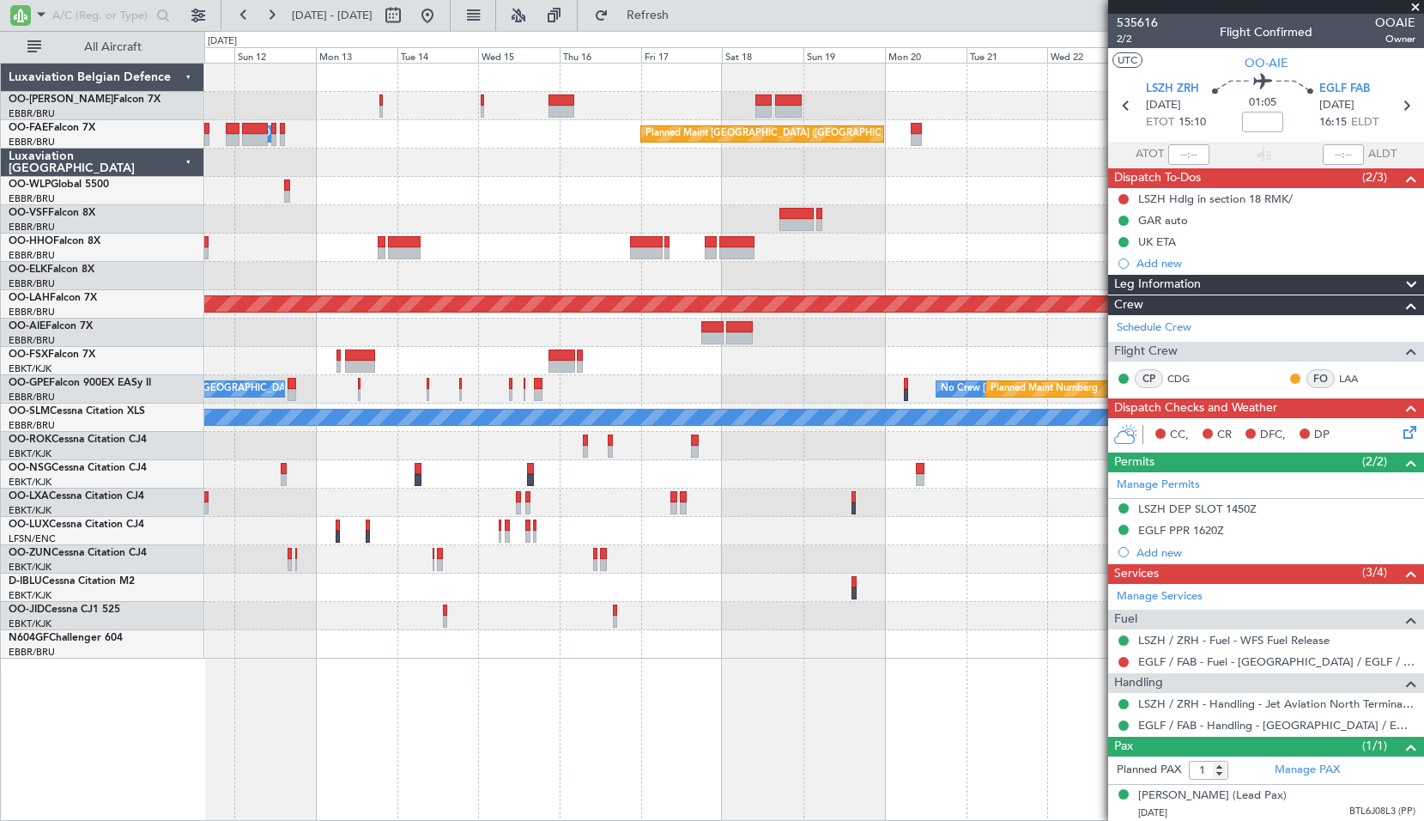
click at [396, 442] on div "Planned Maint Kortrijk-[GEOGRAPHIC_DATA] Owner [GEOGRAPHIC_DATA] Planned Maint …" at bounding box center [813, 361] width 1219 height 595
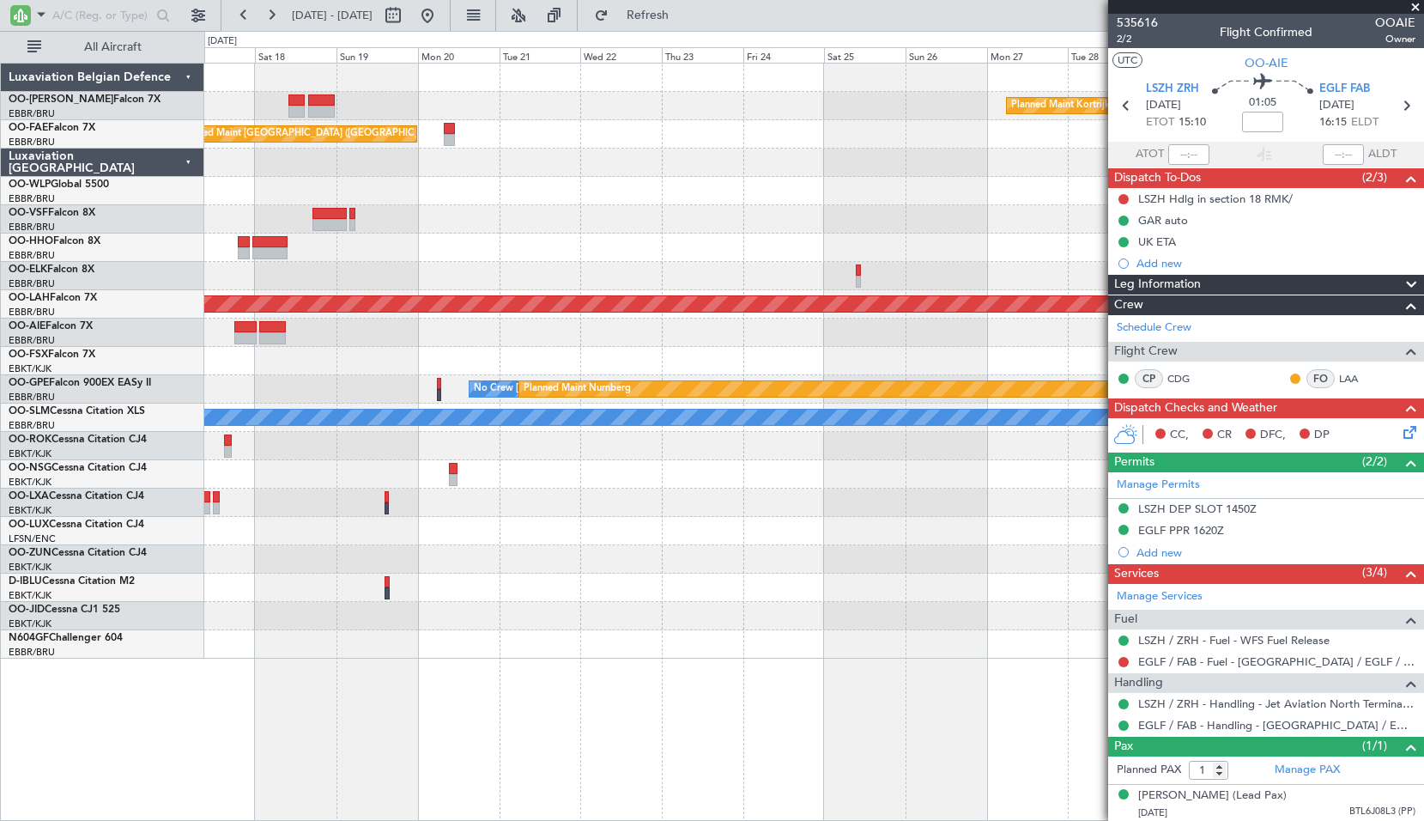
click at [549, 389] on div "Planned Maint Kortrijk-[GEOGRAPHIC_DATA] Planned Maint [GEOGRAPHIC_DATA] ([GEOG…" at bounding box center [813, 361] width 1219 height 595
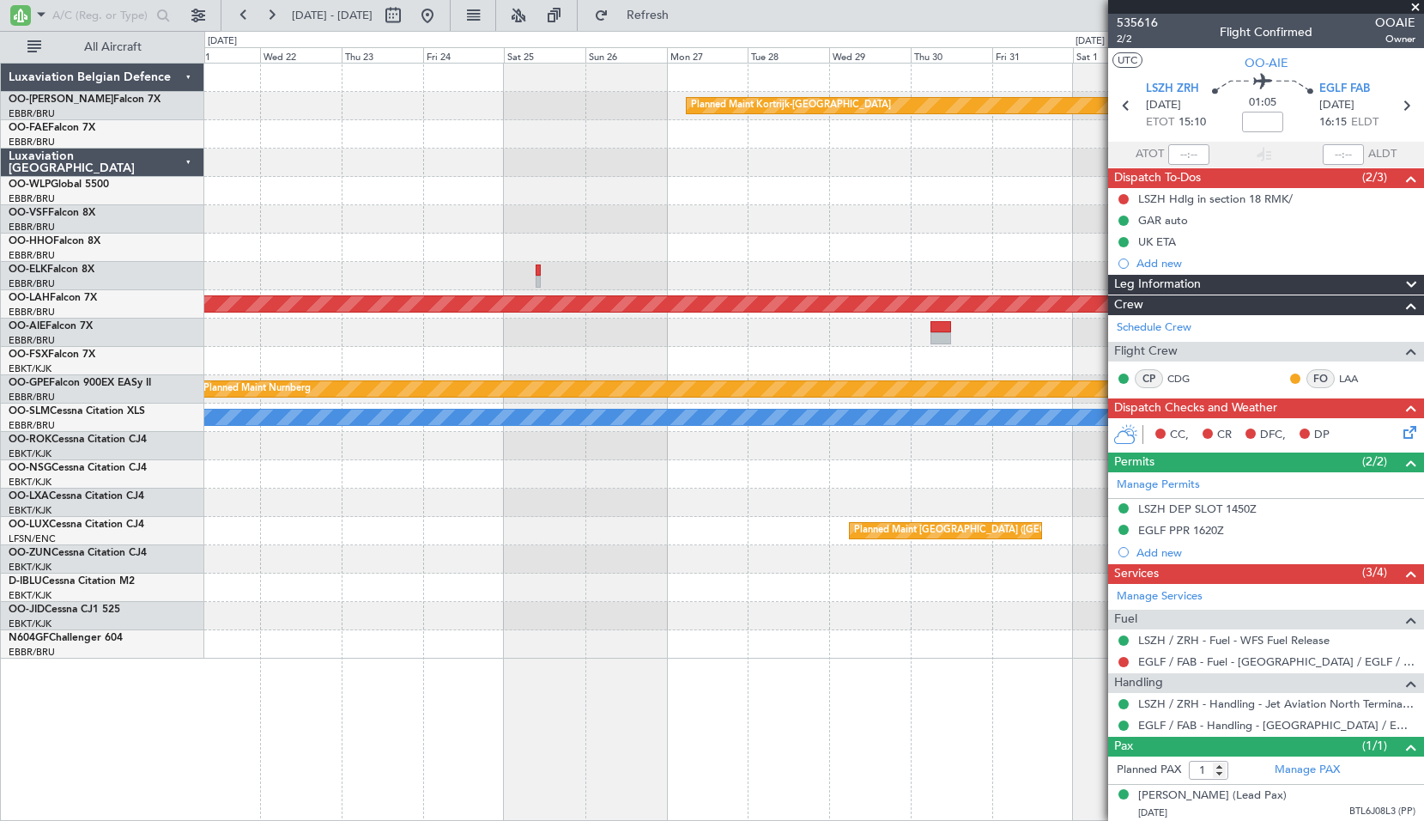
click at [806, 402] on div "Planned Maint Kortrijk-[GEOGRAPHIC_DATA] Planned Maint [GEOGRAPHIC_DATA] ([GEOG…" at bounding box center [813, 361] width 1219 height 595
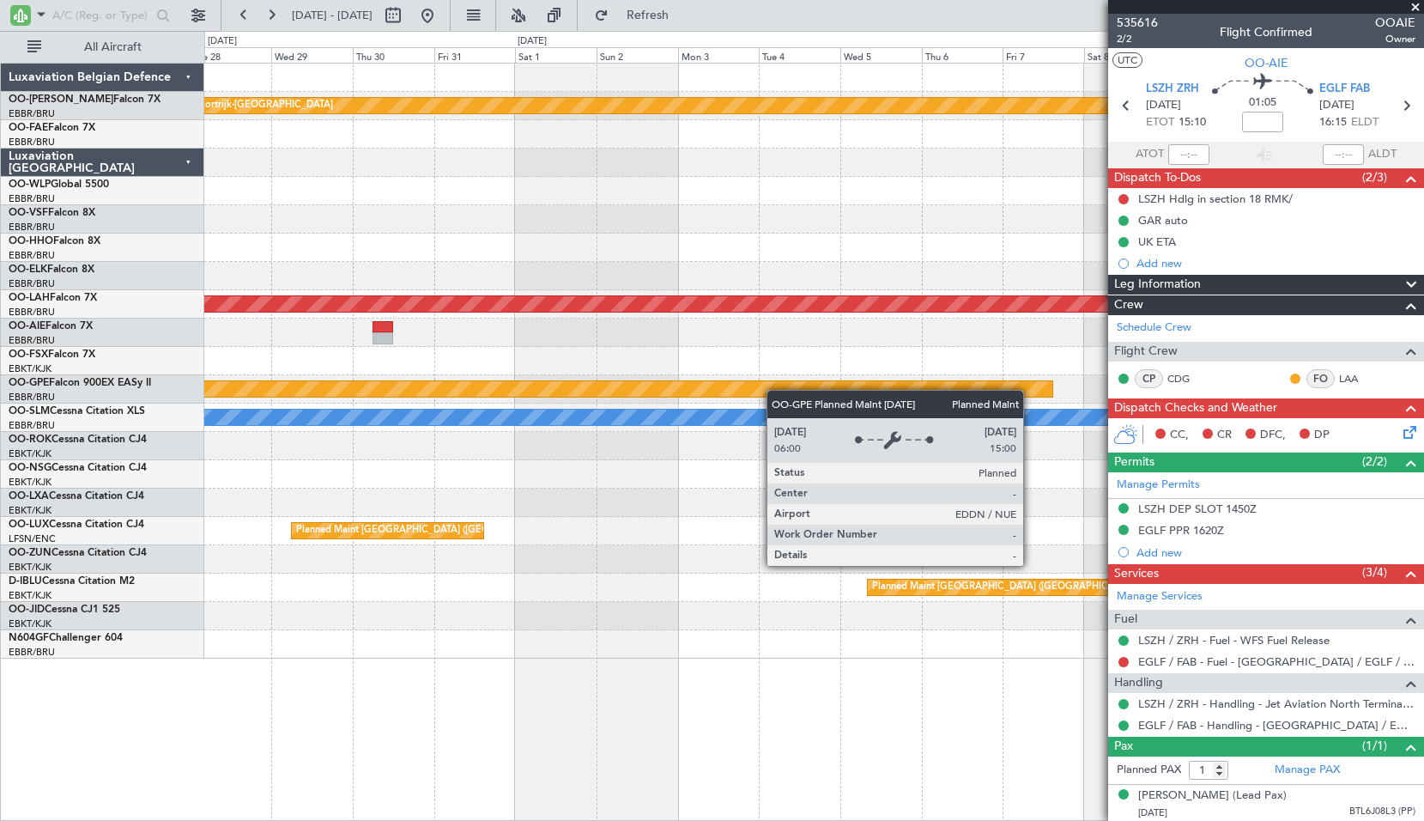
click at [777, 391] on div "Planned Maint Kortrijk-[GEOGRAPHIC_DATA] Planned [GEOGRAPHIC_DATA][PERSON_NAME]…" at bounding box center [813, 361] width 1219 height 595
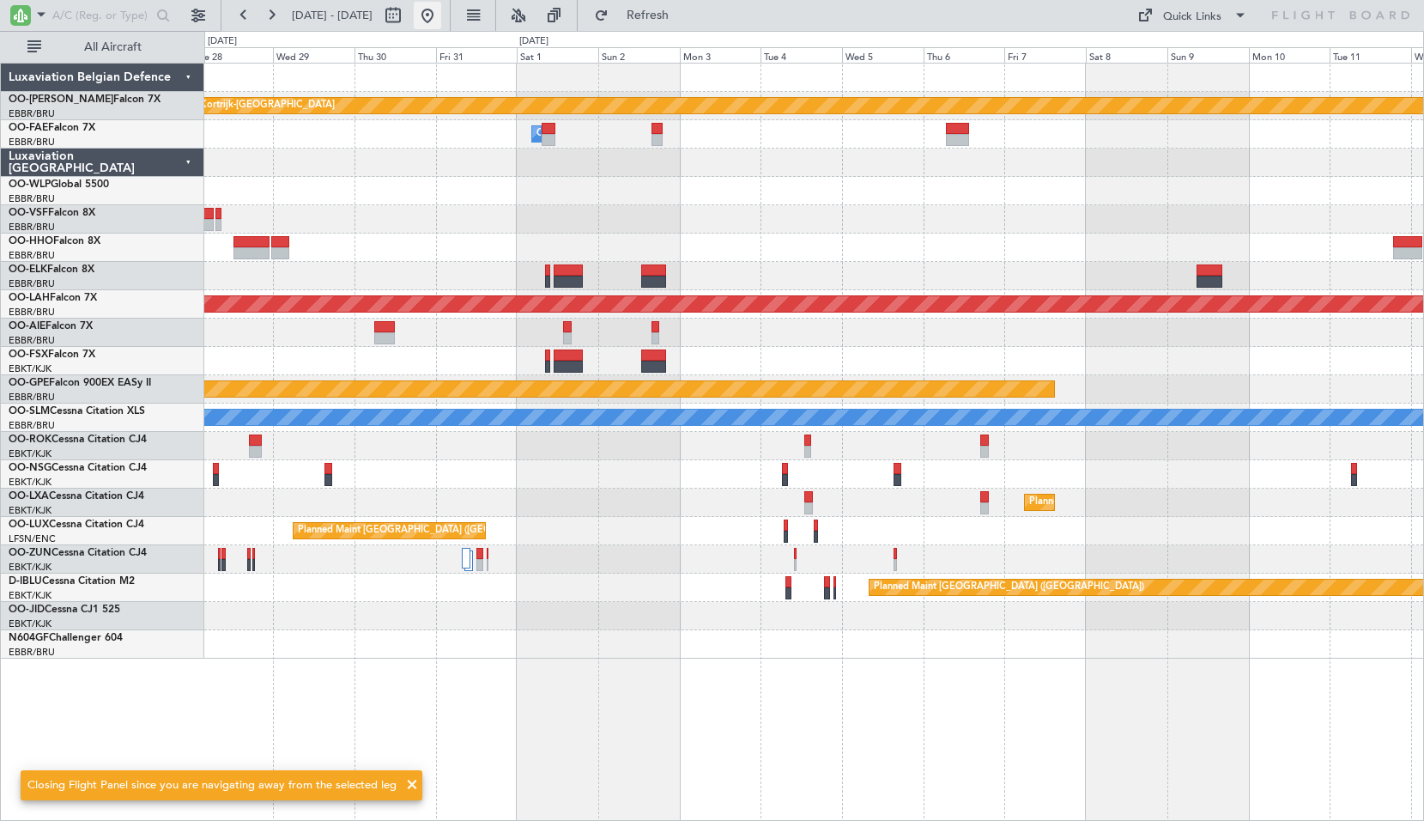
click at [441, 15] on button at bounding box center [427, 15] width 27 height 27
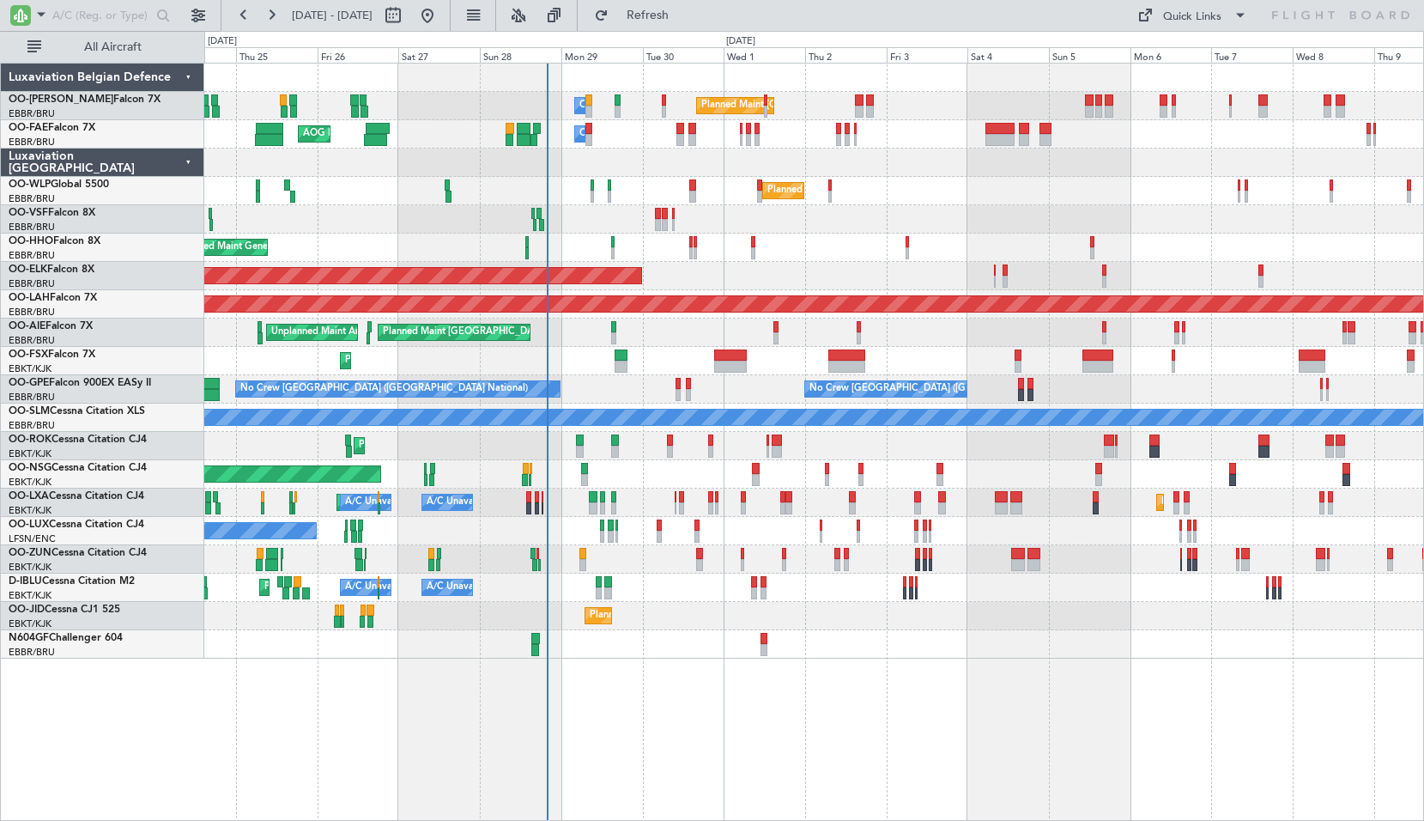
click at [670, 520] on div "Planned Maint [GEOGRAPHIC_DATA] ([GEOGRAPHIC_DATA] National) Owner [GEOGRAPHIC_…" at bounding box center [813, 361] width 1219 height 595
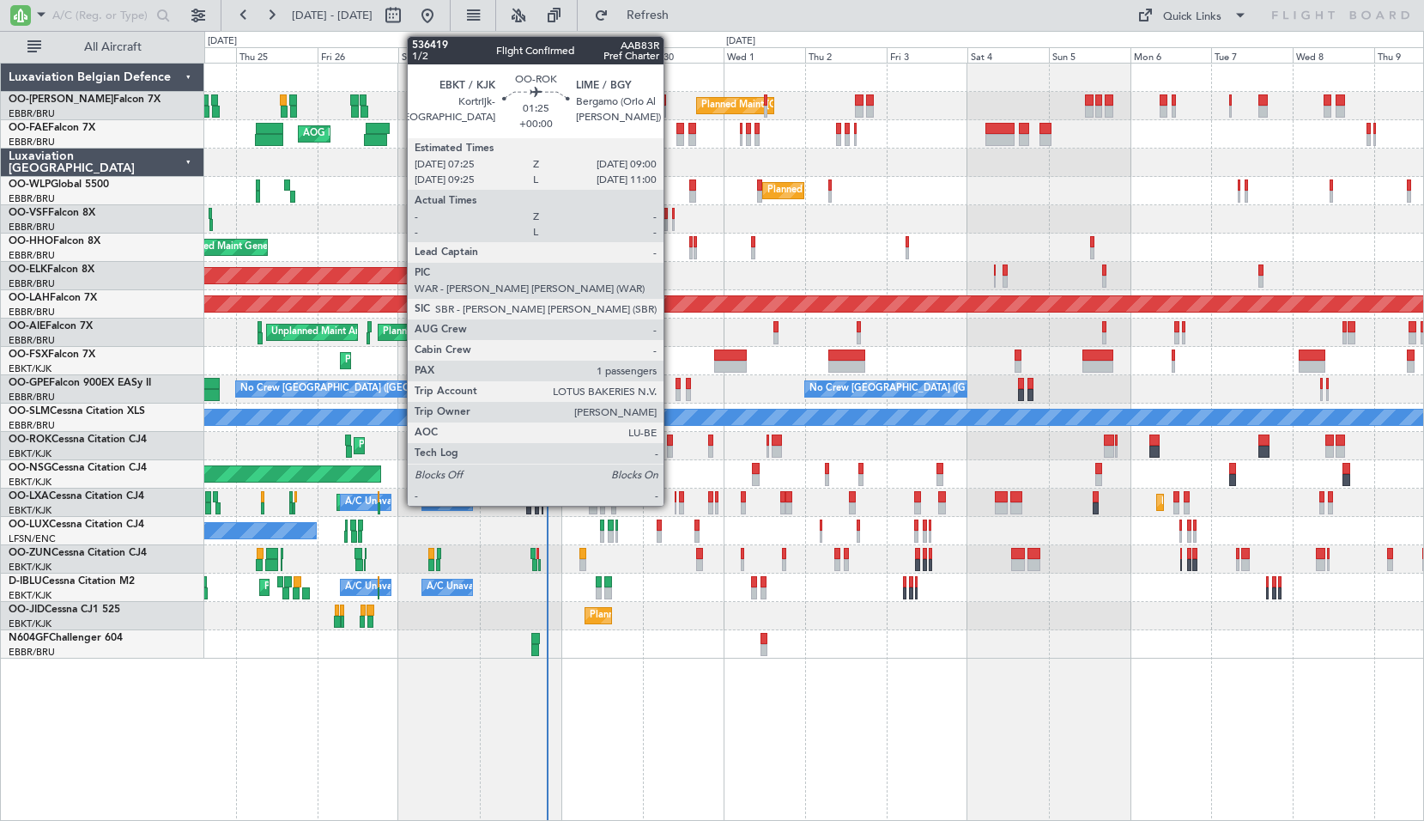
click at [671, 442] on div at bounding box center [670, 440] width 6 height 12
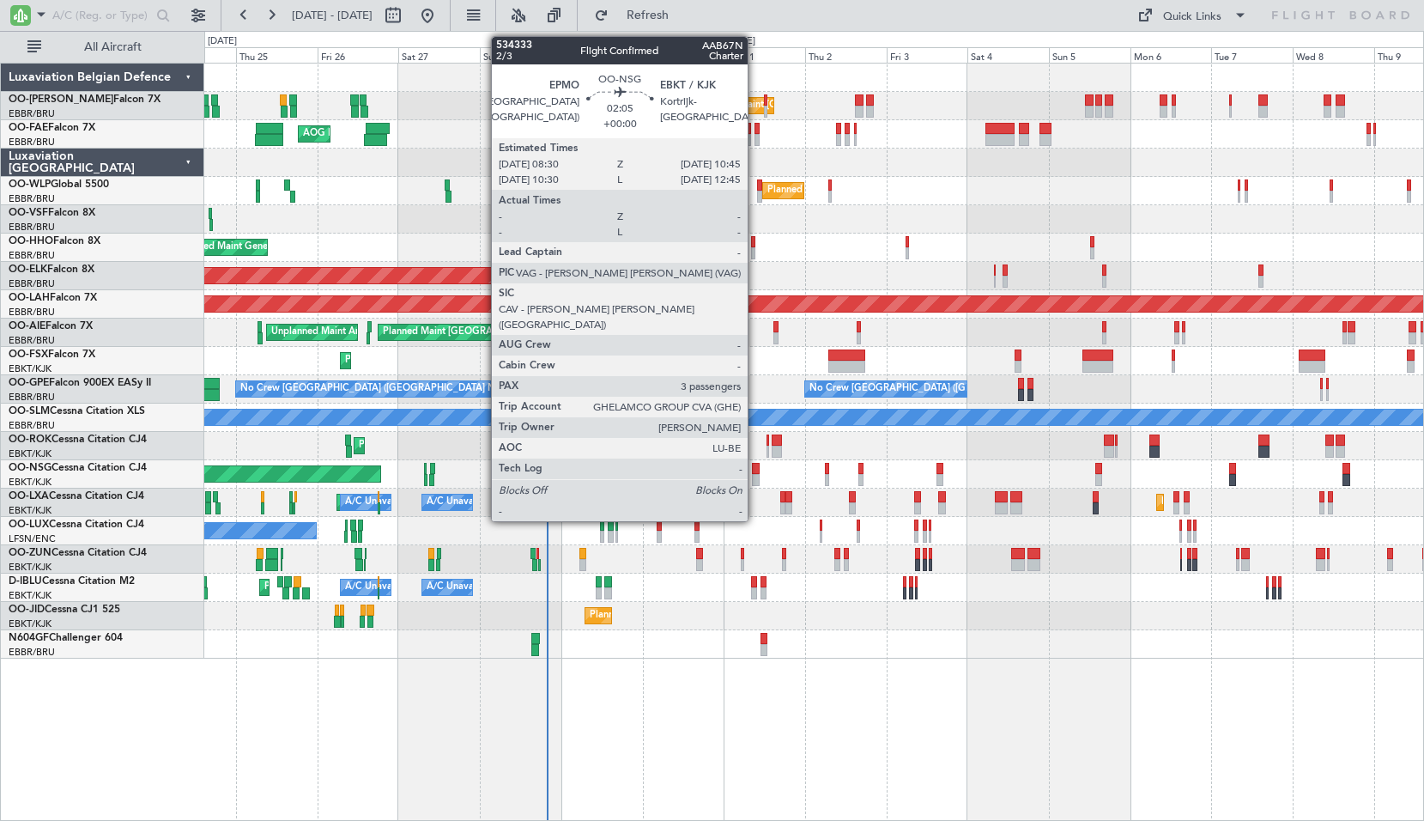
click at [756, 471] on div at bounding box center [756, 469] width 8 height 12
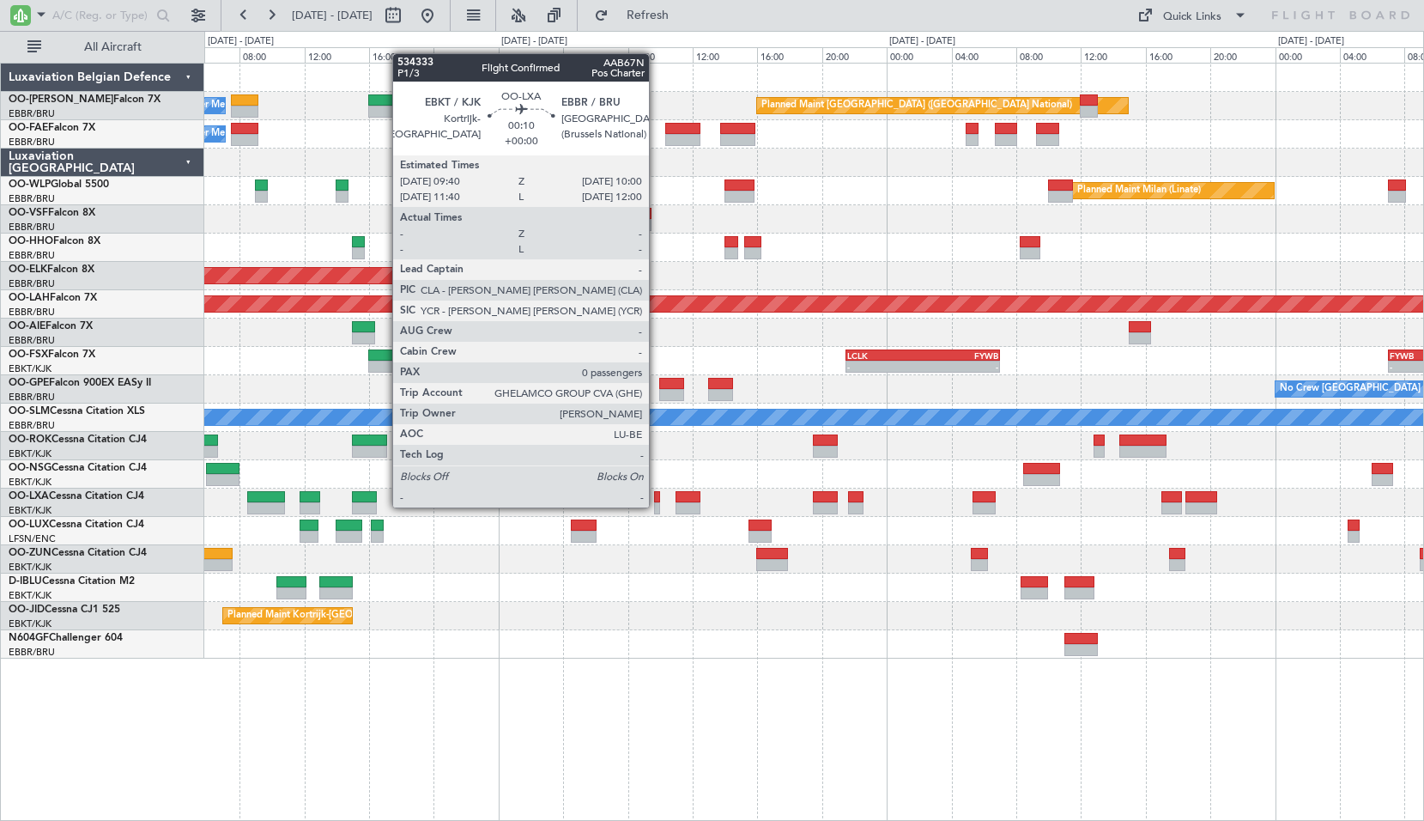
click at [657, 507] on div at bounding box center [657, 508] width 6 height 12
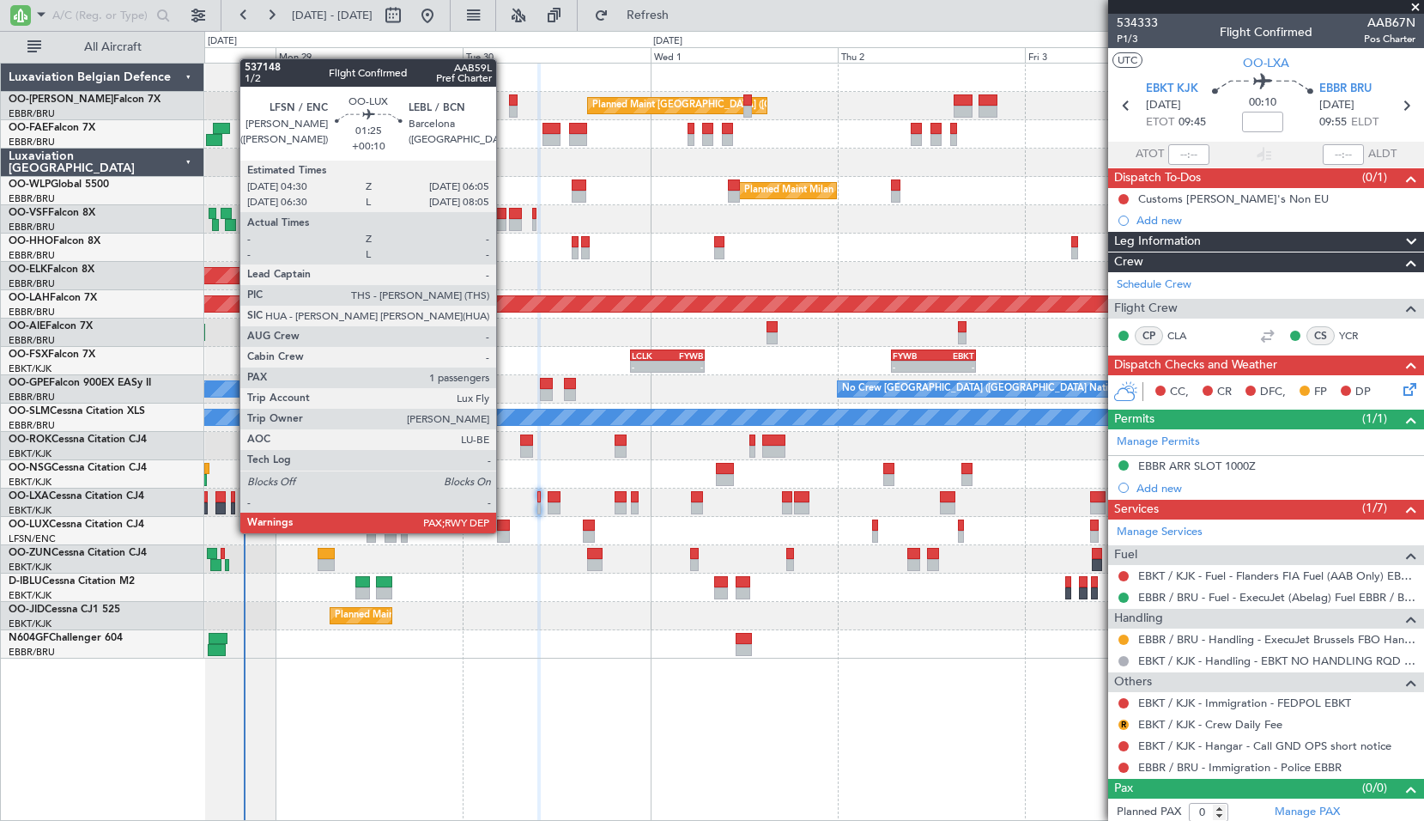
click at [504, 531] on div at bounding box center [503, 537] width 13 height 12
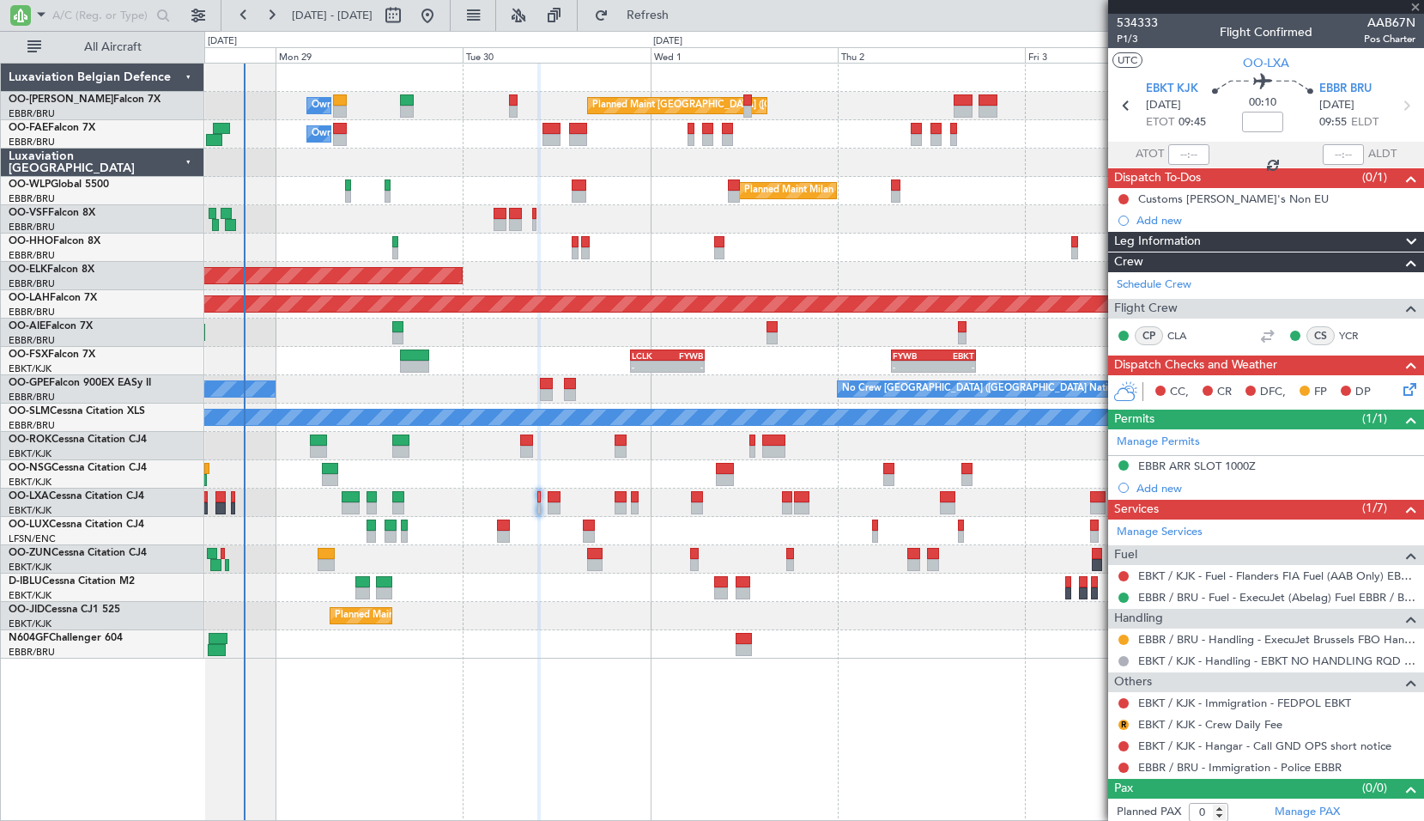
click at [547, 579] on div "A/C Unavailable [GEOGRAPHIC_DATA]-[GEOGRAPHIC_DATA]" at bounding box center [813, 588] width 1219 height 28
type input "+00:10"
type input "1"
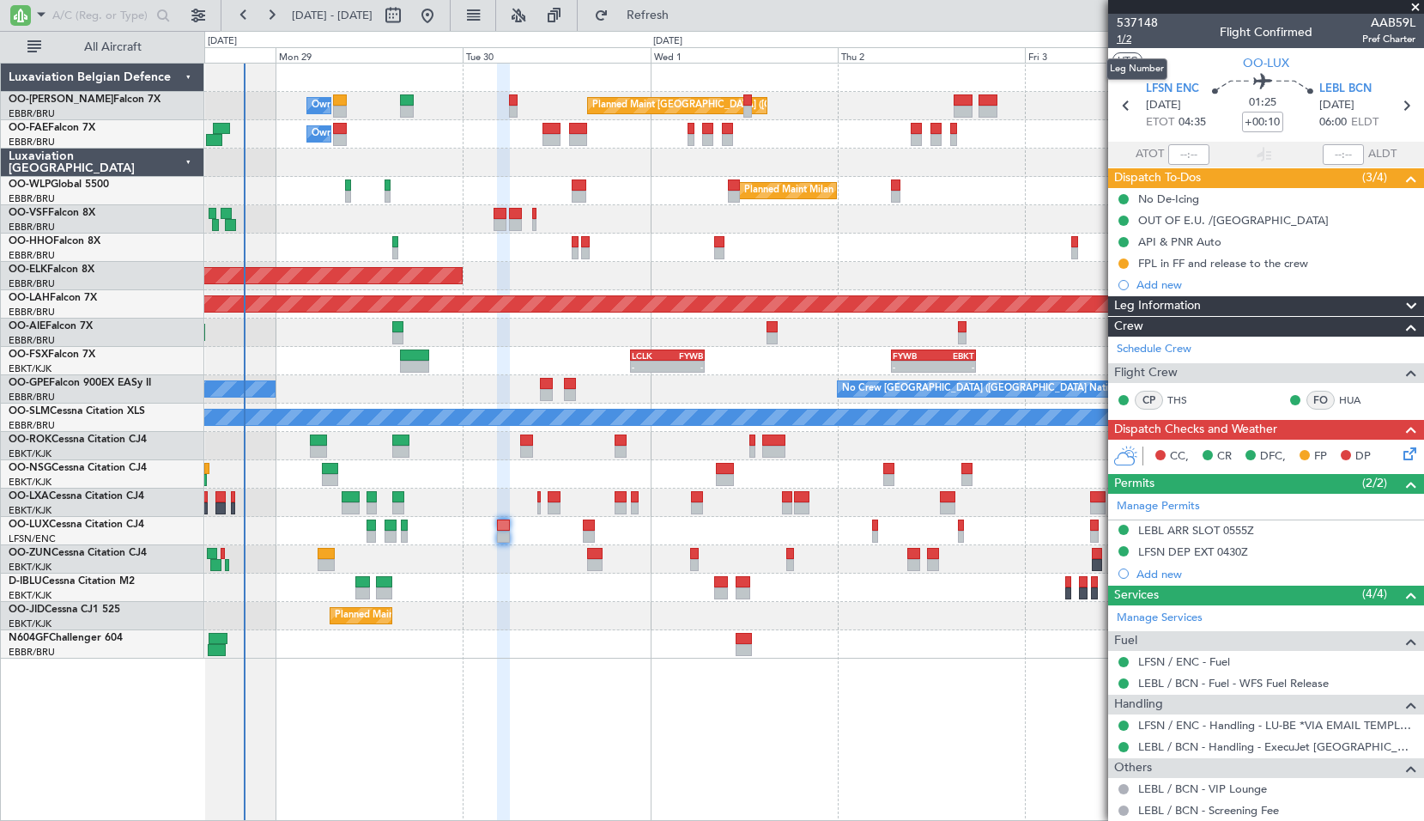
click at [1134, 39] on span "1/2" at bounding box center [1137, 39] width 41 height 15
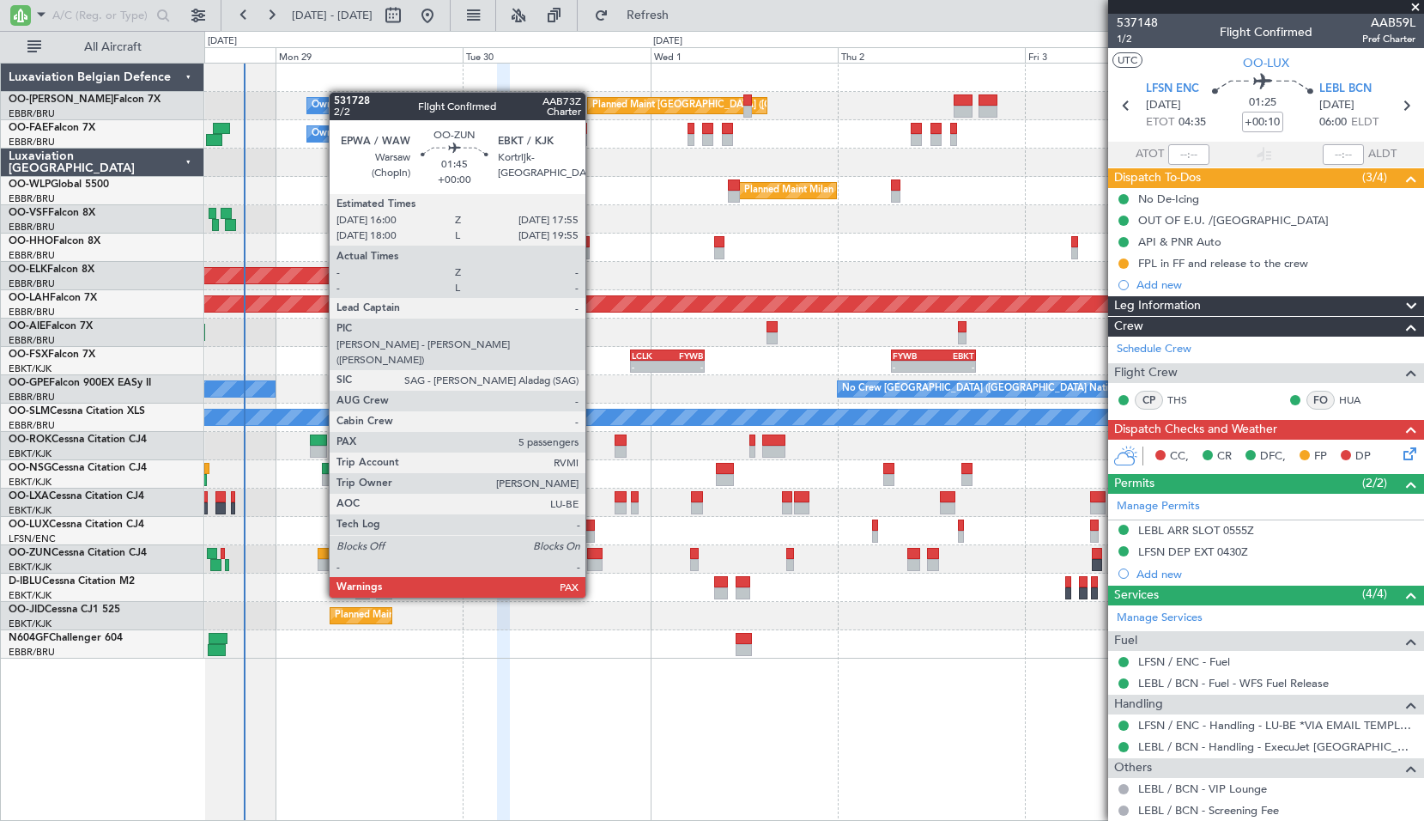
click at [593, 565] on div at bounding box center [594, 565] width 15 height 12
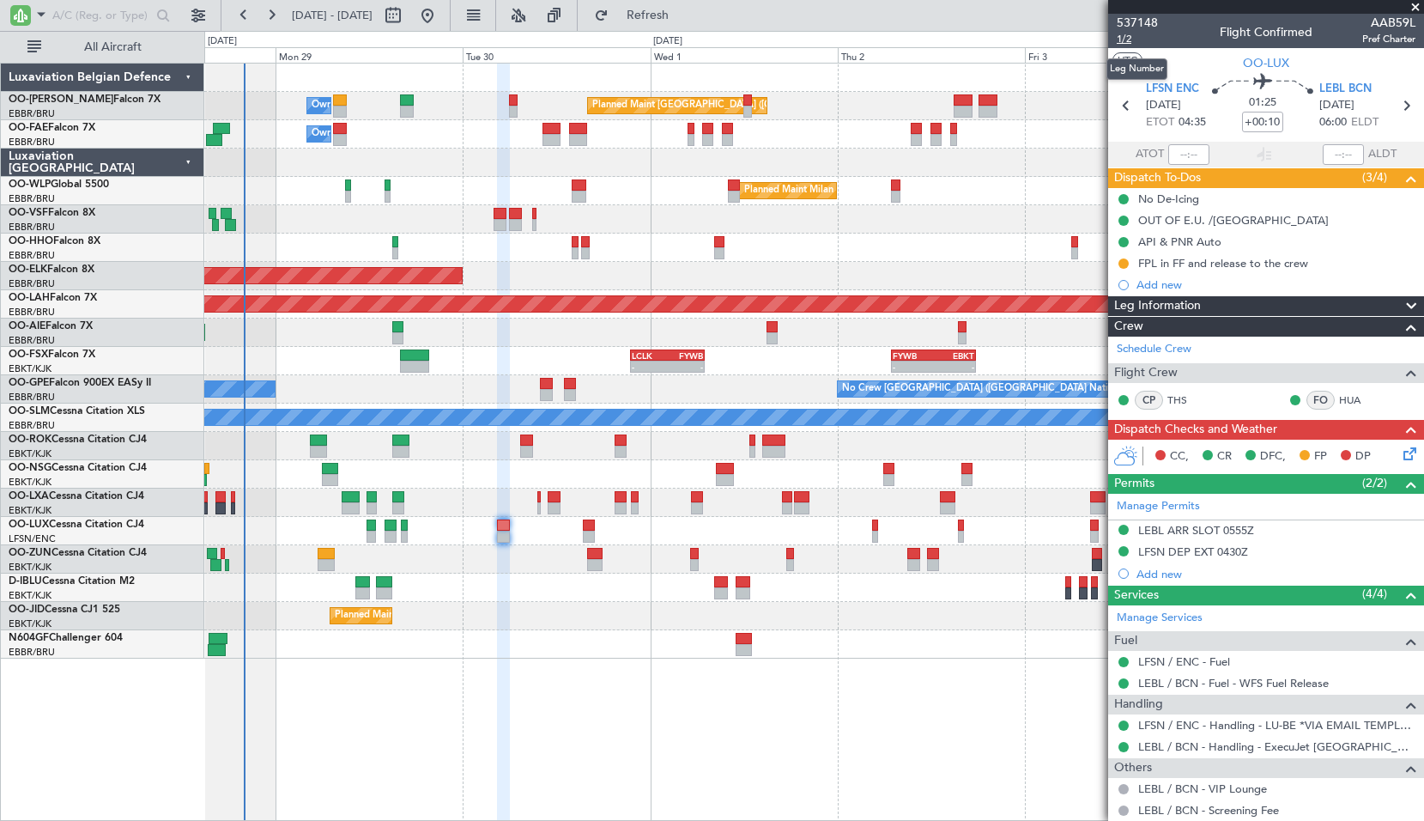
click at [1136, 36] on span "1/2" at bounding box center [1137, 39] width 41 height 15
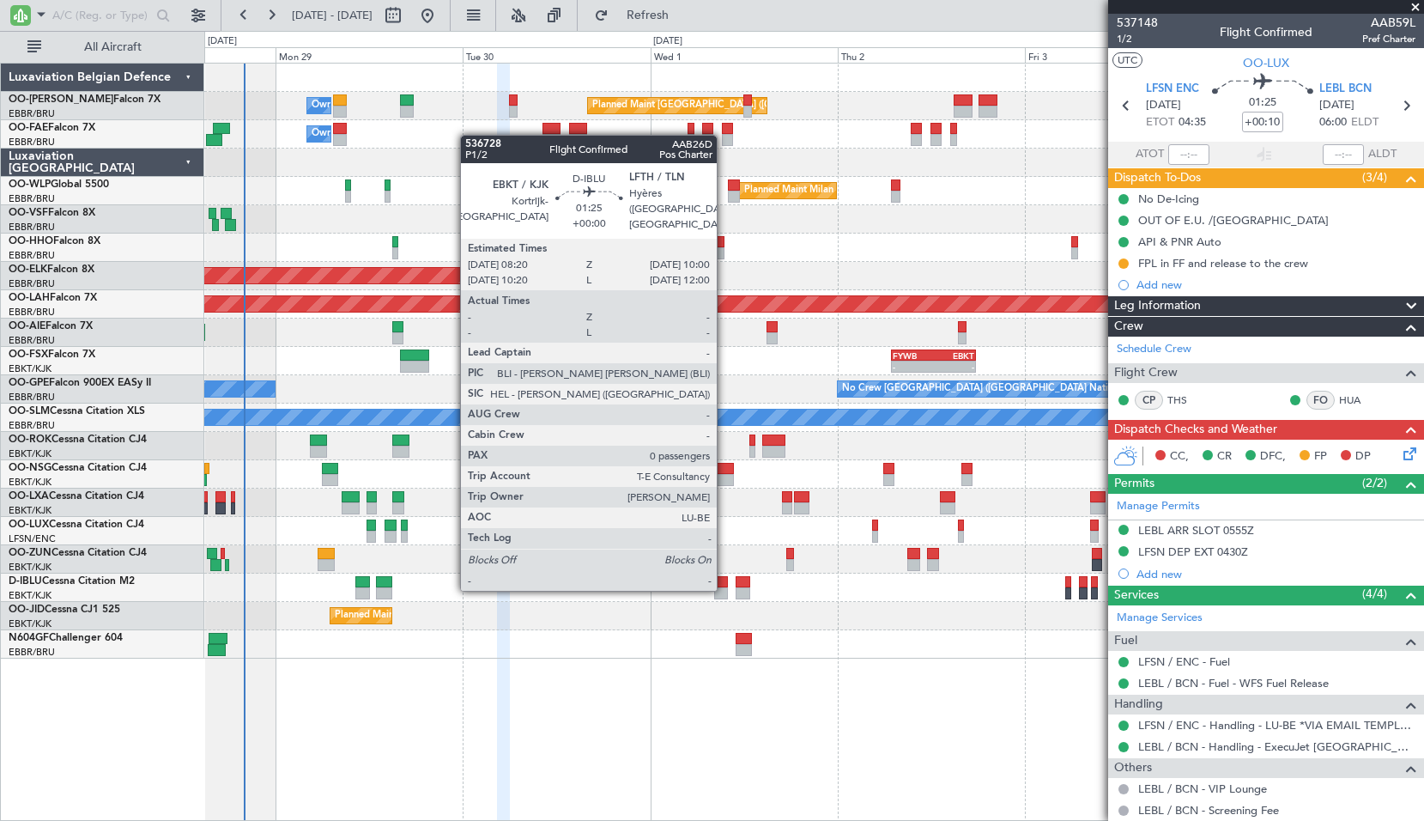
click at [725, 587] on div at bounding box center [721, 593] width 14 height 12
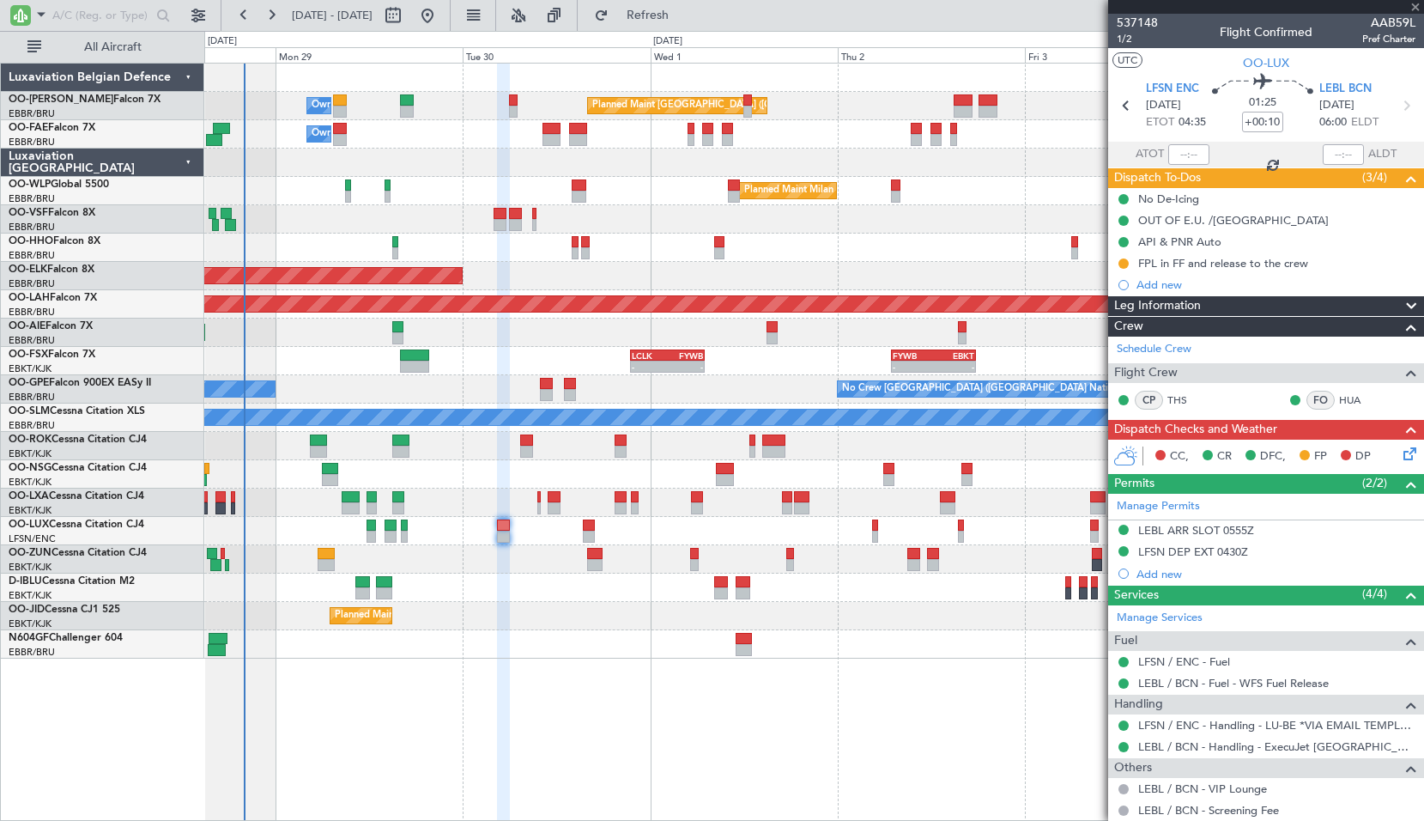
type input "0"
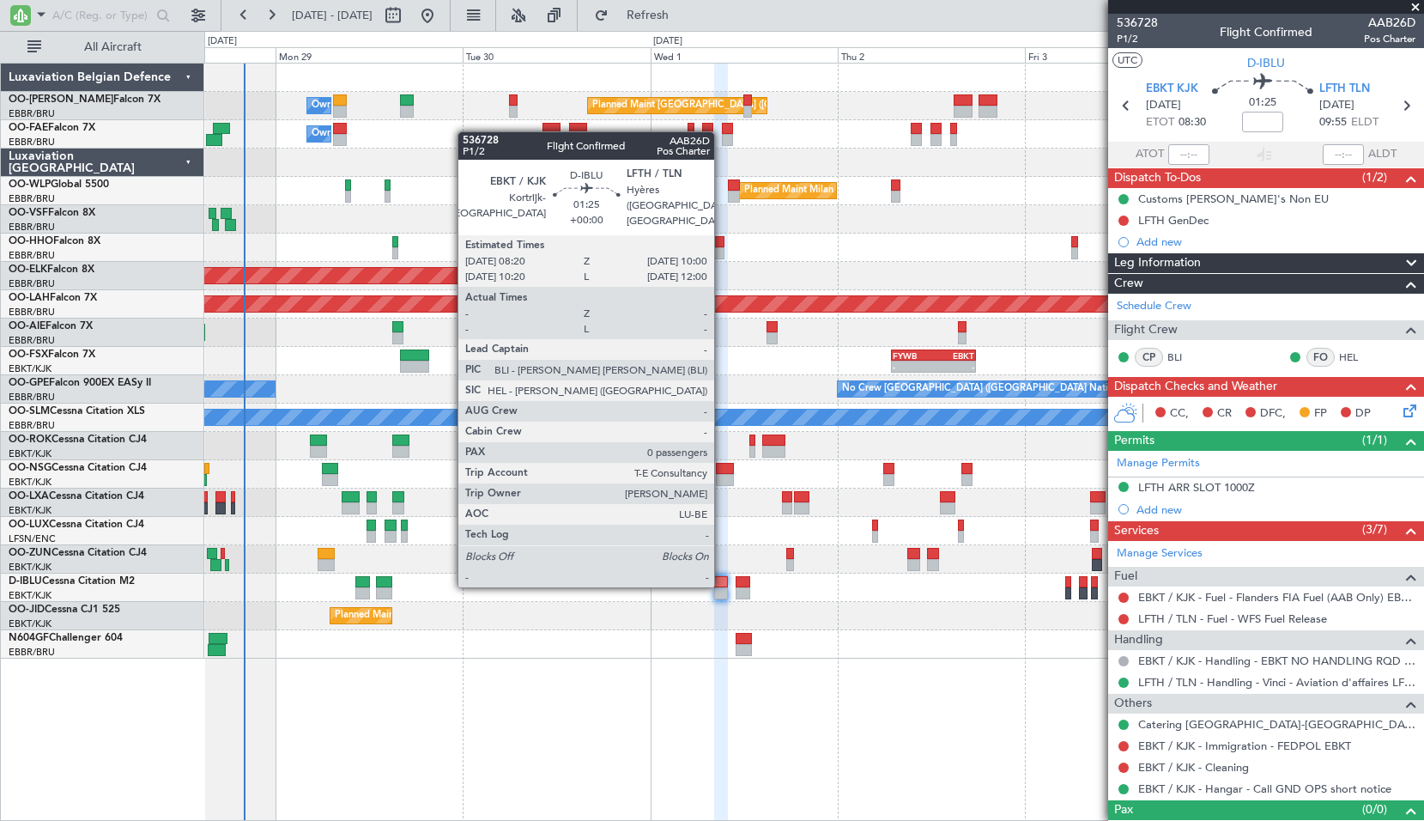
click at [722, 584] on div at bounding box center [721, 582] width 14 height 12
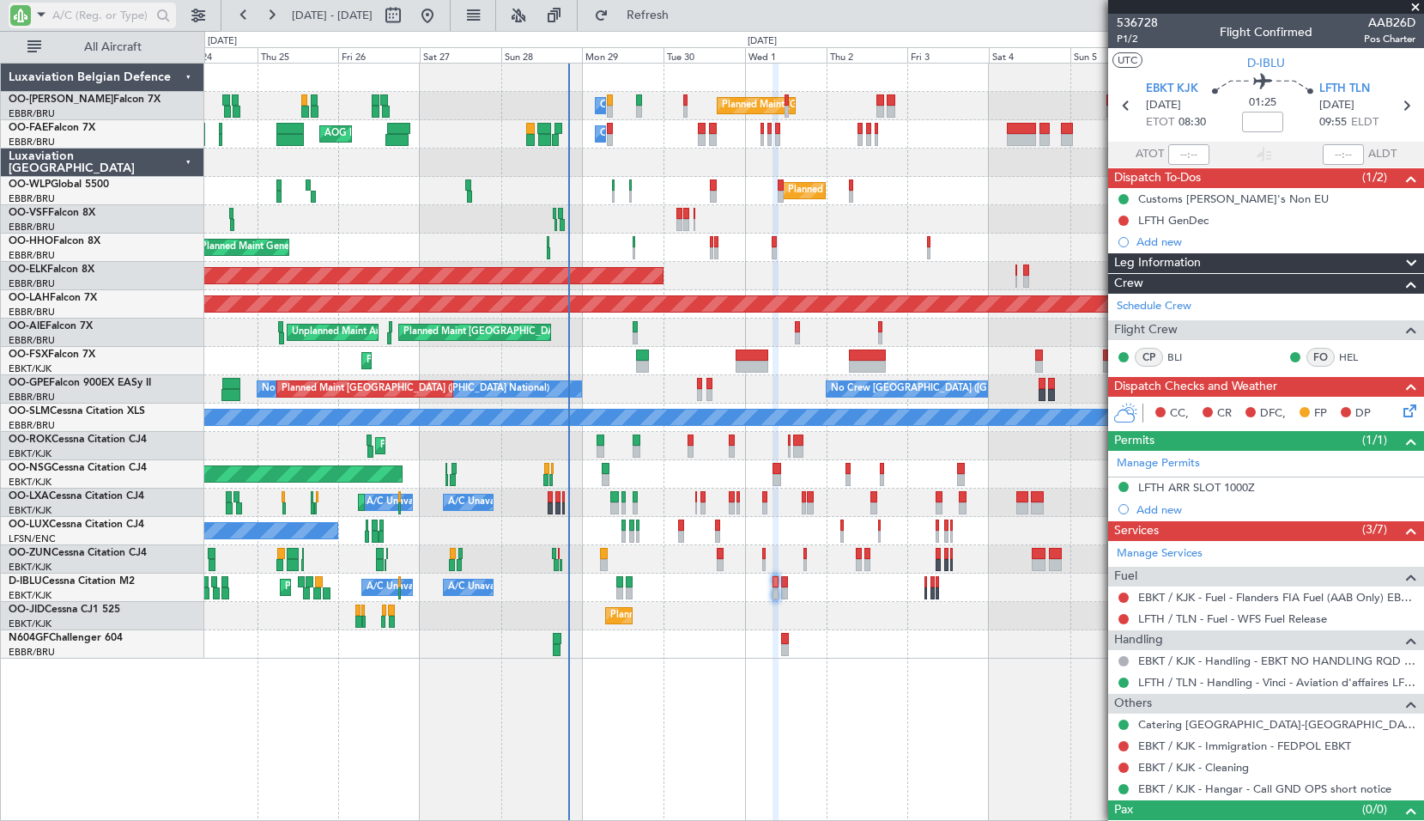
click at [75, 10] on input "text" at bounding box center [101, 16] width 99 height 26
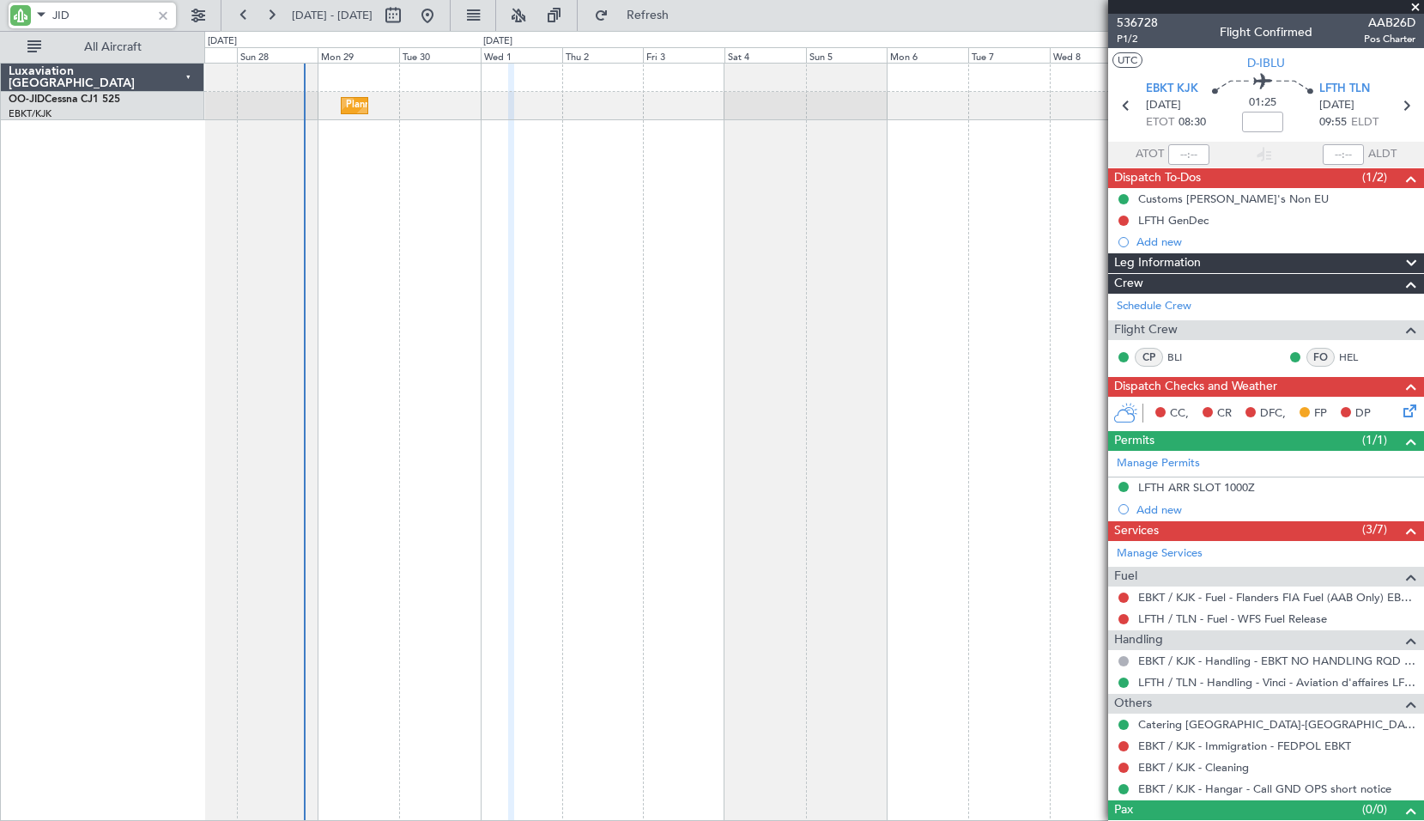
click at [615, 277] on div "Planned Maint Kortrijk-[GEOGRAPHIC_DATA]" at bounding box center [814, 442] width 1220 height 758
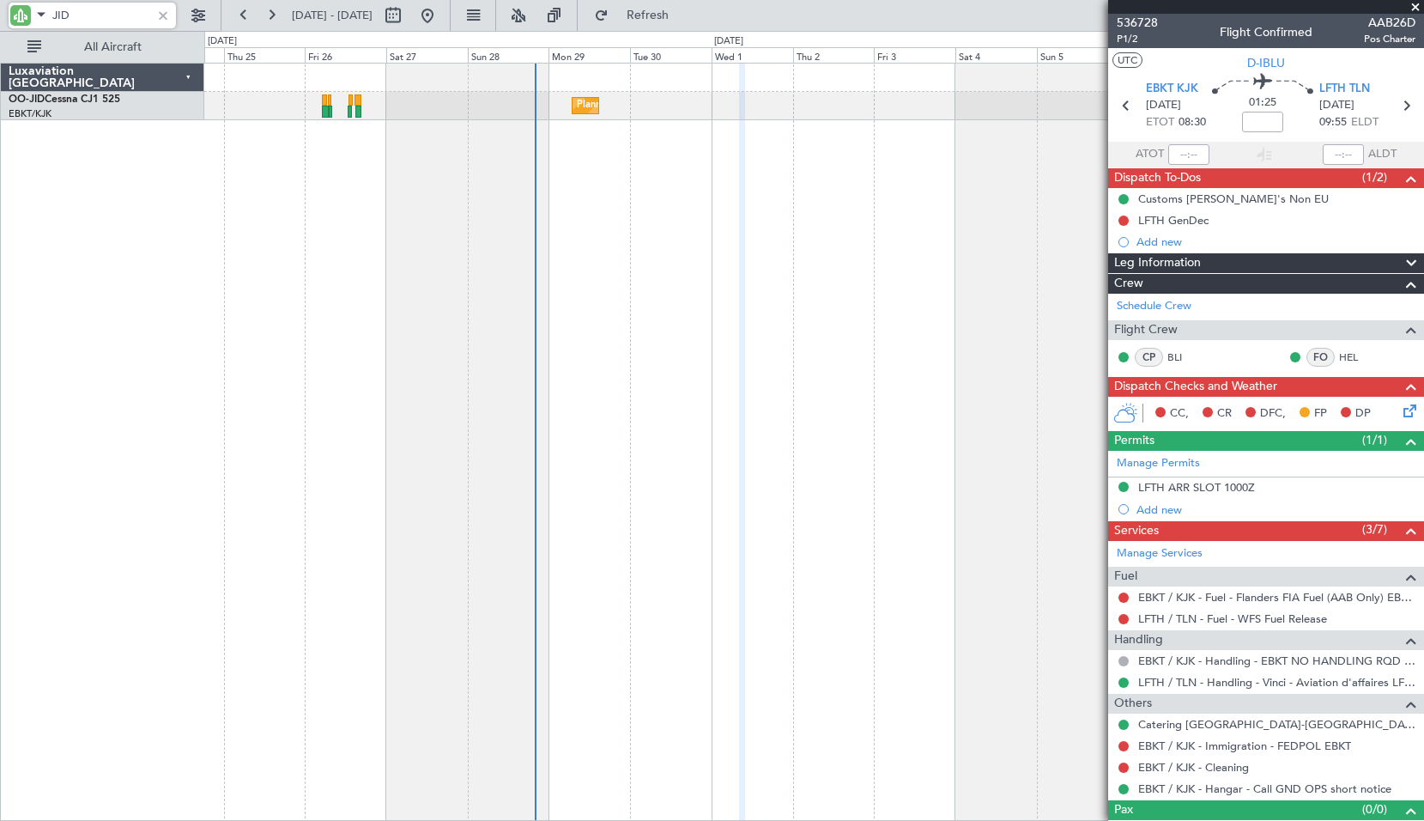
click at [823, 269] on div "Planned Maint Kortrijk-[GEOGRAPHIC_DATA]" at bounding box center [814, 442] width 1220 height 758
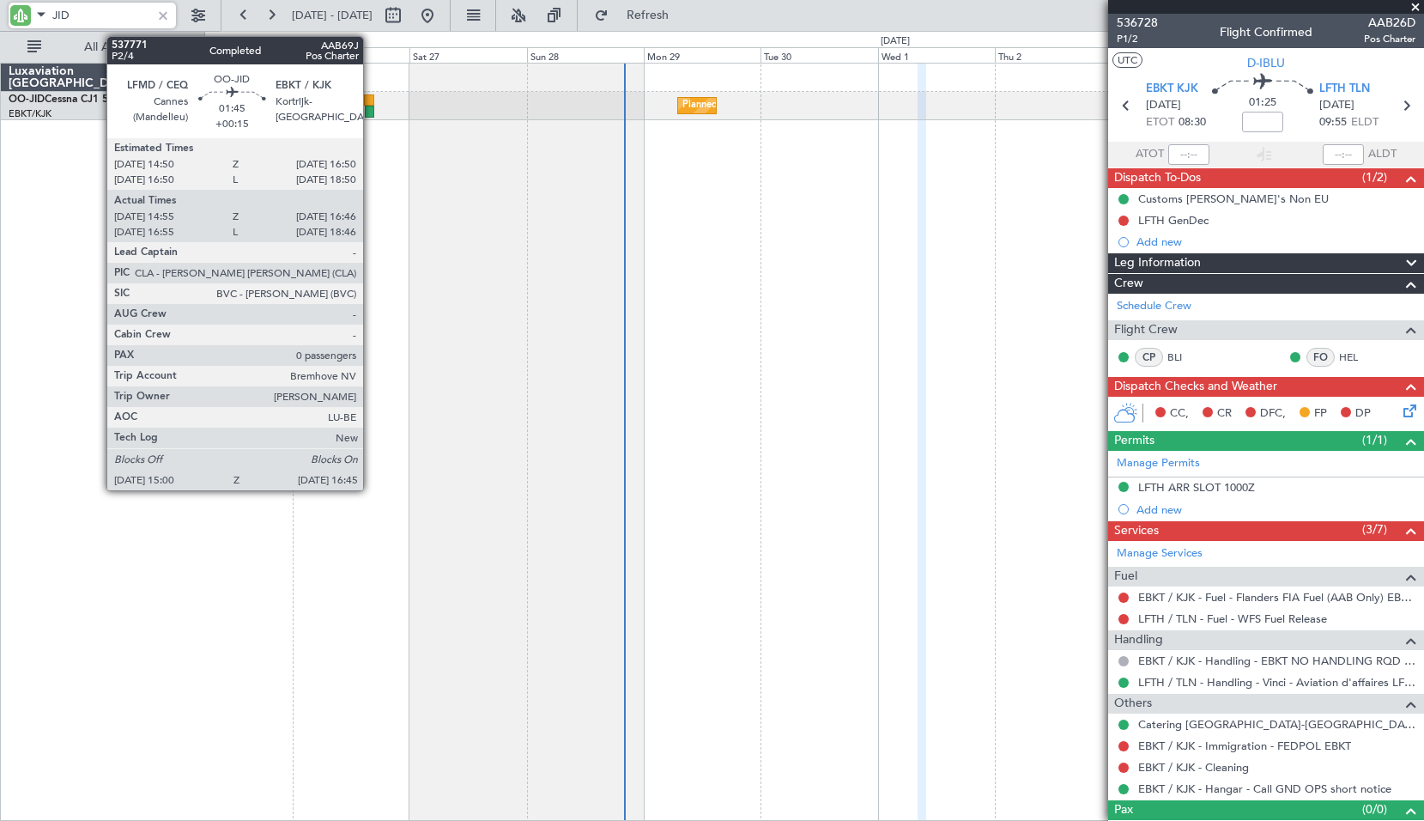
click at [371, 107] on div at bounding box center [369, 112] width 9 height 12
type input "JID"
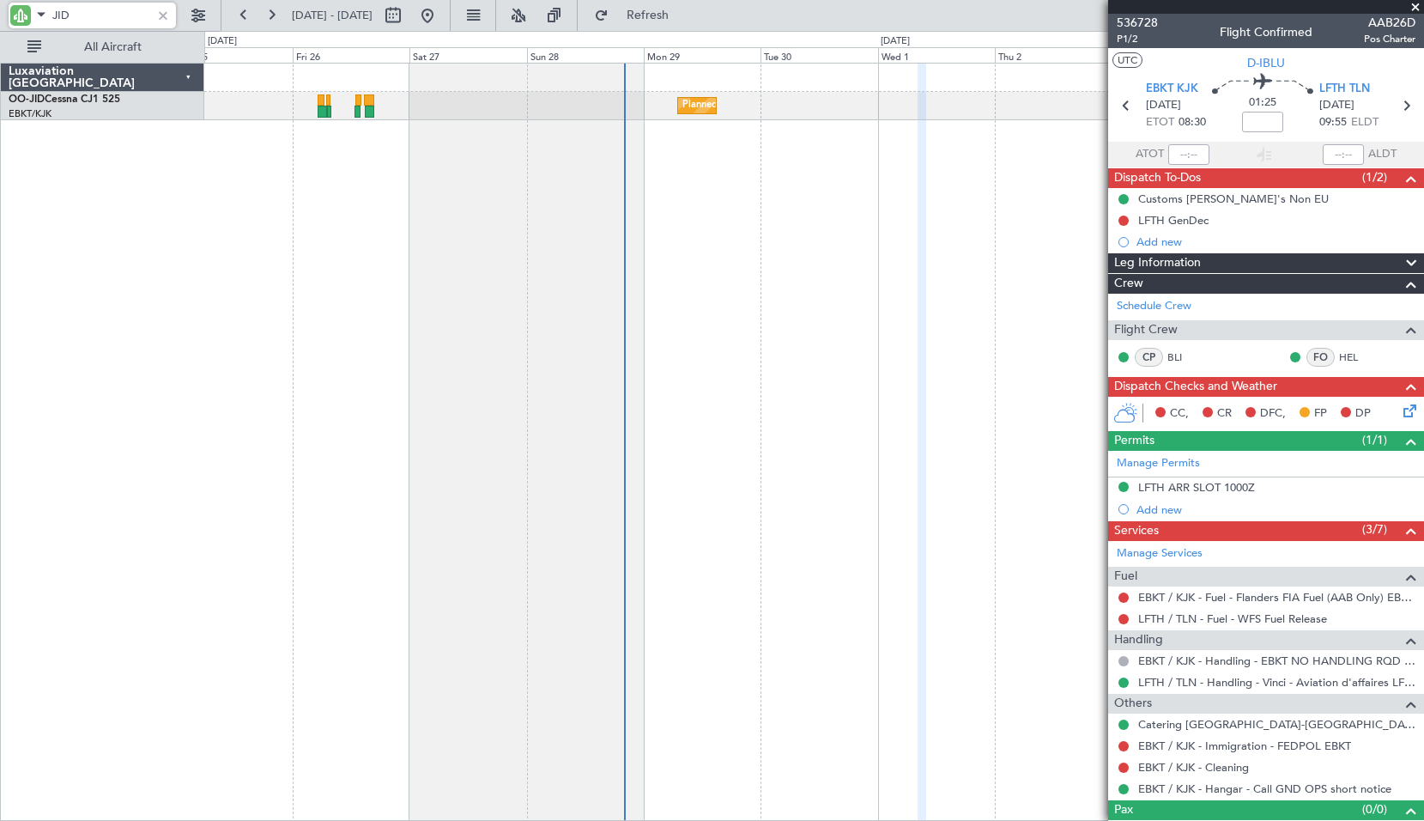
click at [157, 19] on div at bounding box center [163, 15] width 19 height 19
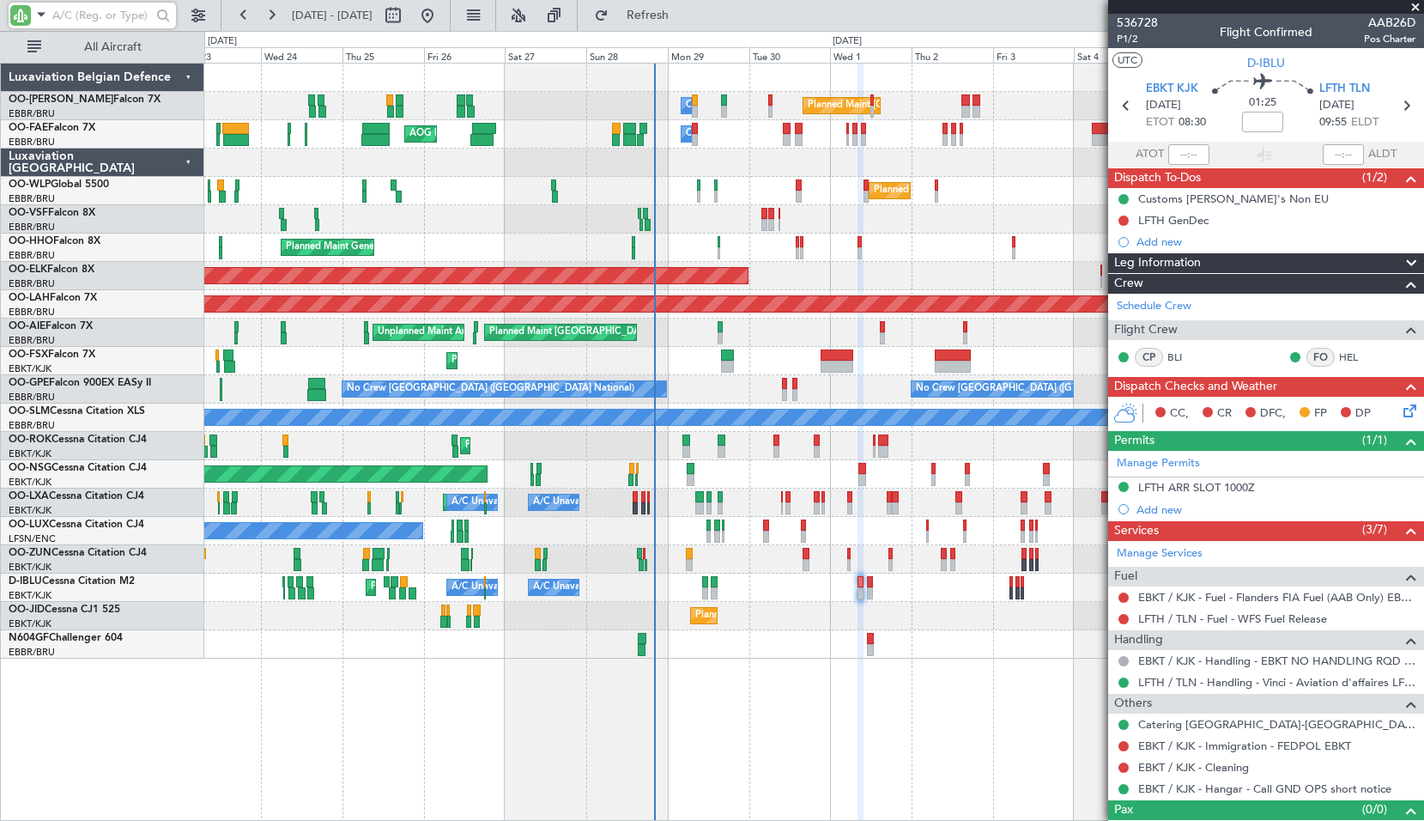
click at [661, 704] on div "Planned Maint [GEOGRAPHIC_DATA] ([GEOGRAPHIC_DATA] National) Owner [GEOGRAPHIC_…" at bounding box center [814, 442] width 1220 height 758
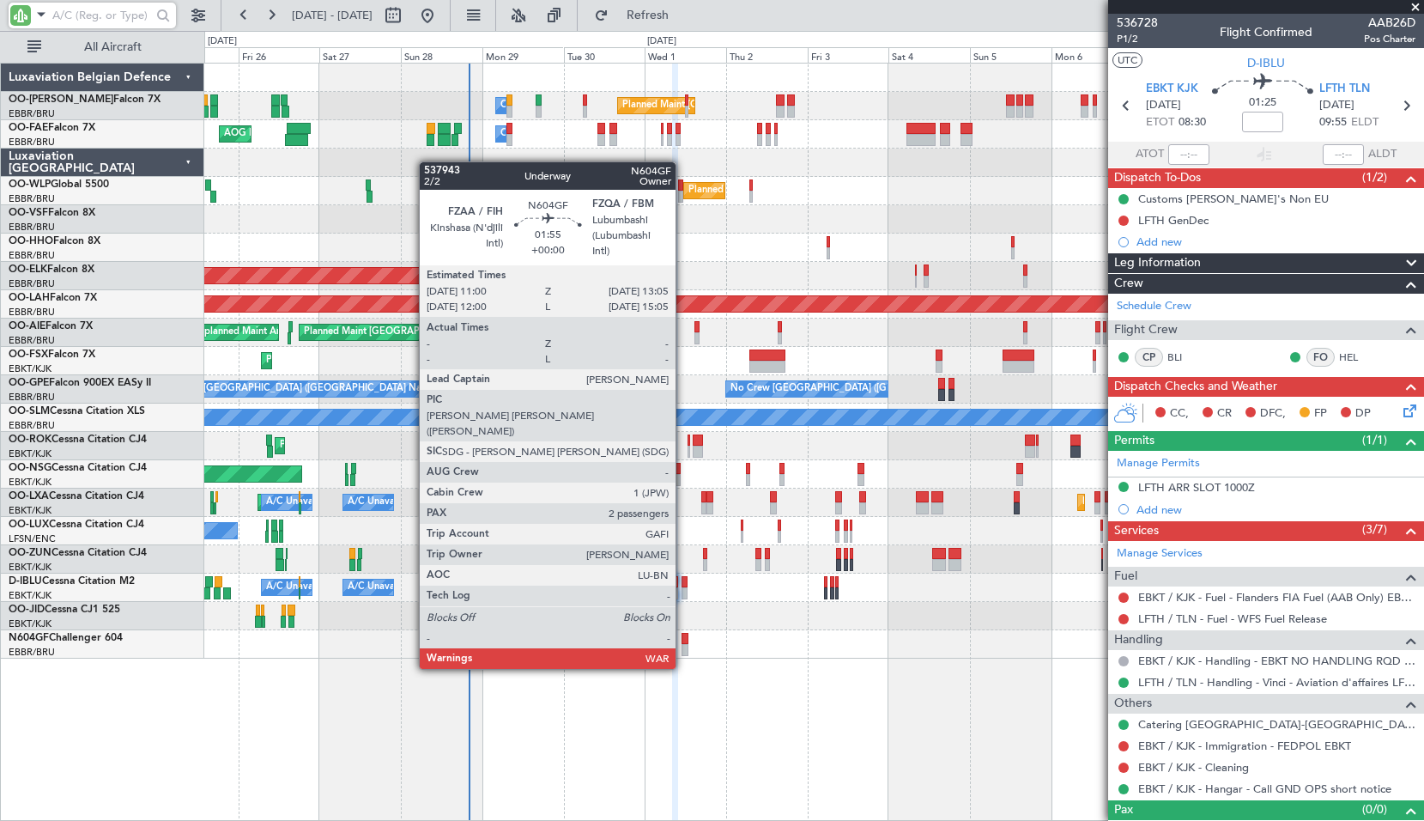
click at [683, 636] on div at bounding box center [686, 639] width 8 height 12
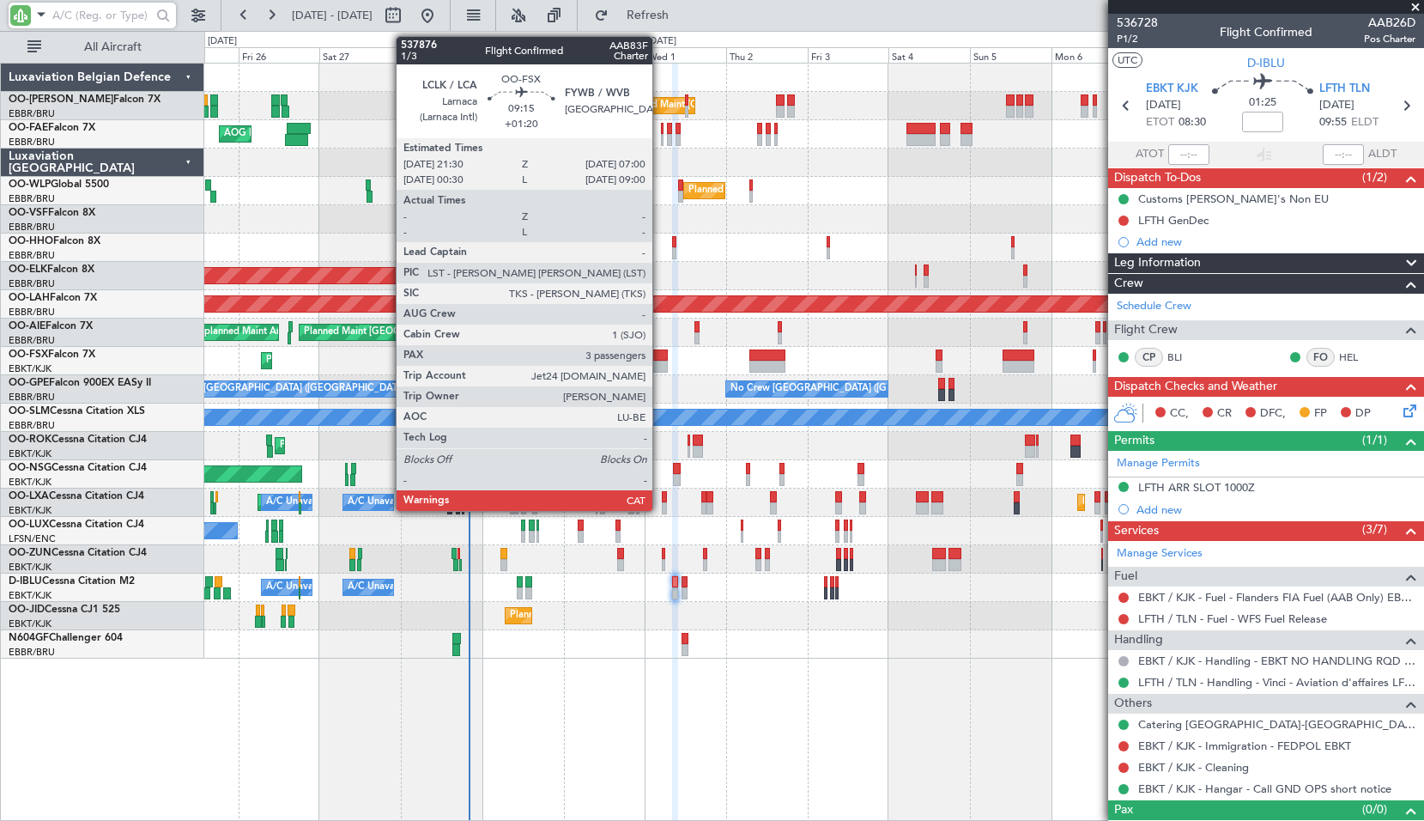
click at [660, 359] on div at bounding box center [651, 355] width 33 height 12
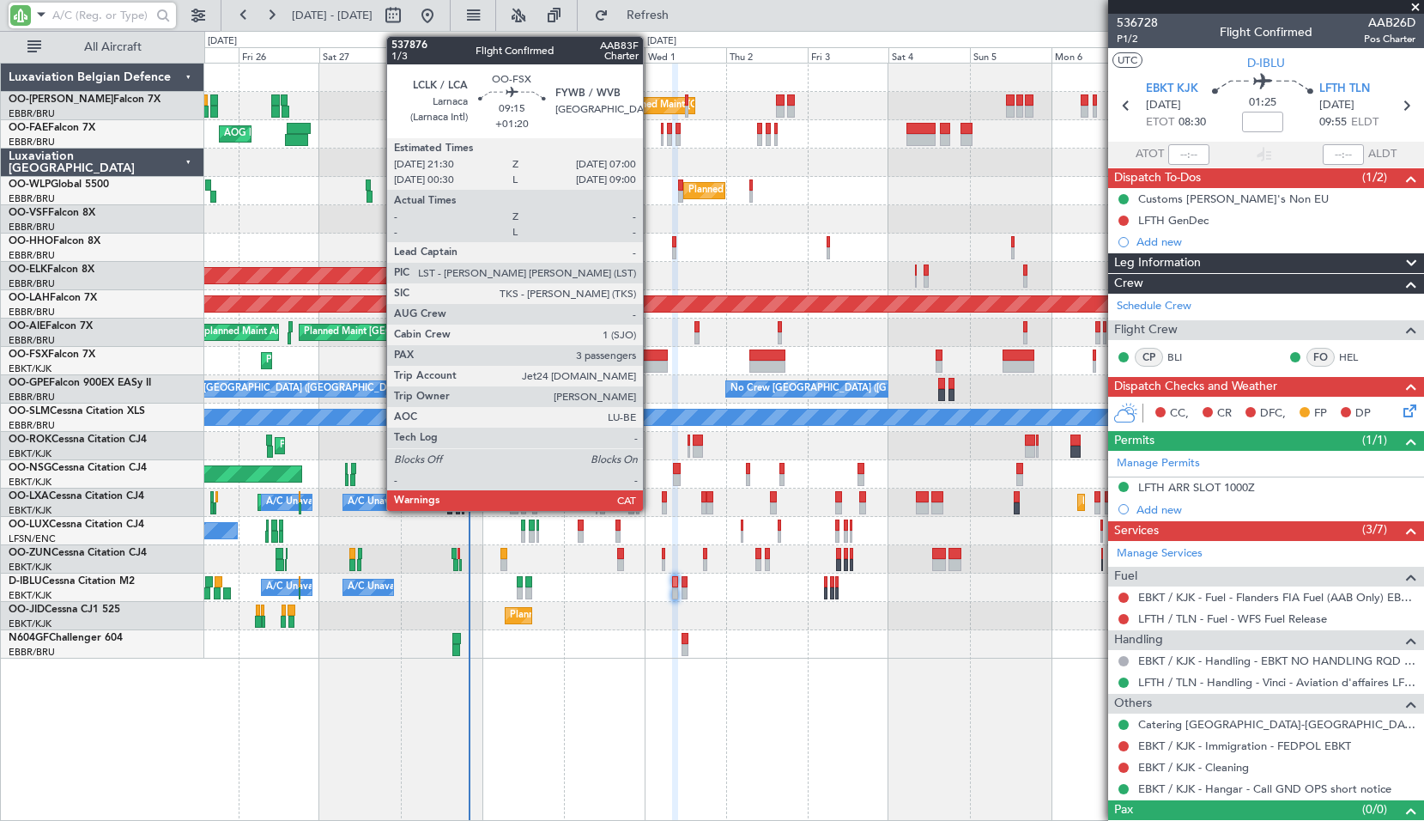
click at [651, 362] on div at bounding box center [651, 367] width 33 height 12
